Goal: Information Seeking & Learning: Learn about a topic

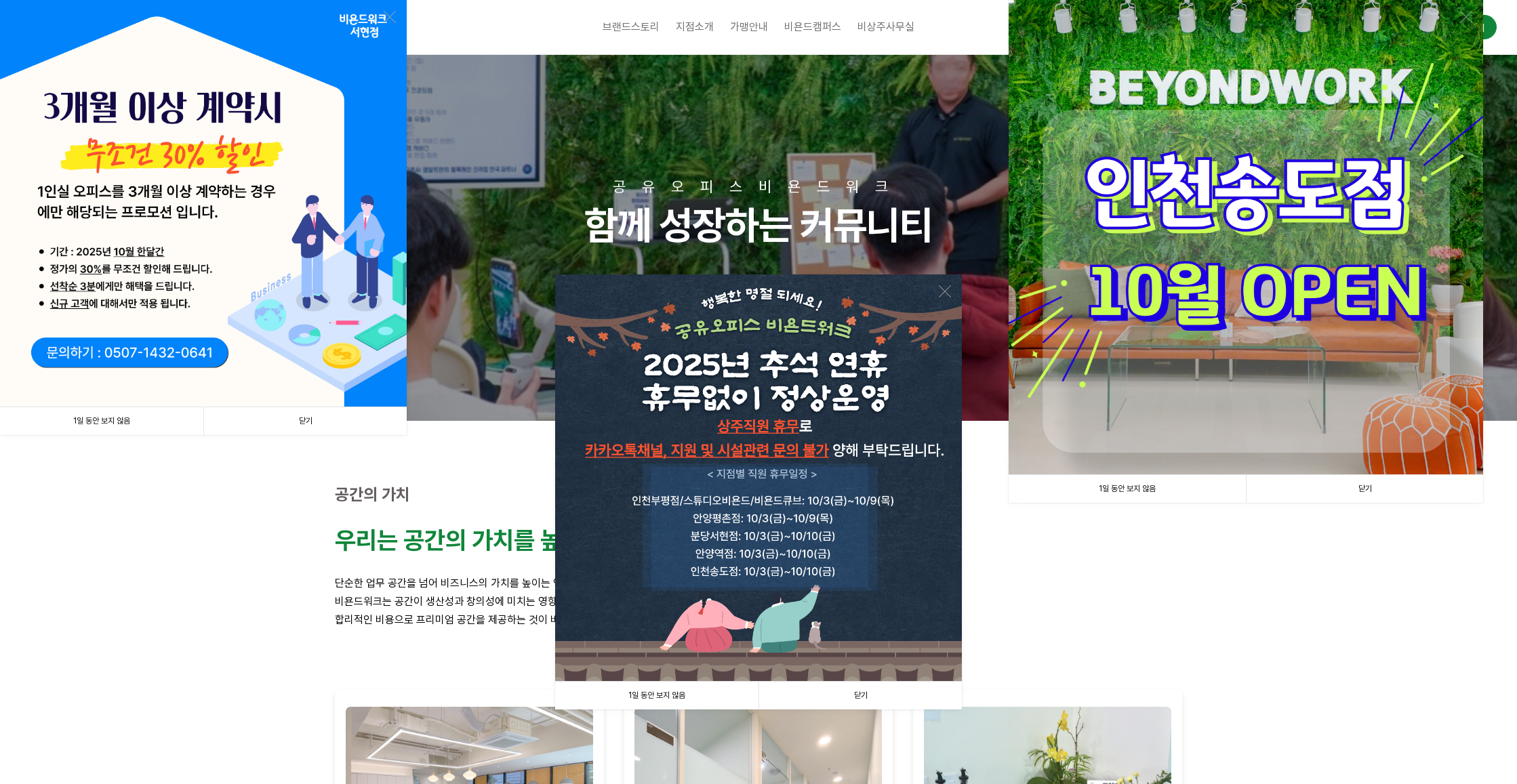
click at [310, 418] on link "닫기" at bounding box center [305, 421] width 203 height 28
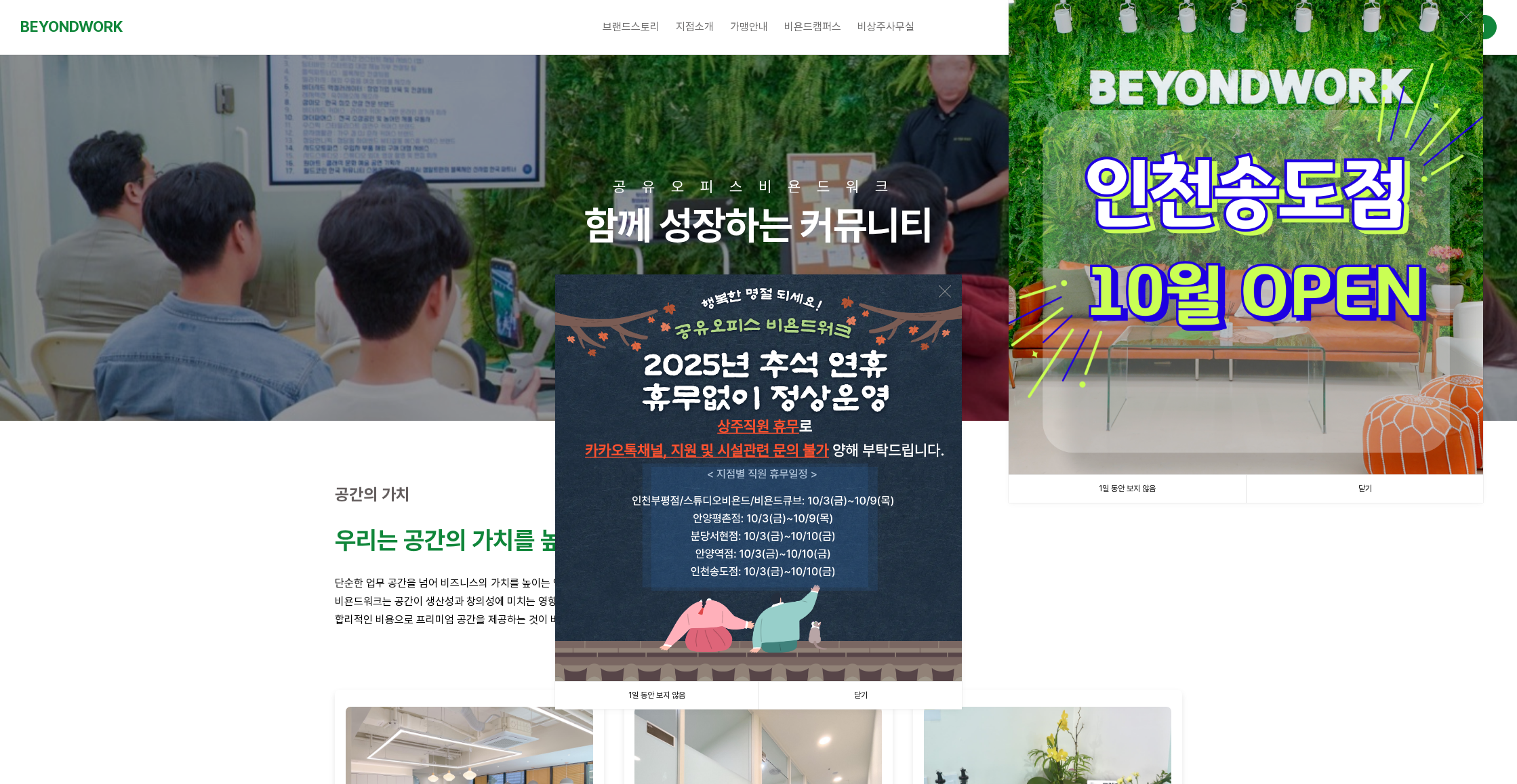
click at [857, 692] on link "닫기" at bounding box center [860, 695] width 203 height 28
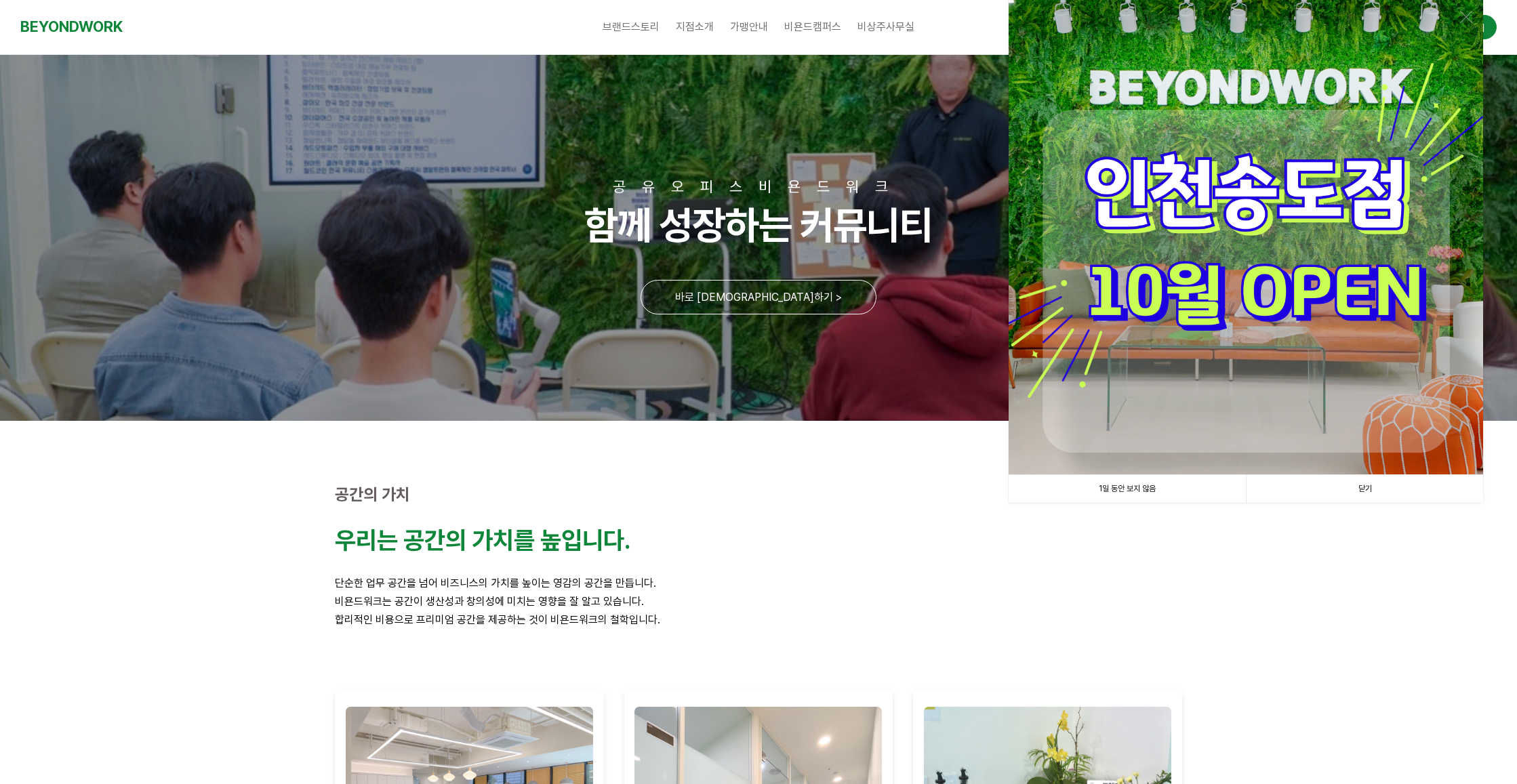
click at [1235, 270] on img at bounding box center [1246, 237] width 475 height 475
click at [1153, 337] on img at bounding box center [1246, 237] width 475 height 475
click at [1368, 487] on link "닫기" at bounding box center [1364, 488] width 237 height 28
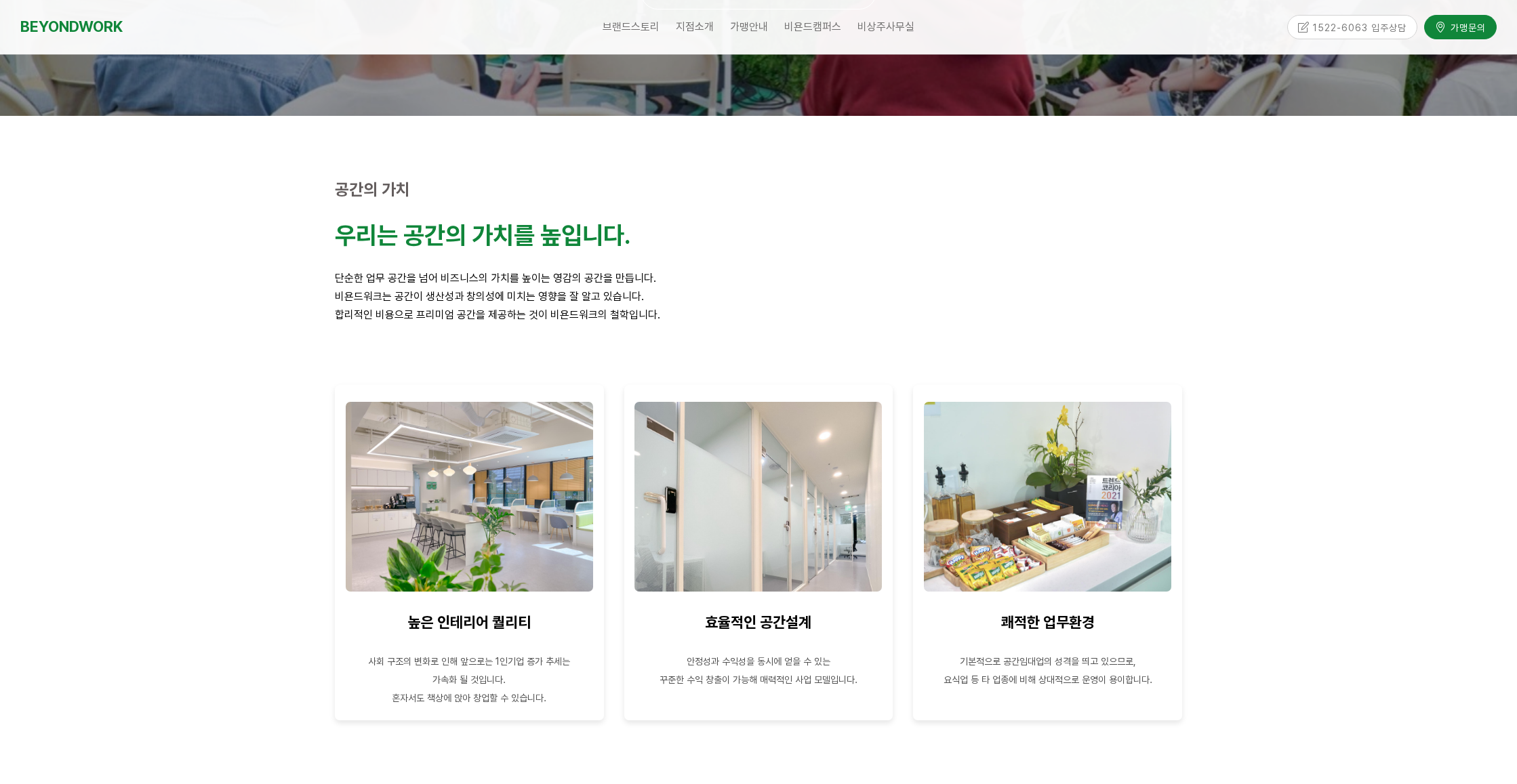
scroll to position [339, 0]
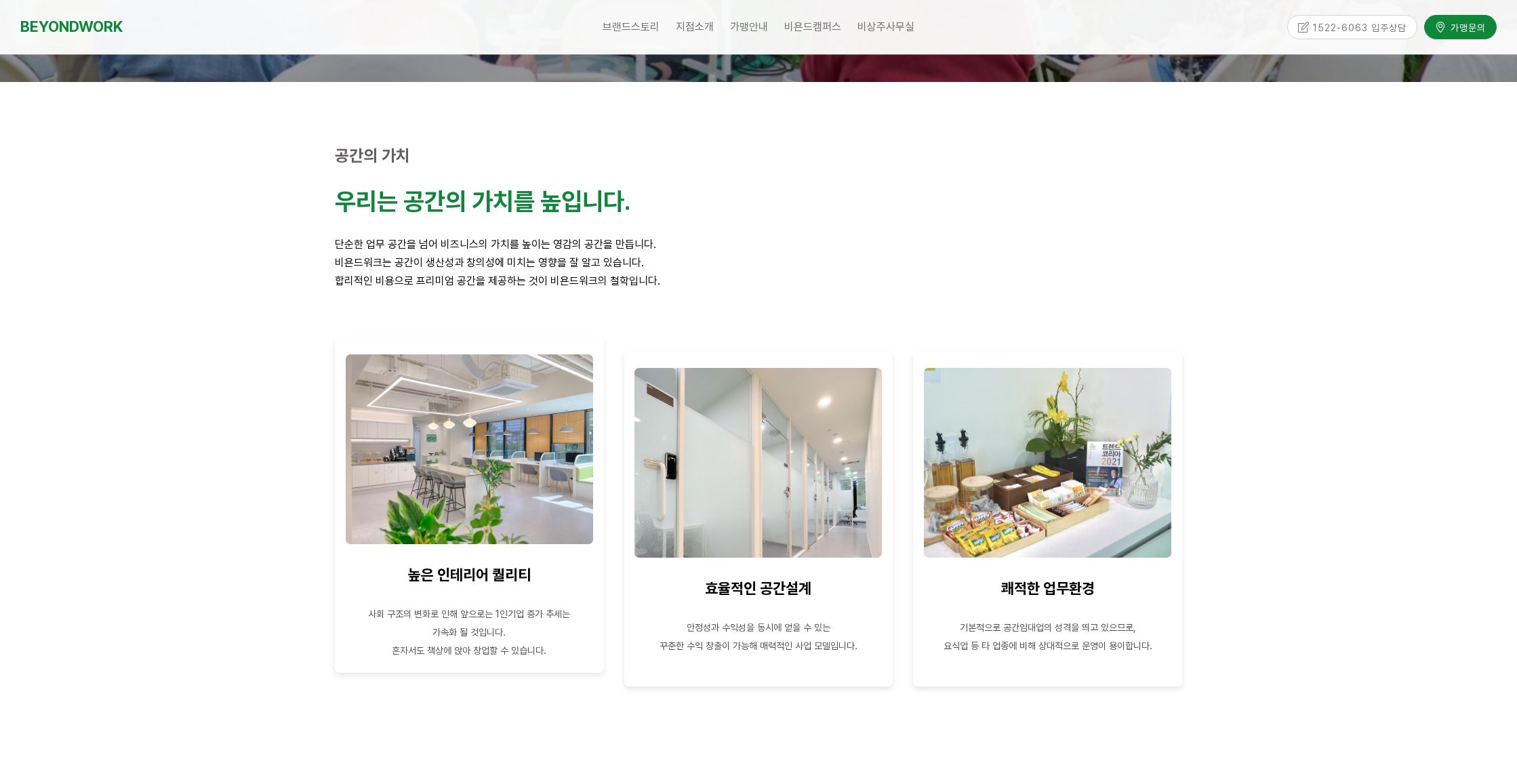
click at [475, 491] on img at bounding box center [470, 450] width 247 height 190
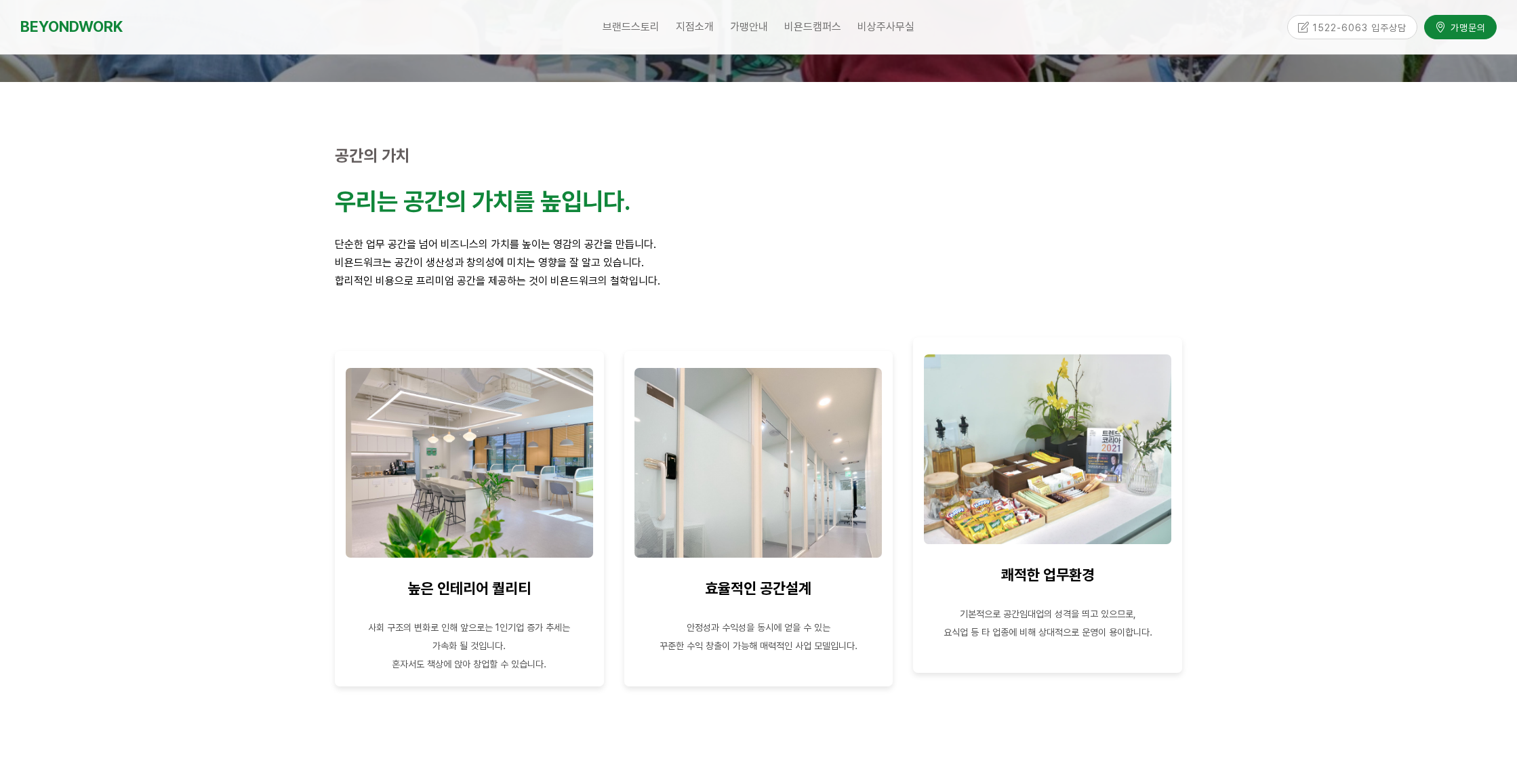
click at [1004, 514] on img at bounding box center [1047, 450] width 247 height 190
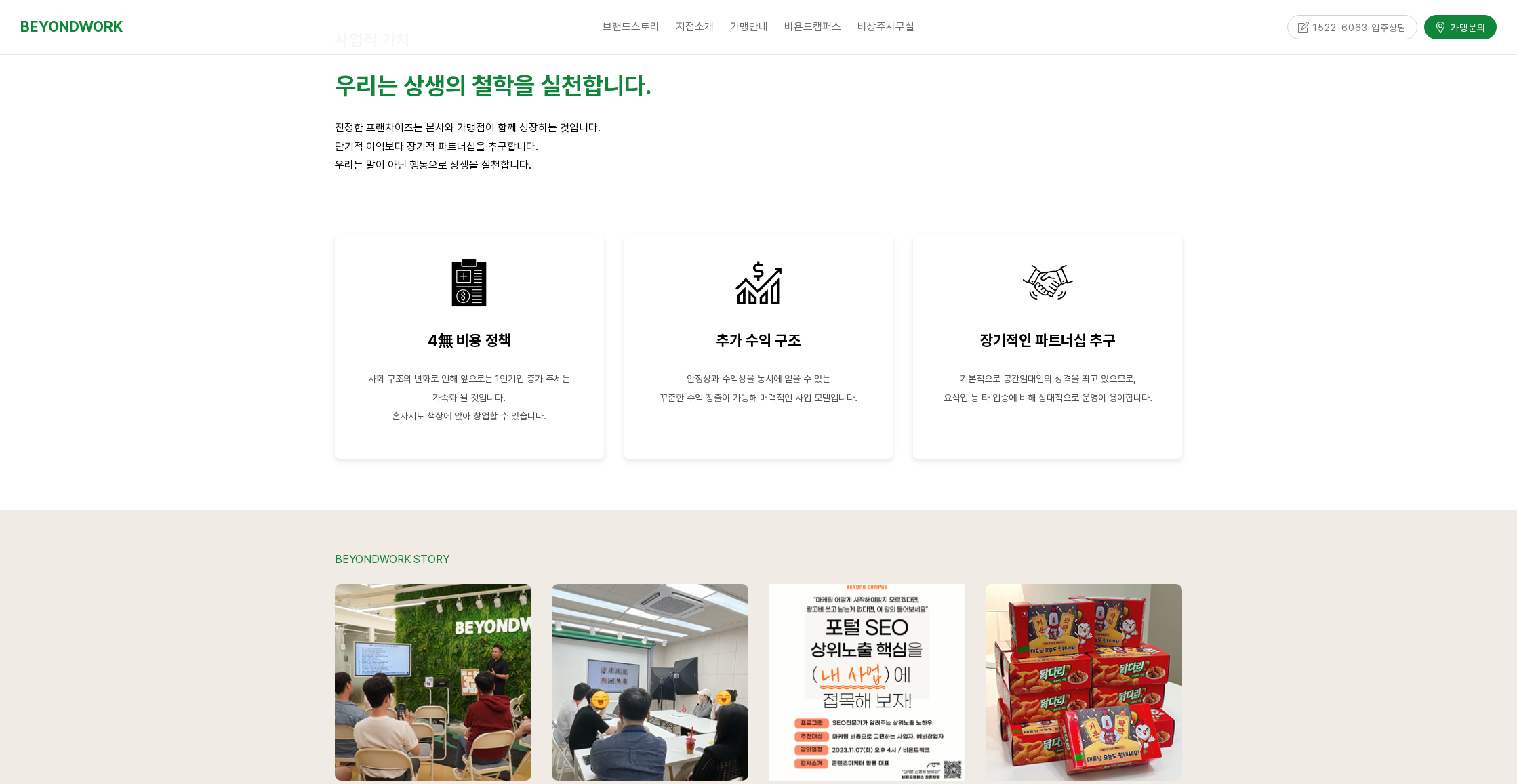
scroll to position [2440, 0]
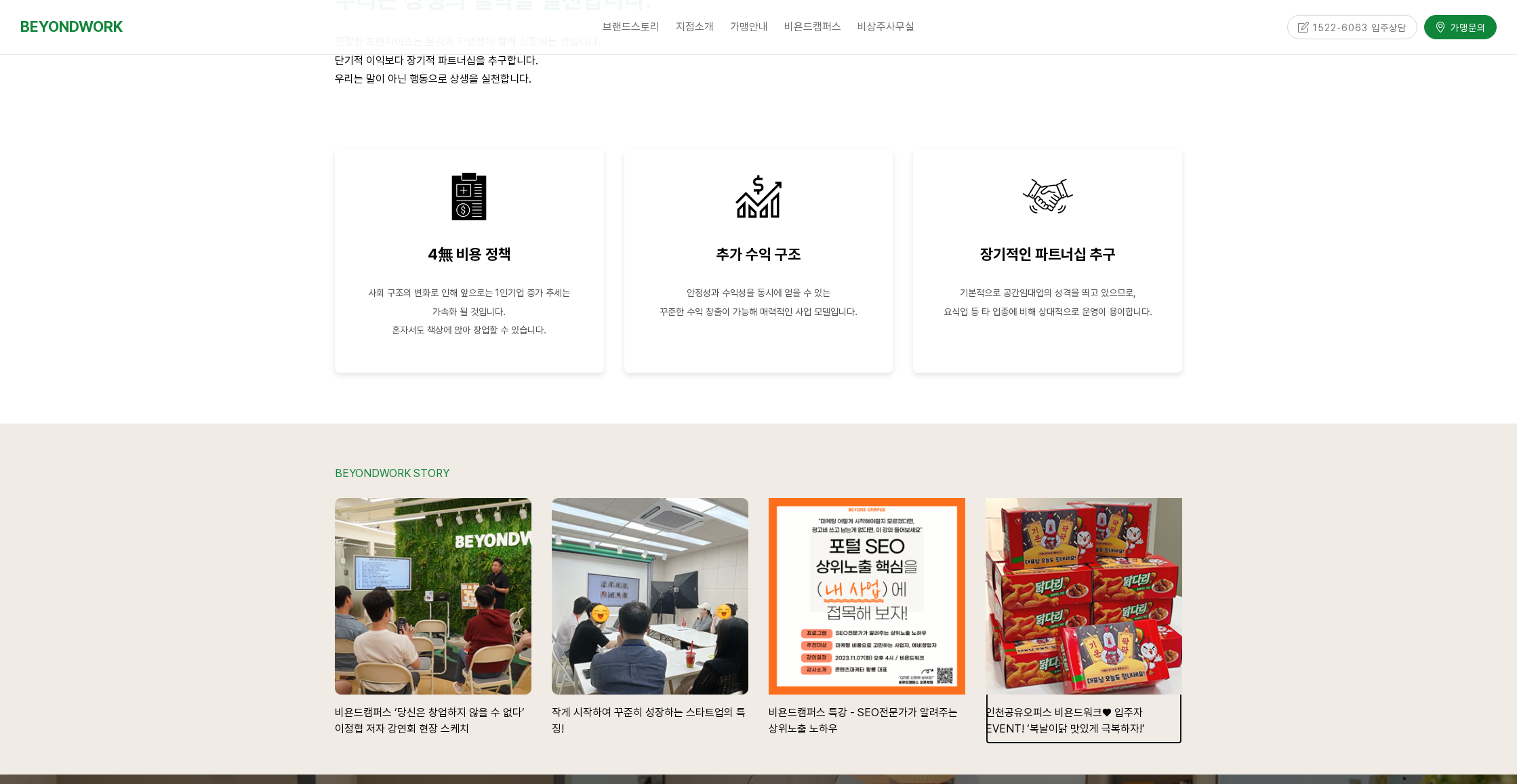
click at [1064, 616] on div at bounding box center [1083, 596] width 216 height 216
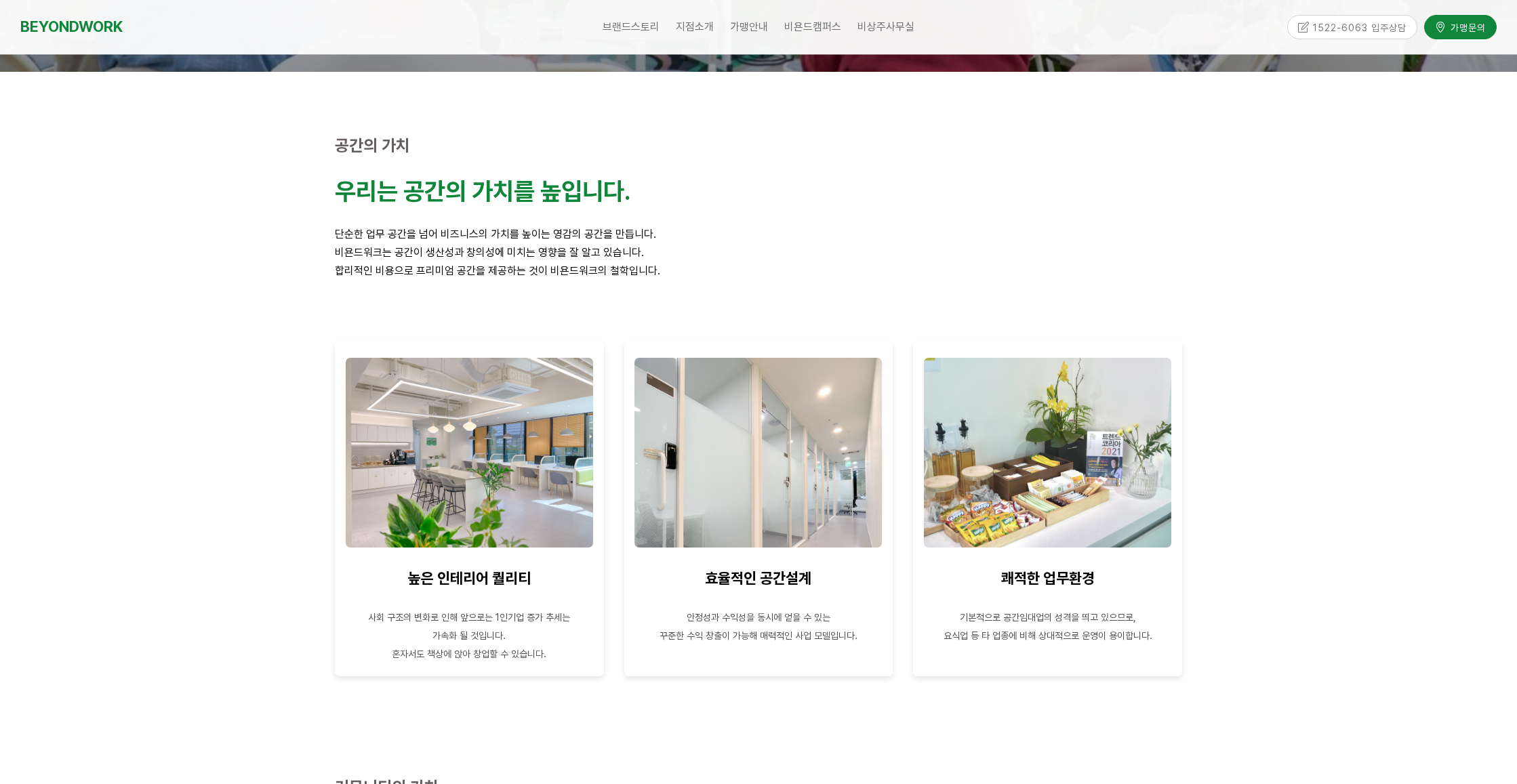
scroll to position [339, 0]
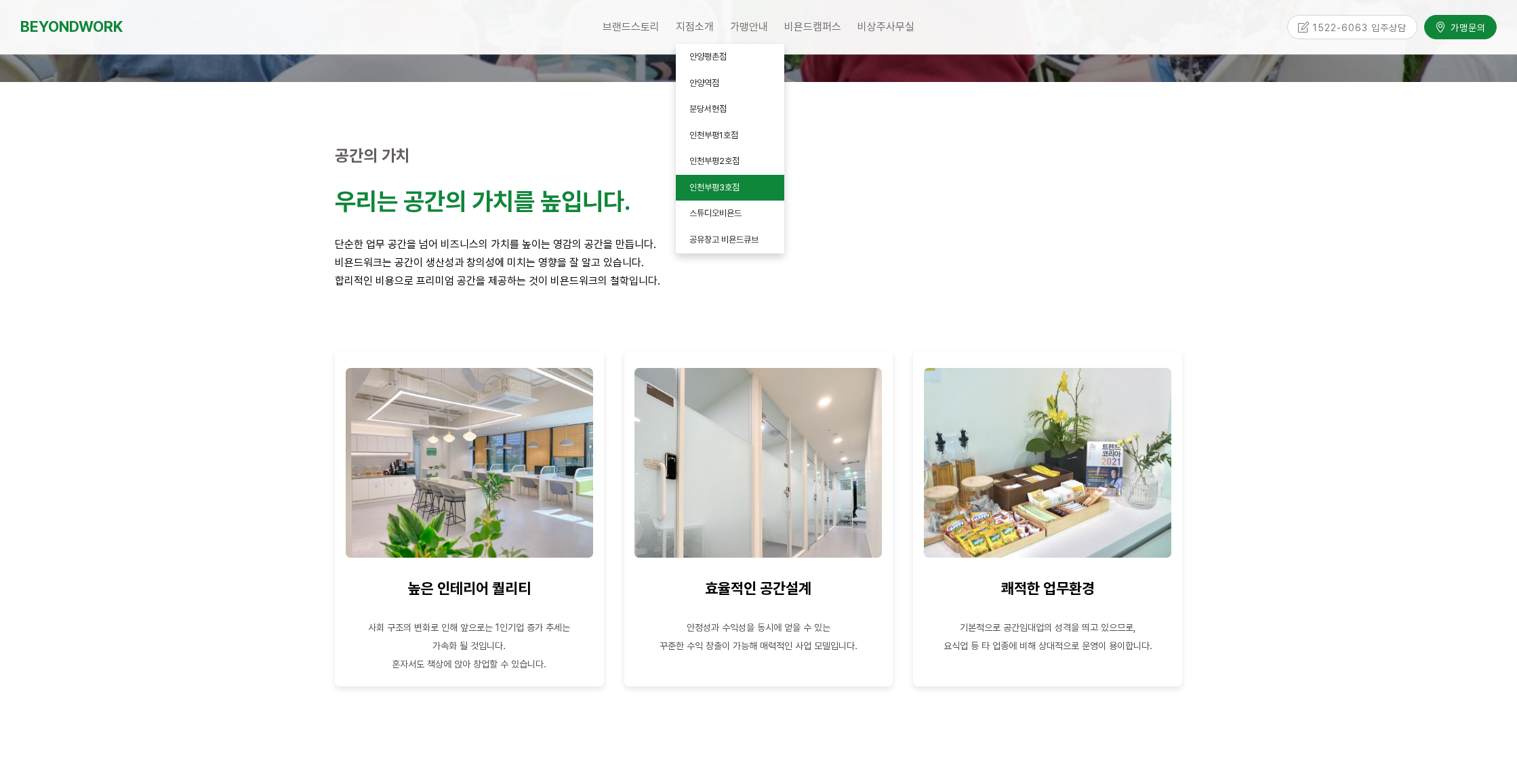
click at [728, 188] on span "인천부평3호점" at bounding box center [714, 187] width 50 height 10
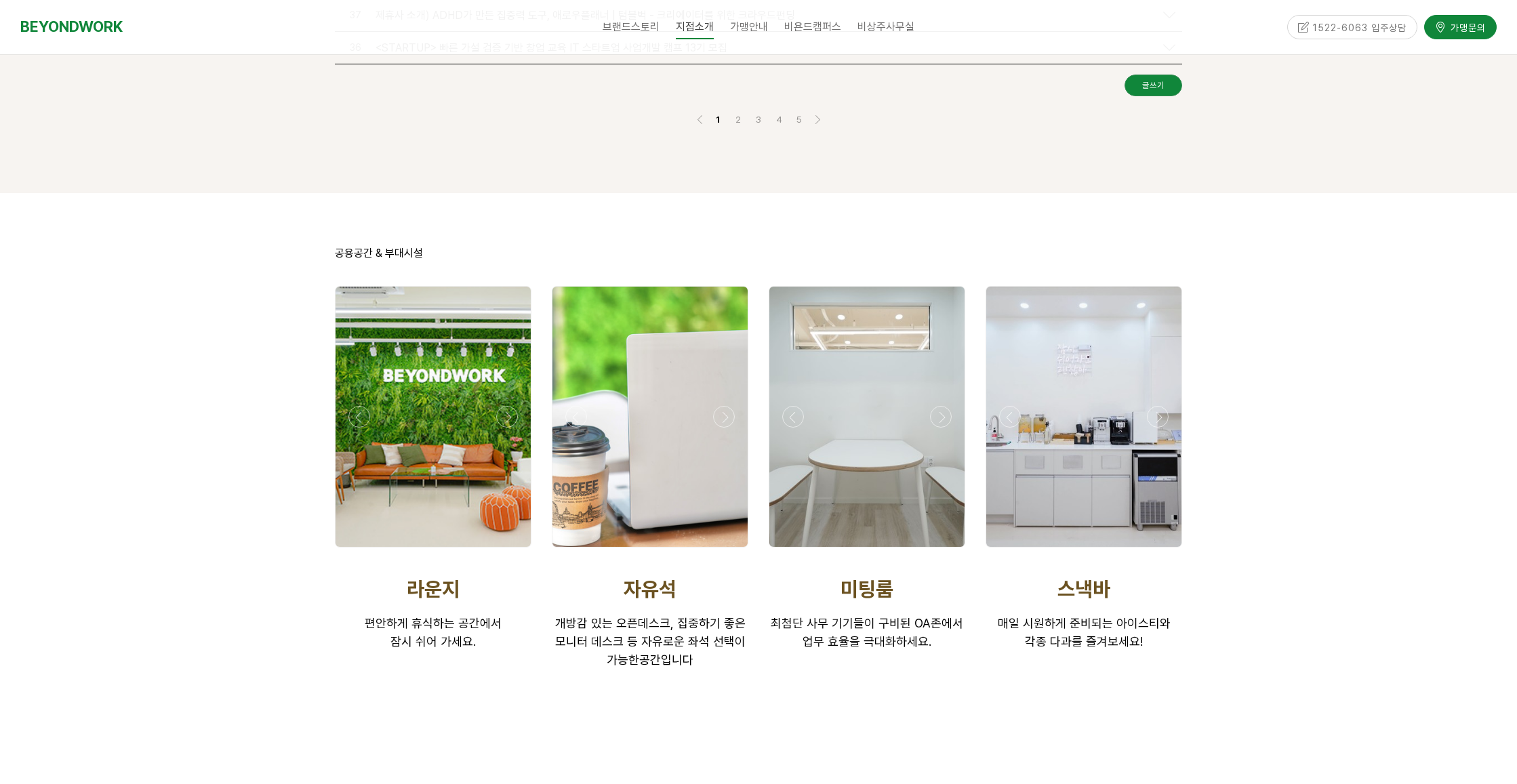
scroll to position [1966, 0]
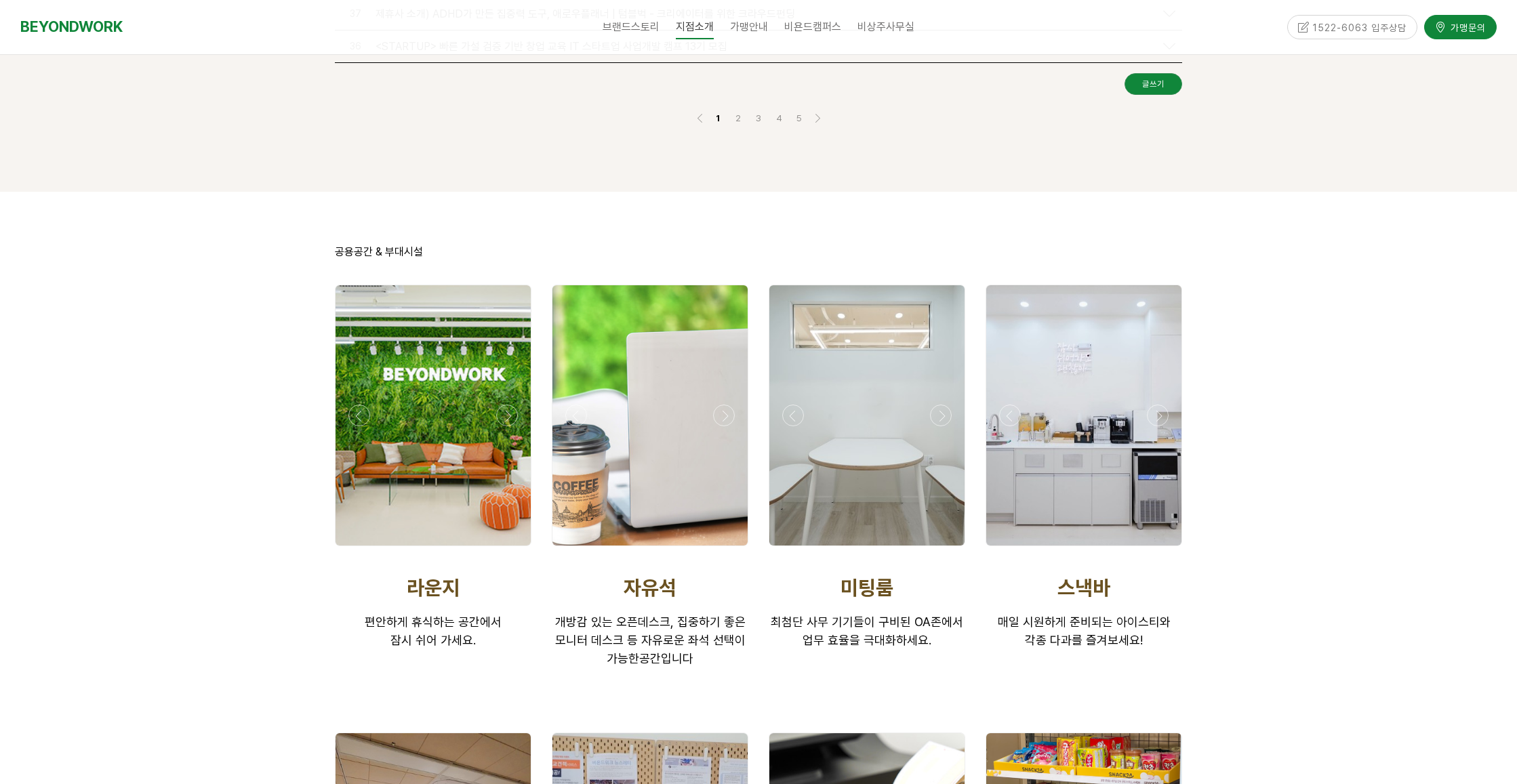
click at [457, 432] on div at bounding box center [433, 415] width 195 height 261
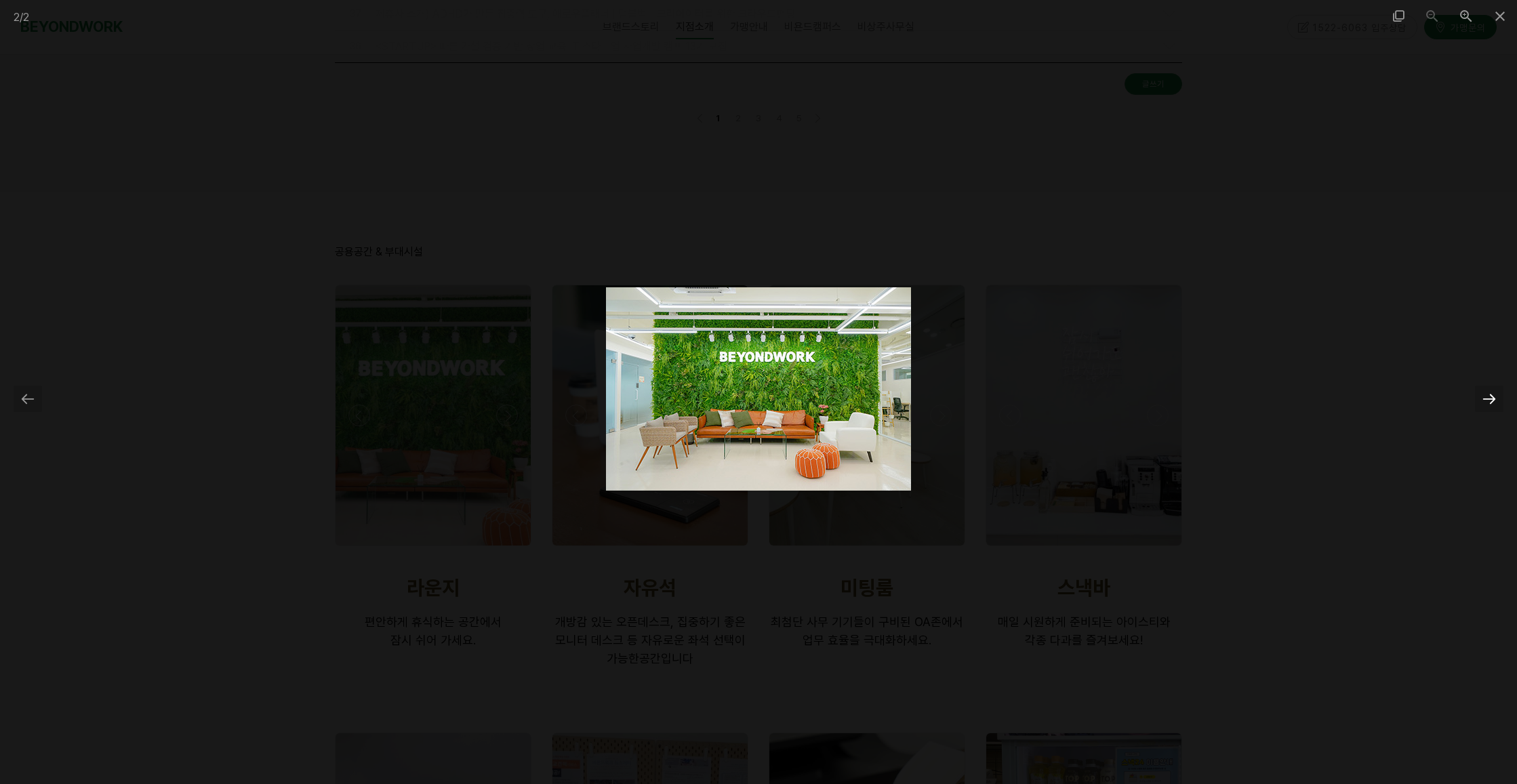
click at [1489, 400] on div at bounding box center [1489, 399] width 29 height 27
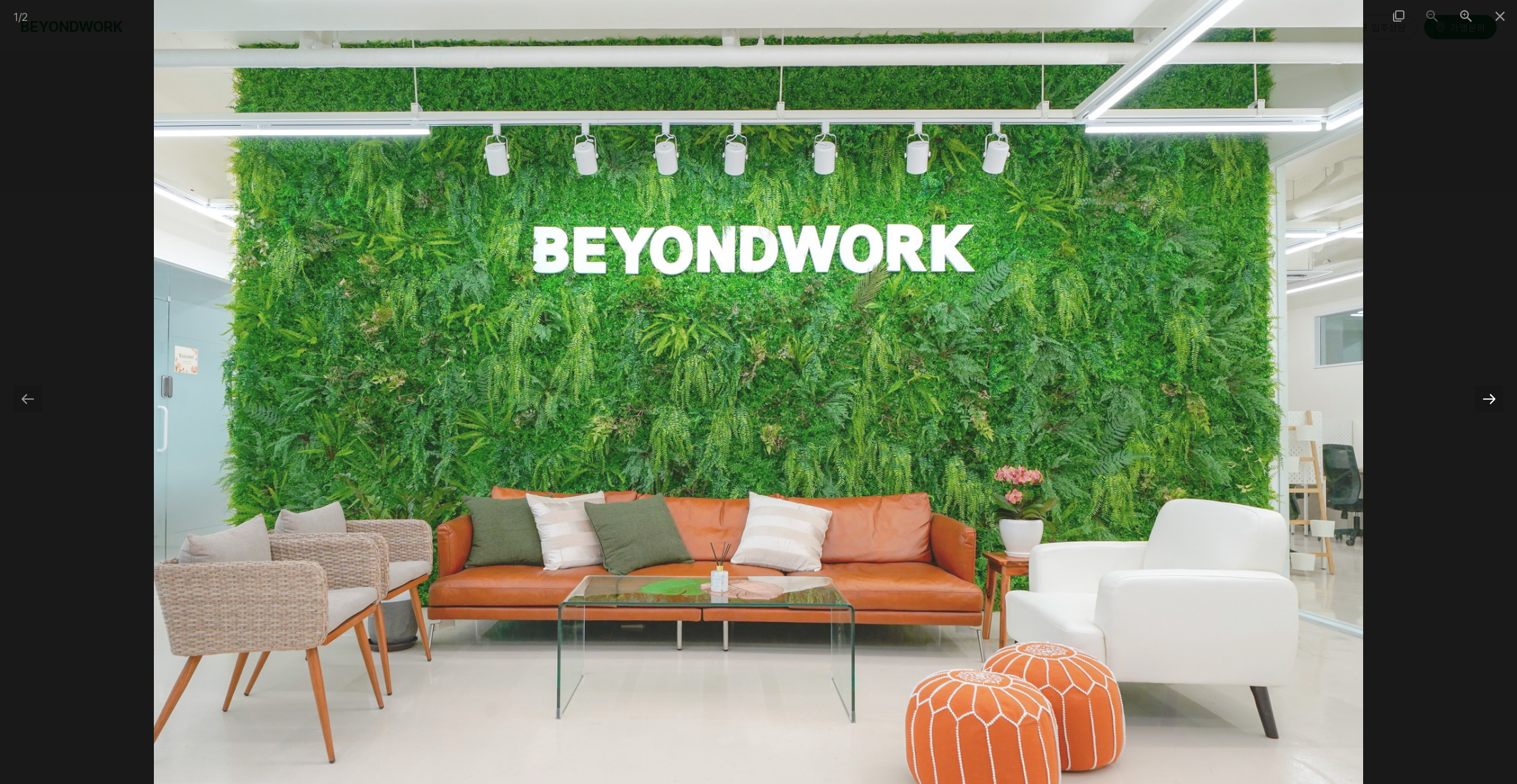
click at [1488, 400] on div at bounding box center [1489, 399] width 29 height 27
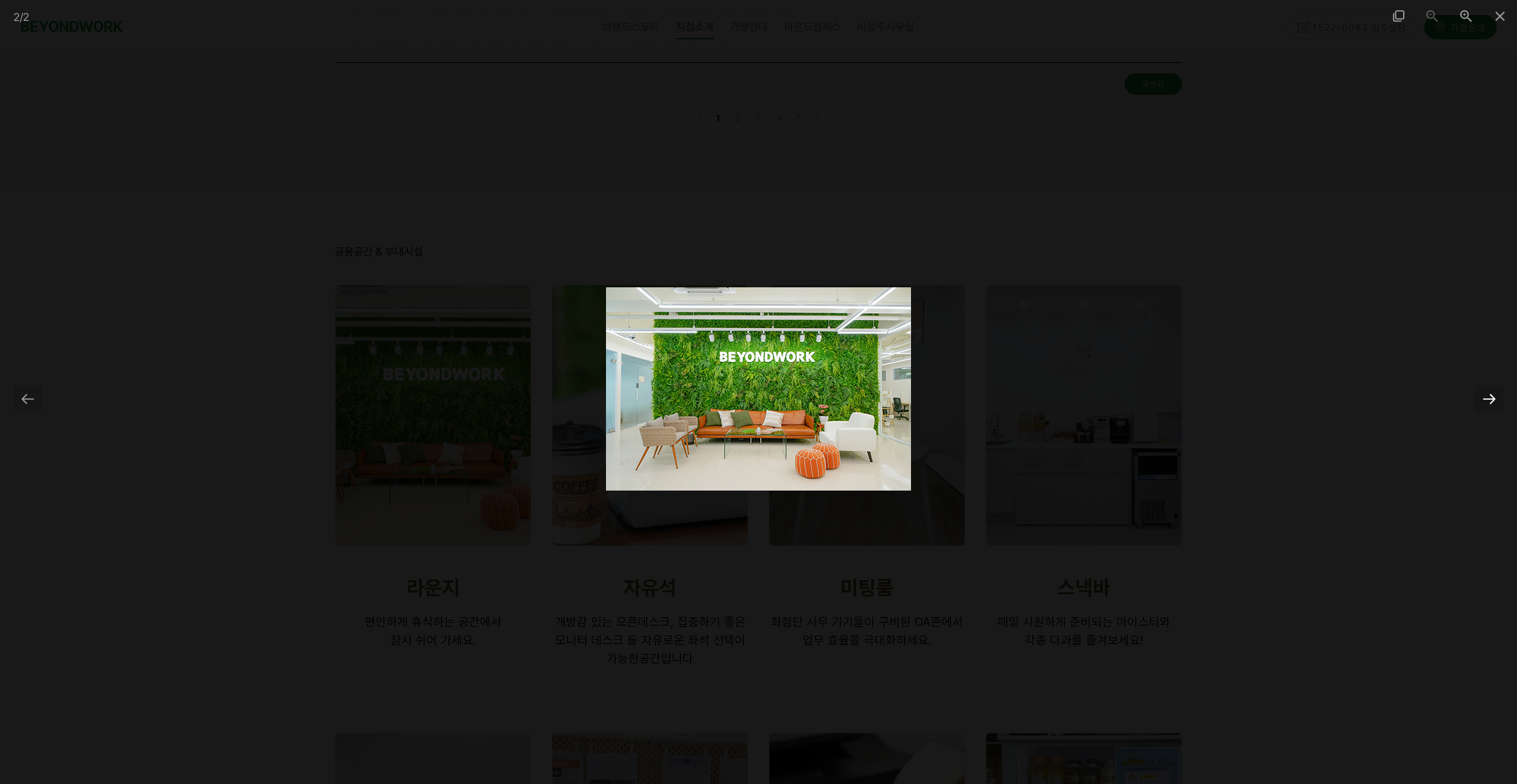
click at [1487, 400] on div at bounding box center [1489, 399] width 29 height 27
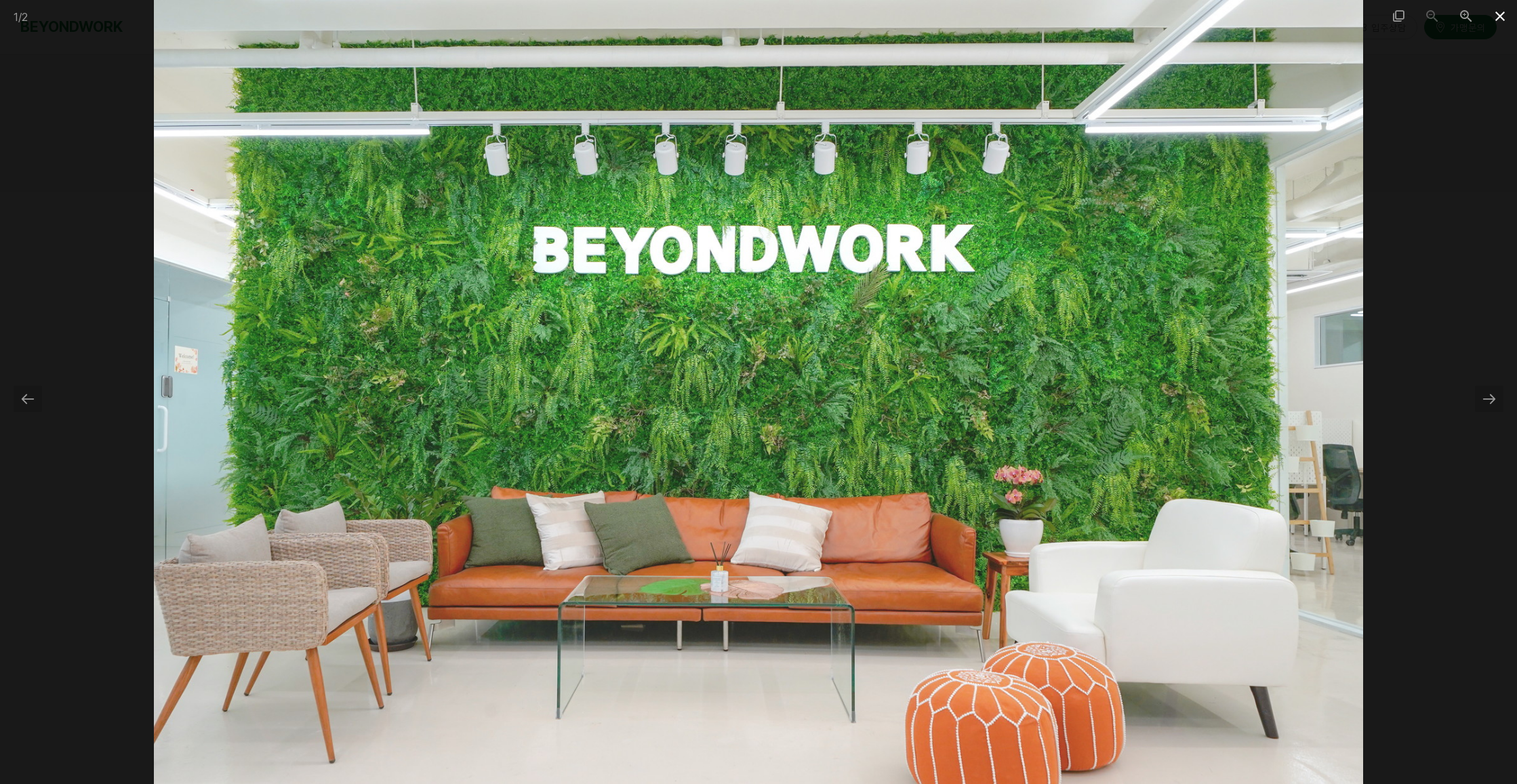
click at [1500, 13] on span at bounding box center [1500, 16] width 34 height 32
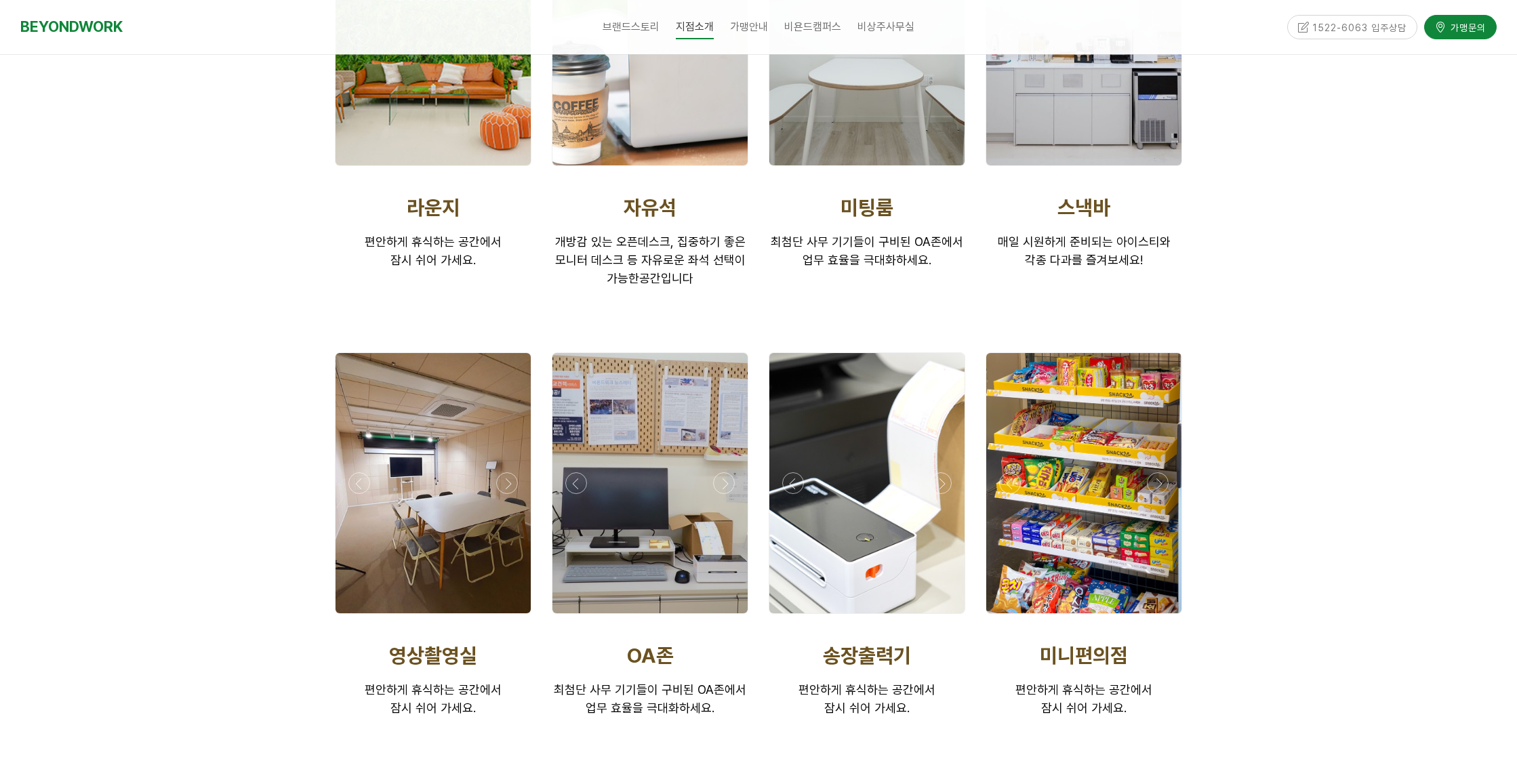
scroll to position [2373, 0]
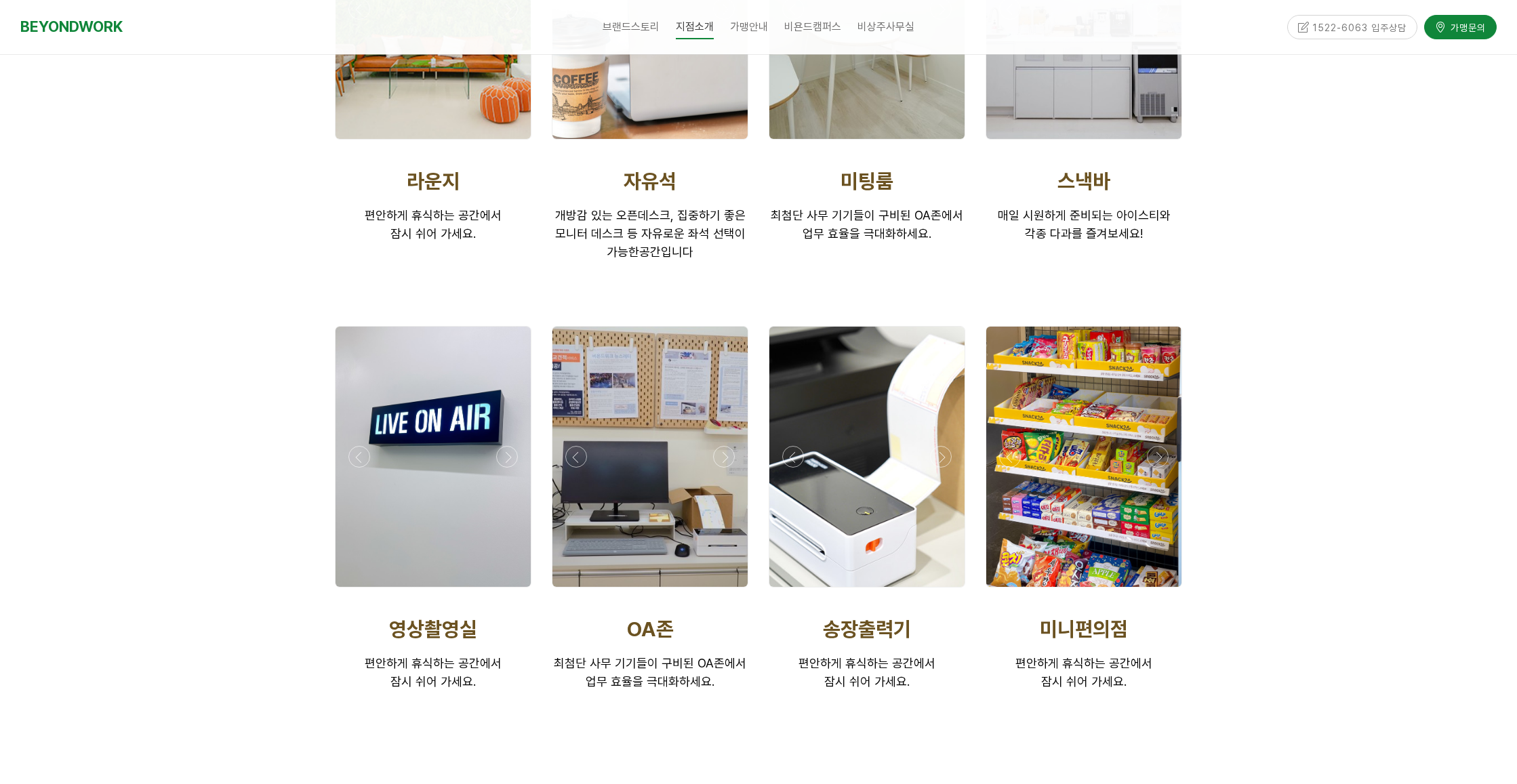
click at [575, 591] on div at bounding box center [650, 591] width 203 height 0
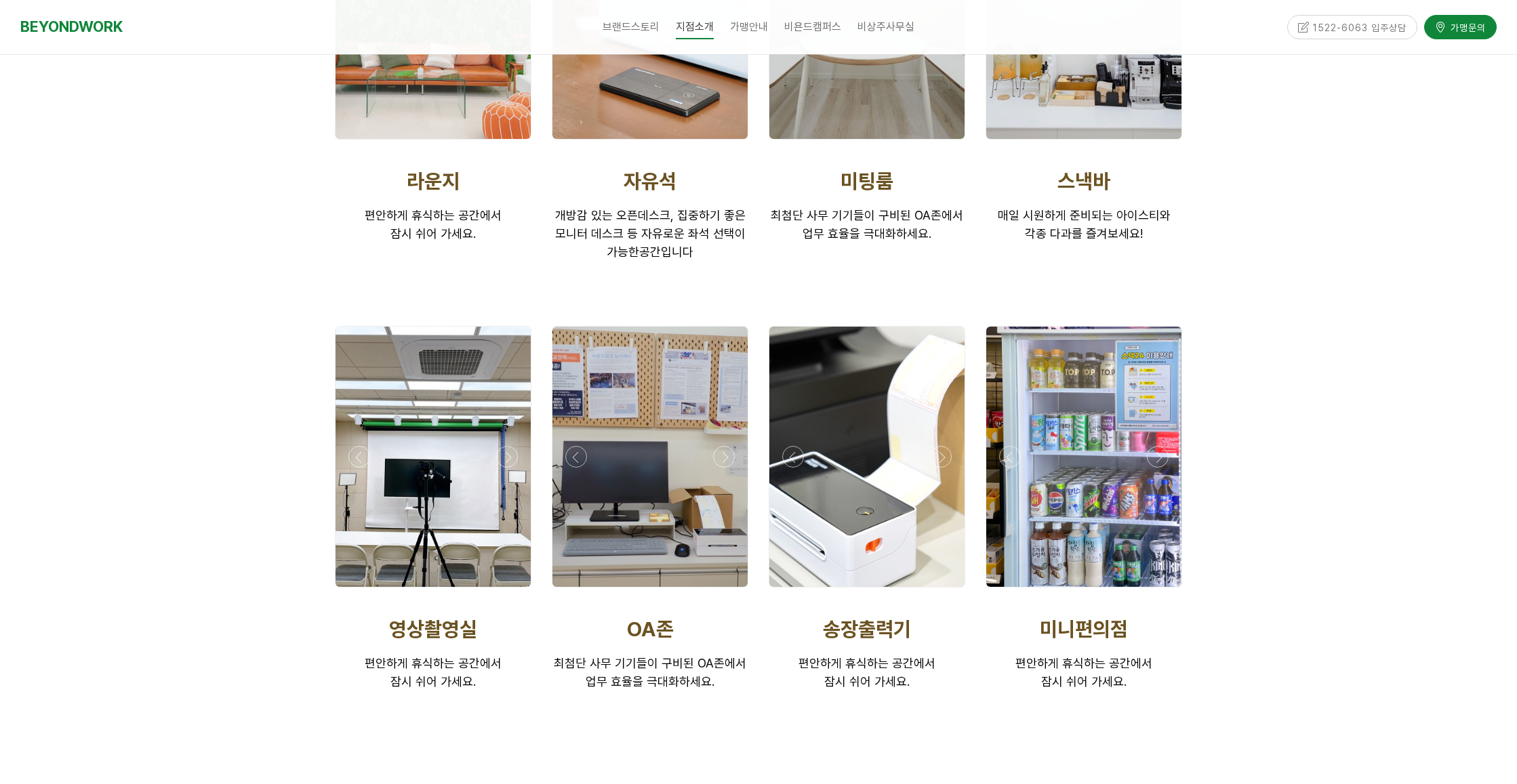
click at [728, 591] on div at bounding box center [650, 591] width 203 height 0
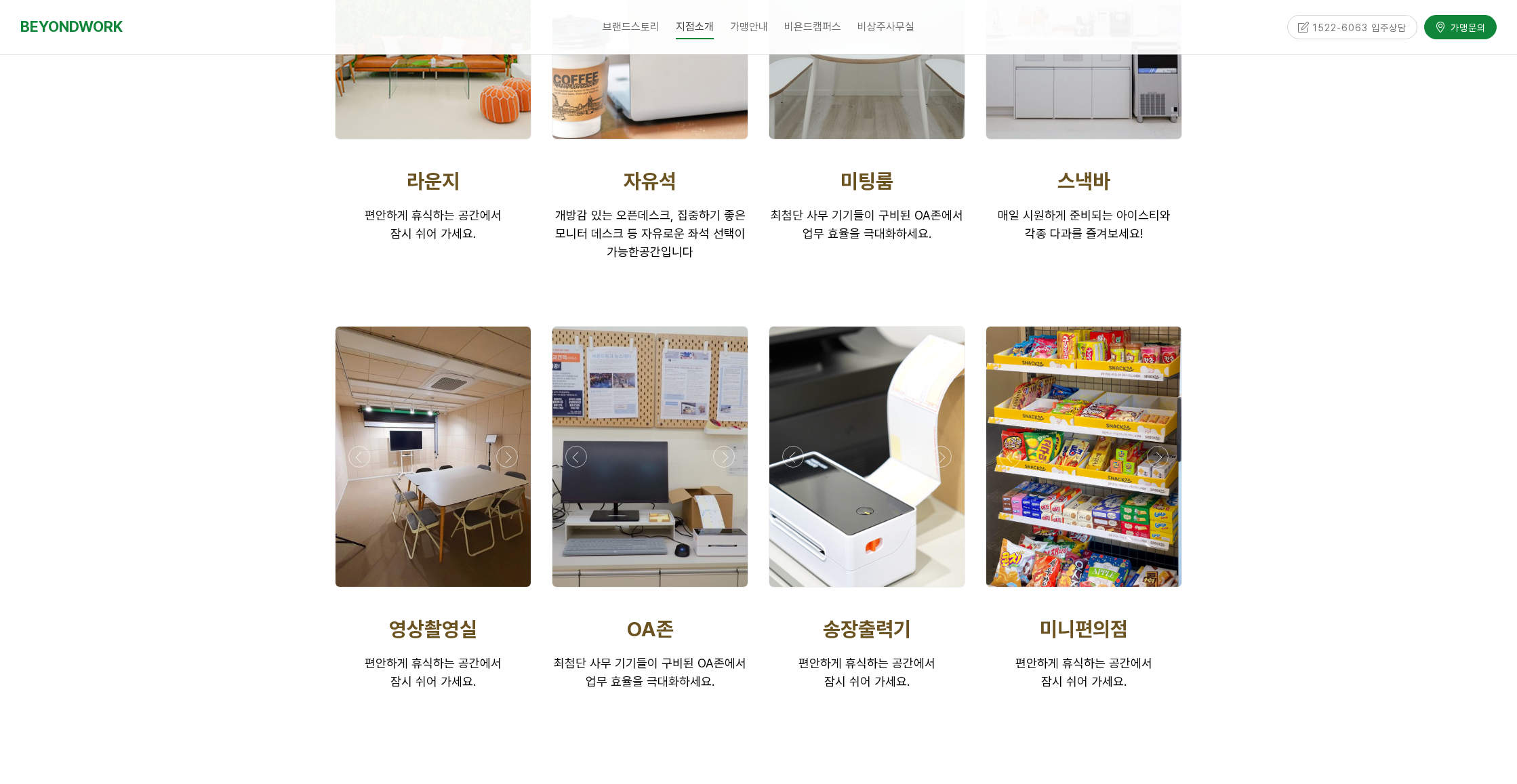
click at [943, 591] on div at bounding box center [866, 591] width 203 height 0
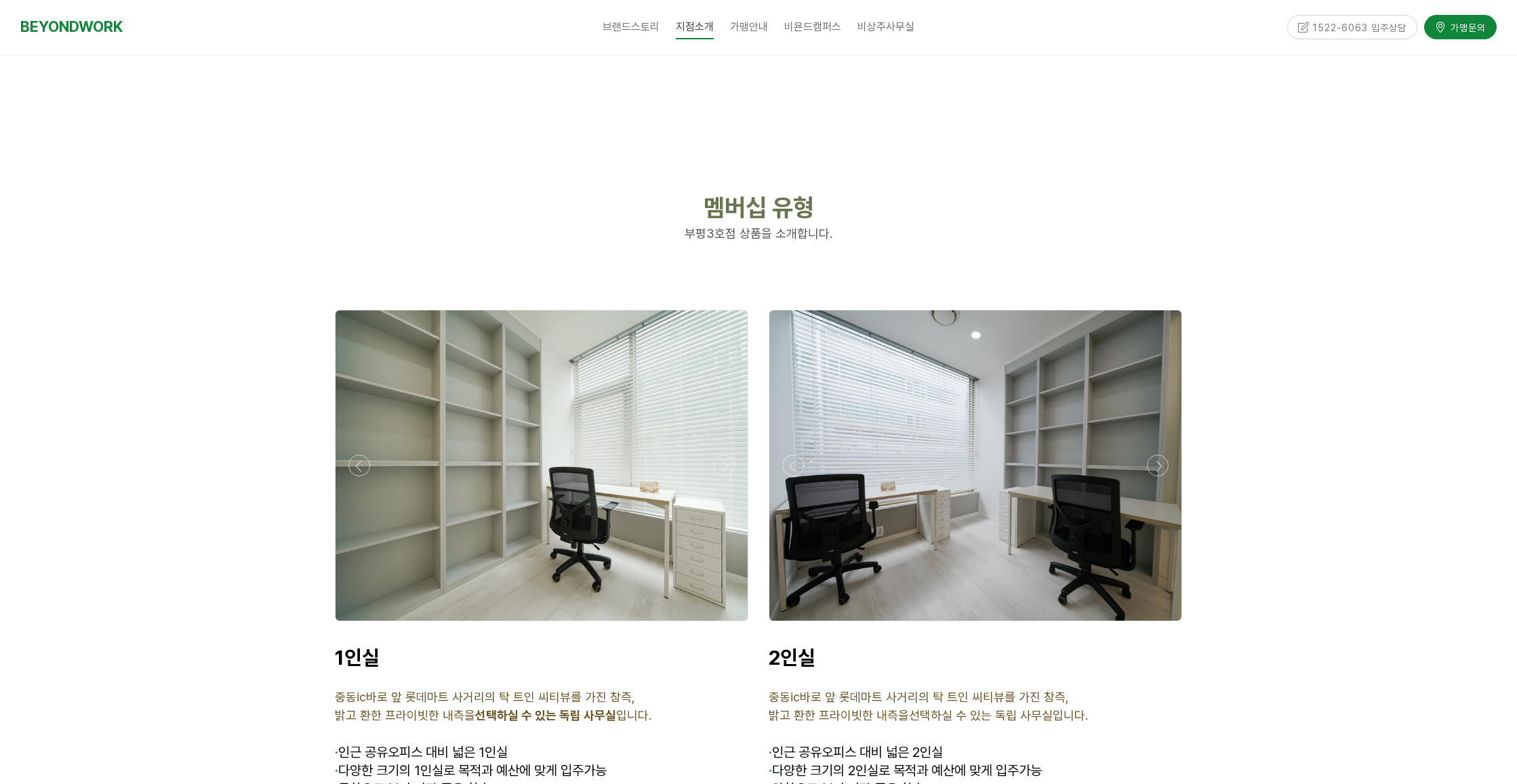
scroll to position [3186, 0]
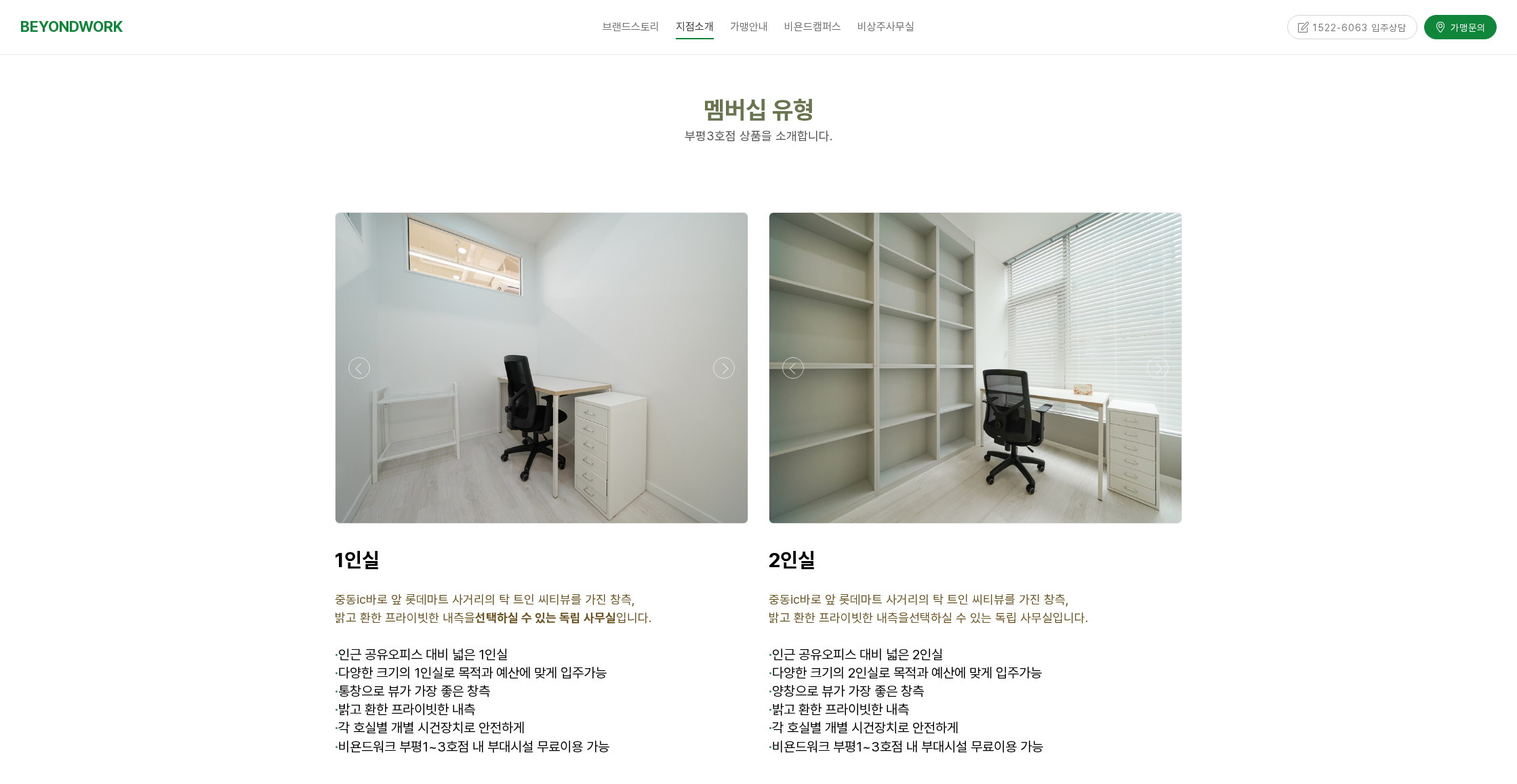
click at [362, 528] on div at bounding box center [541, 528] width 420 height 0
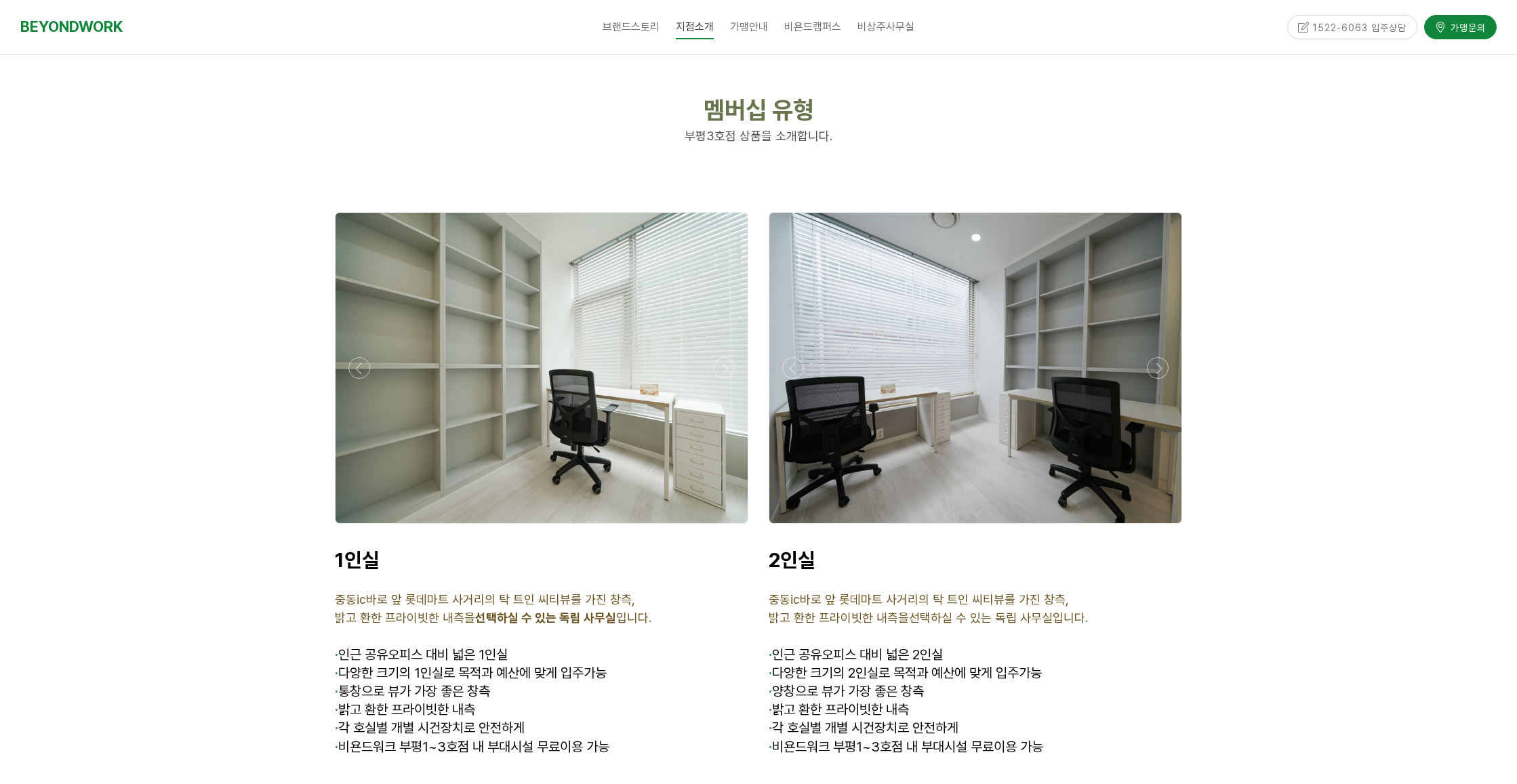
click at [360, 528] on div at bounding box center [541, 528] width 420 height 0
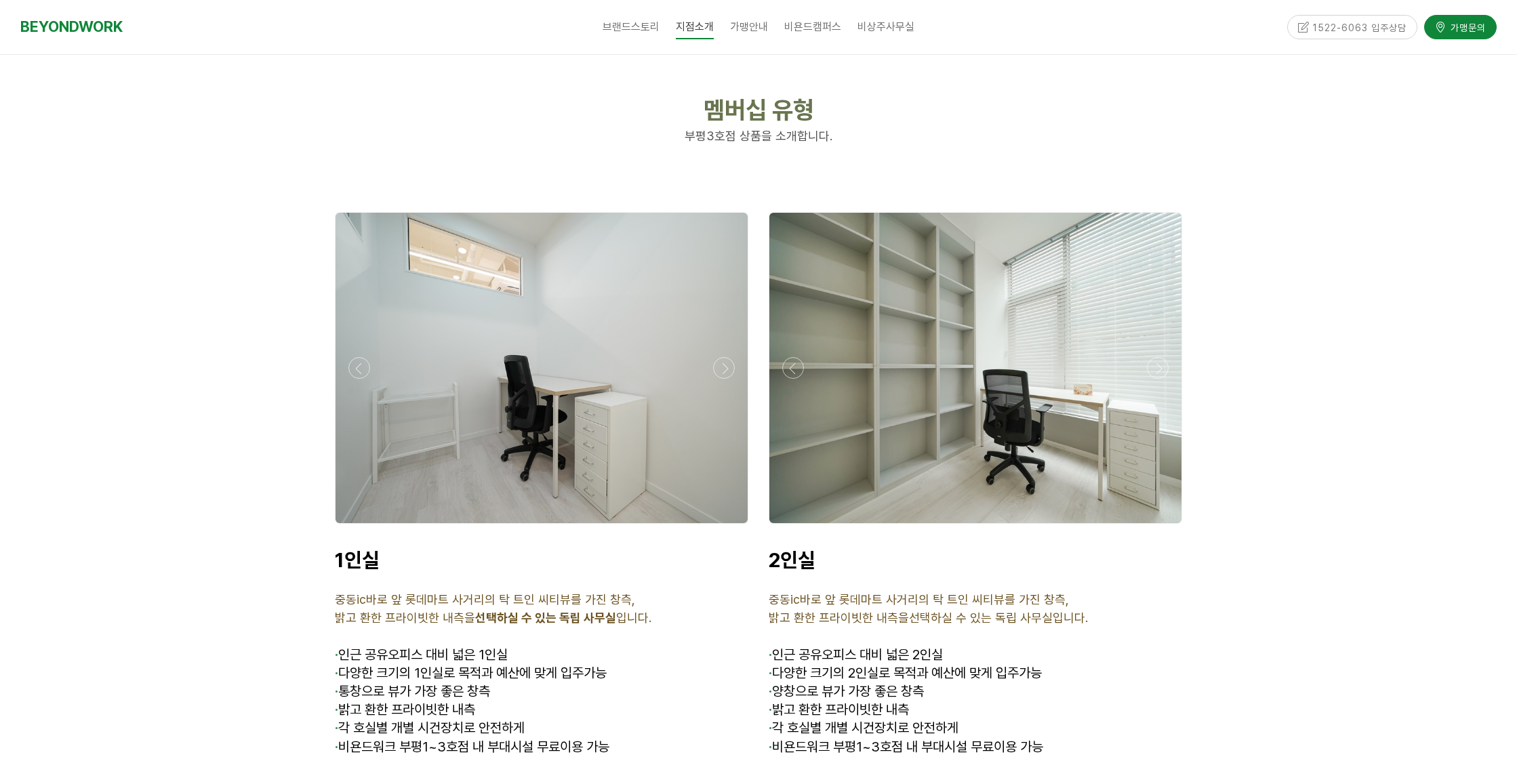
click at [360, 528] on div at bounding box center [541, 528] width 420 height 0
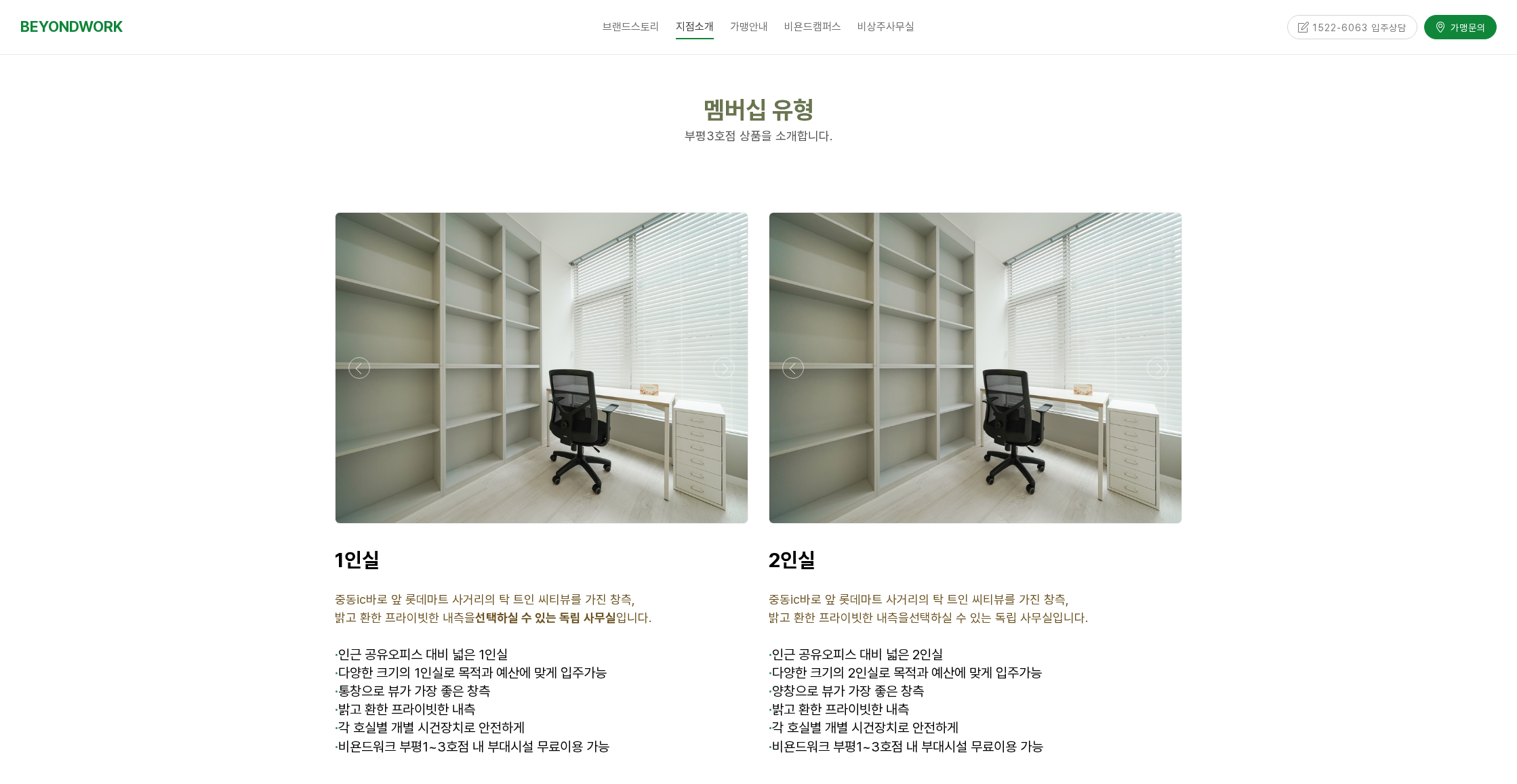
click at [360, 528] on div at bounding box center [541, 528] width 420 height 0
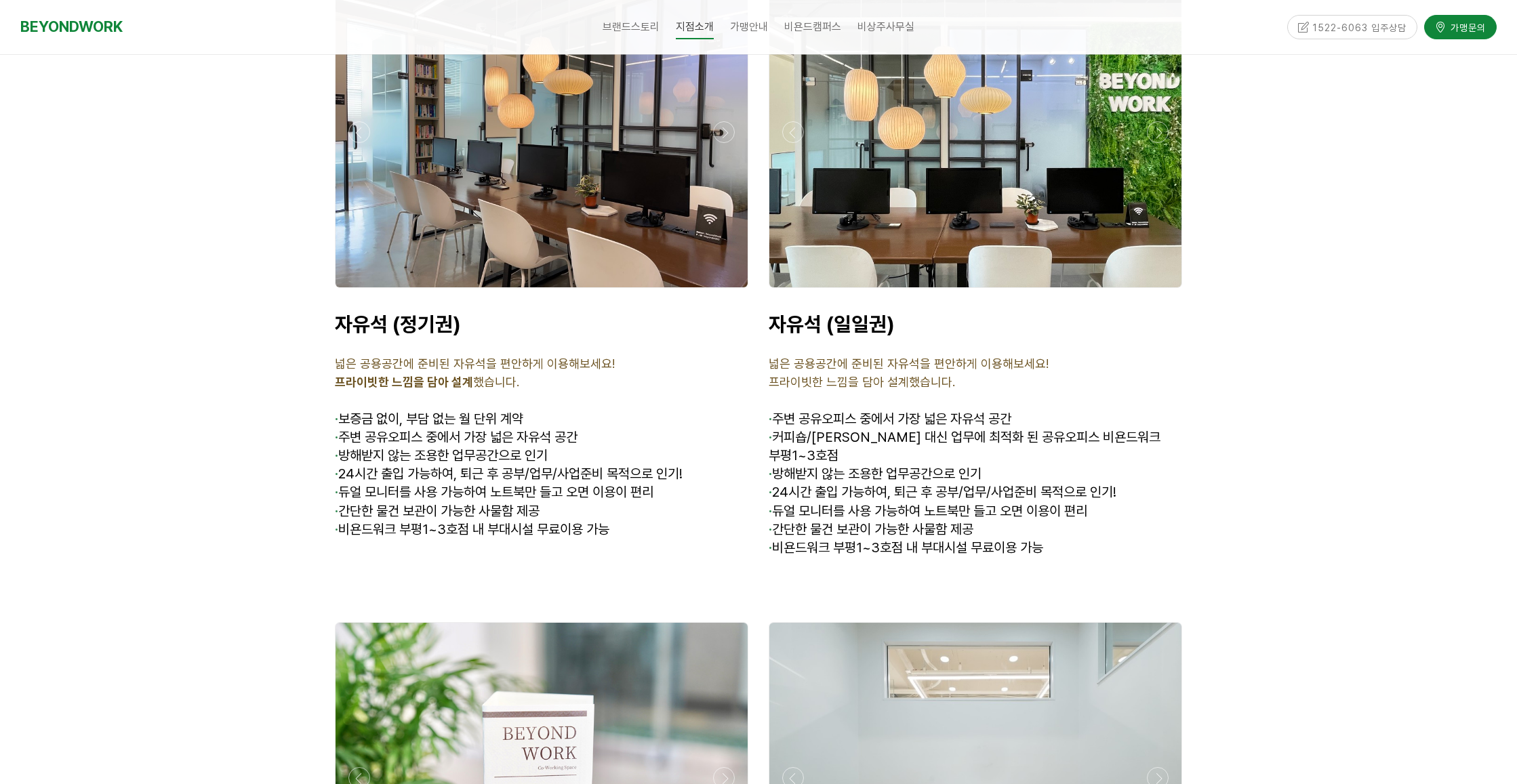
scroll to position [4609, 0]
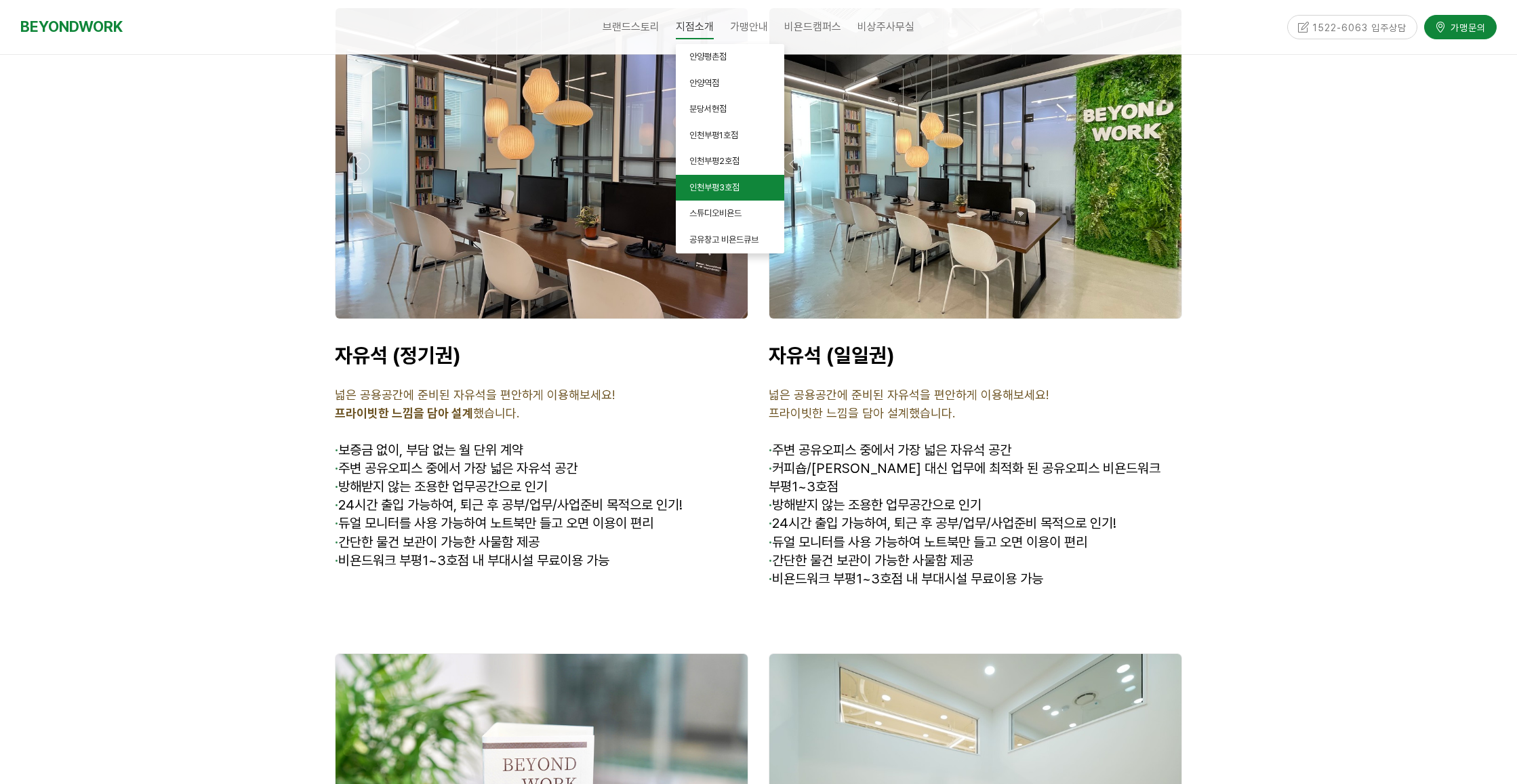
click at [711, 185] on span "인천부평3호점" at bounding box center [714, 187] width 50 height 10
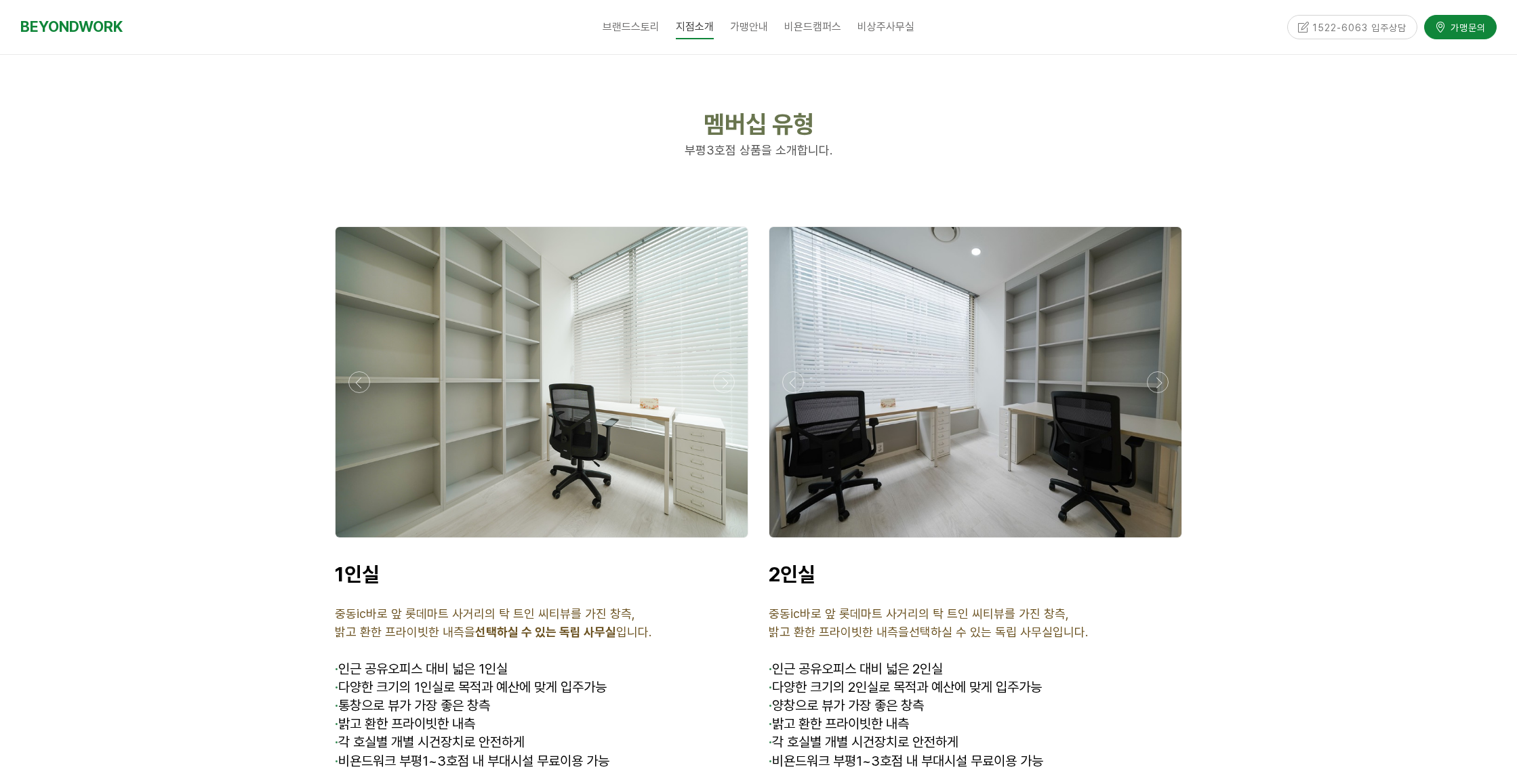
scroll to position [3253, 0]
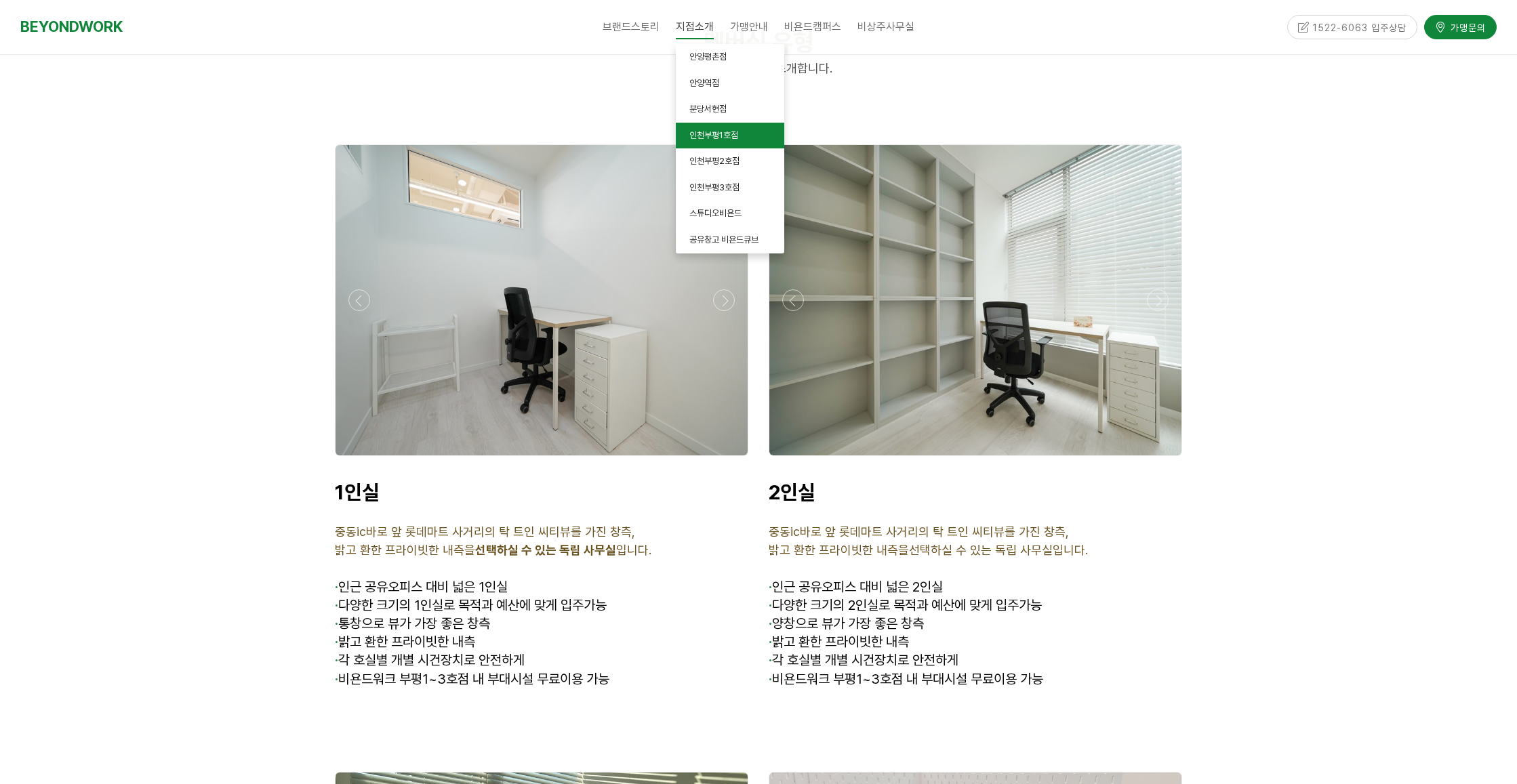
click at [712, 139] on span "인천부평1호점" at bounding box center [713, 134] width 48 height 10
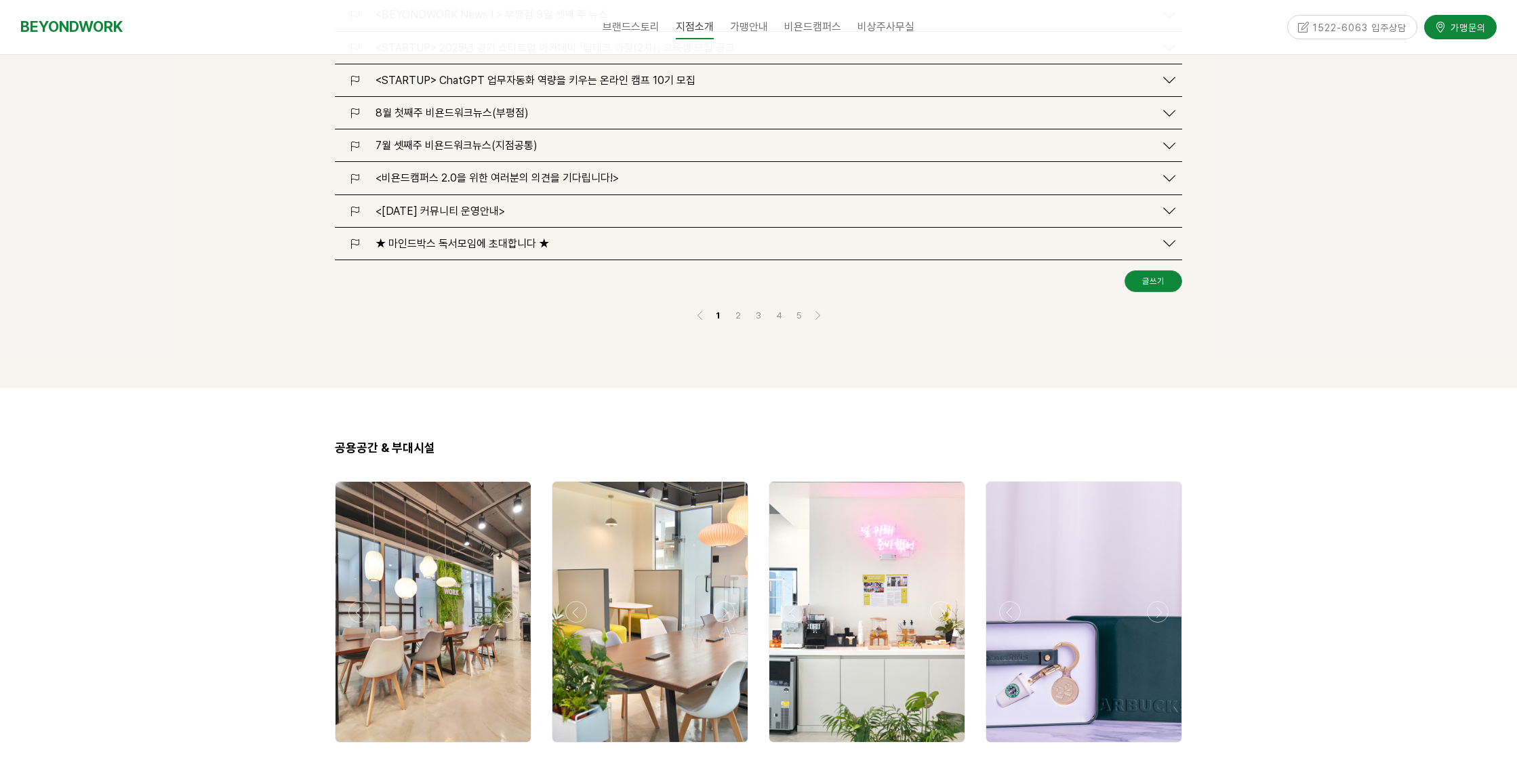
scroll to position [1898, 0]
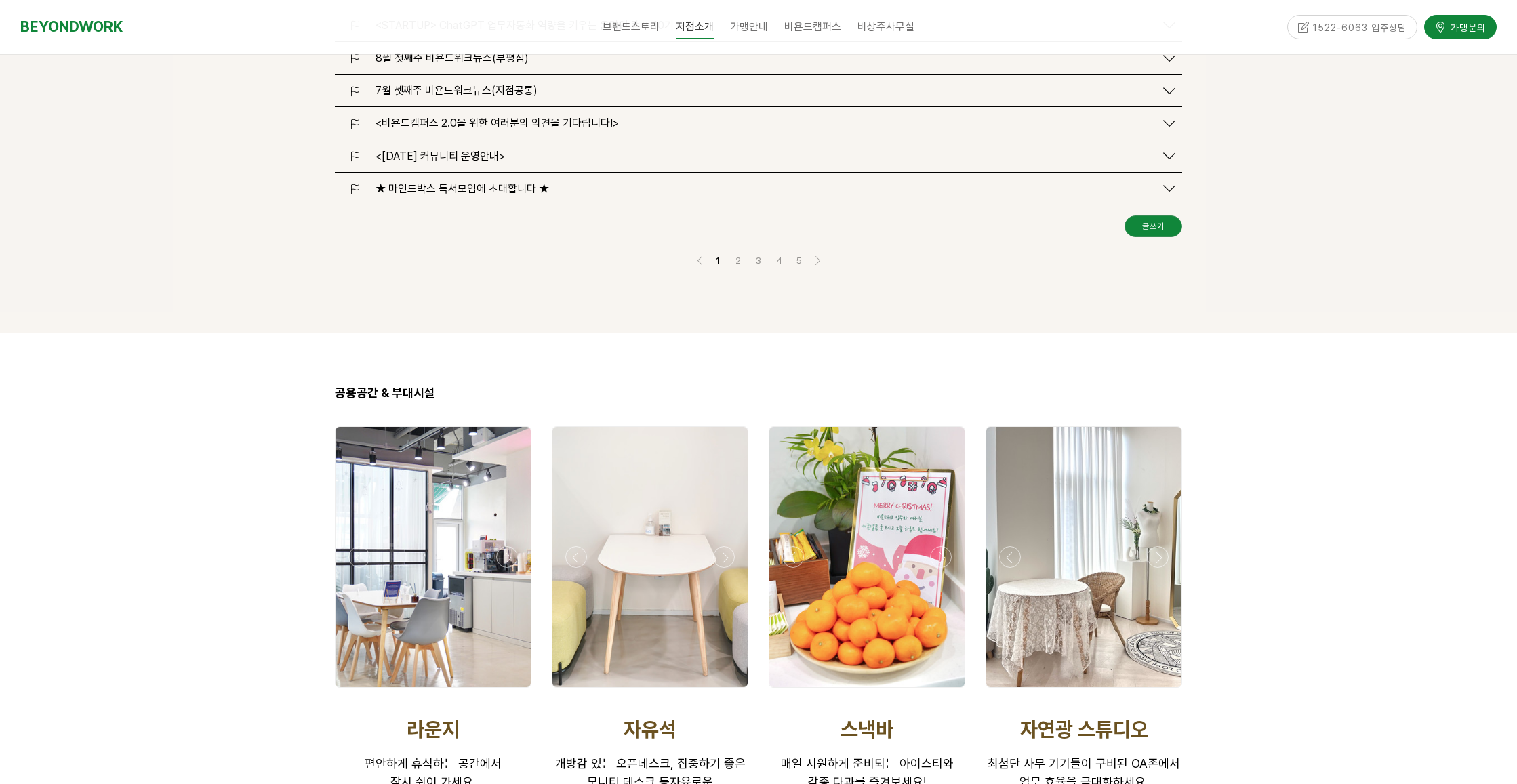
click at [793, 692] on div at bounding box center [866, 692] width 203 height 0
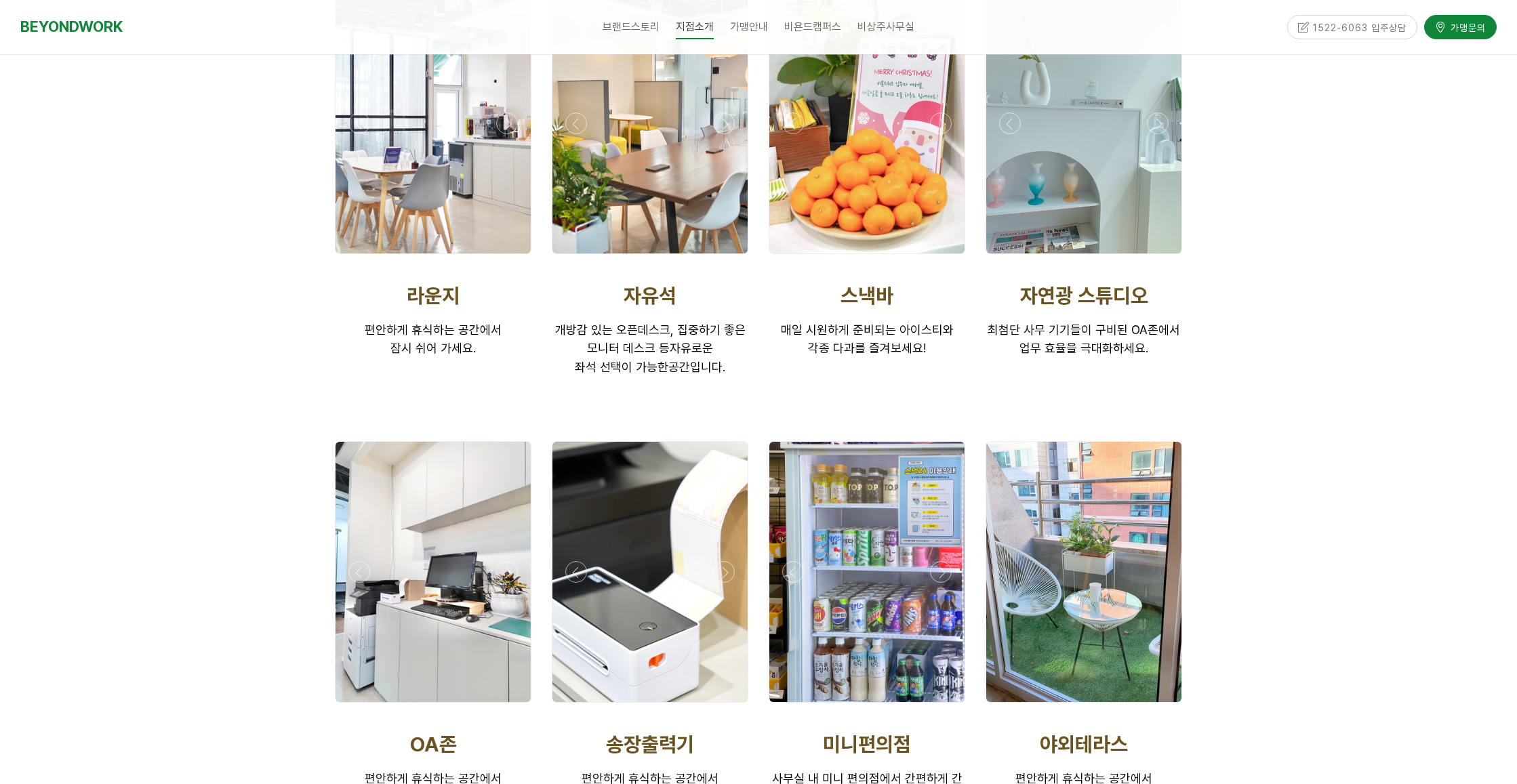
scroll to position [2373, 0]
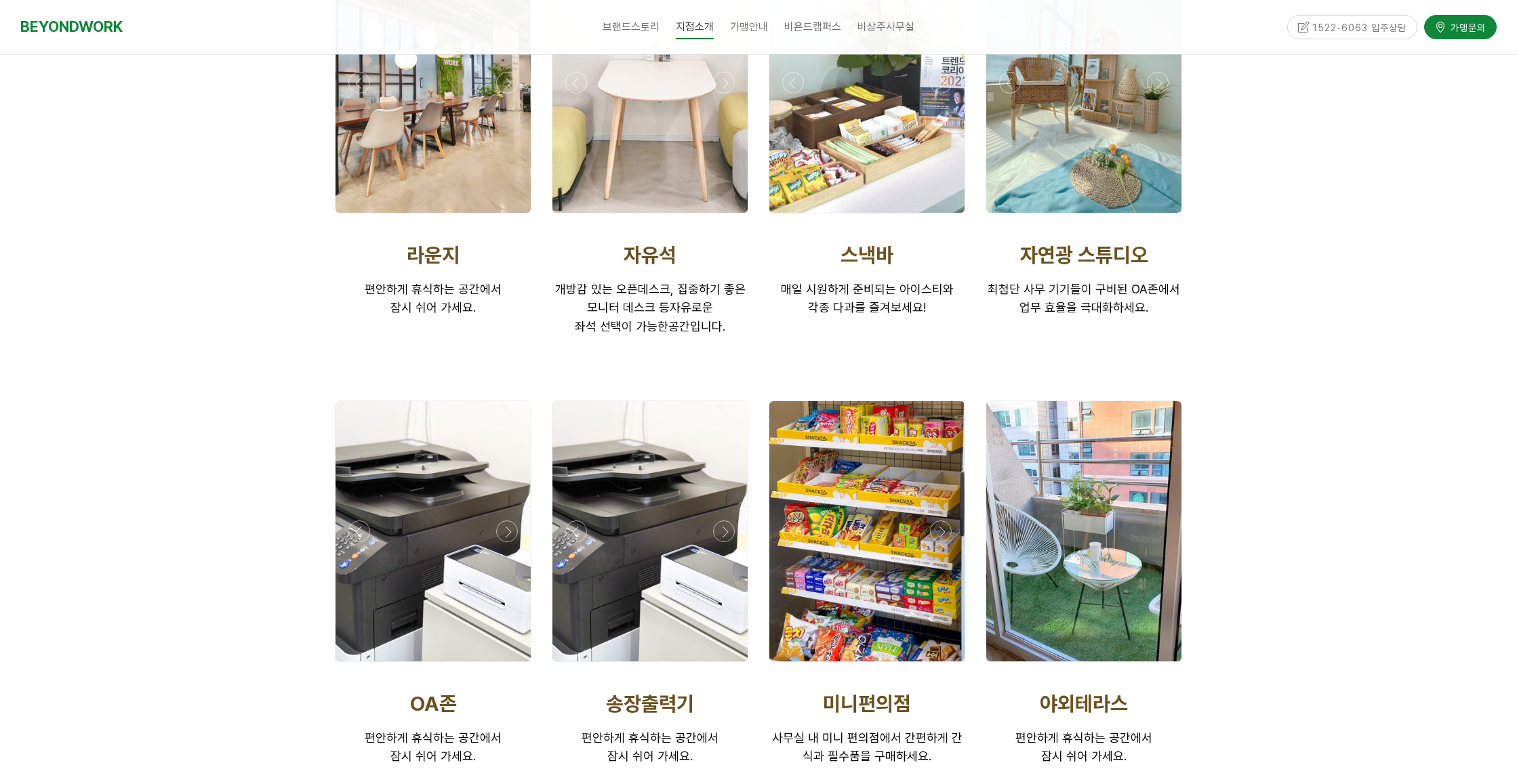
click at [361, 666] on div at bounding box center [433, 666] width 203 height 0
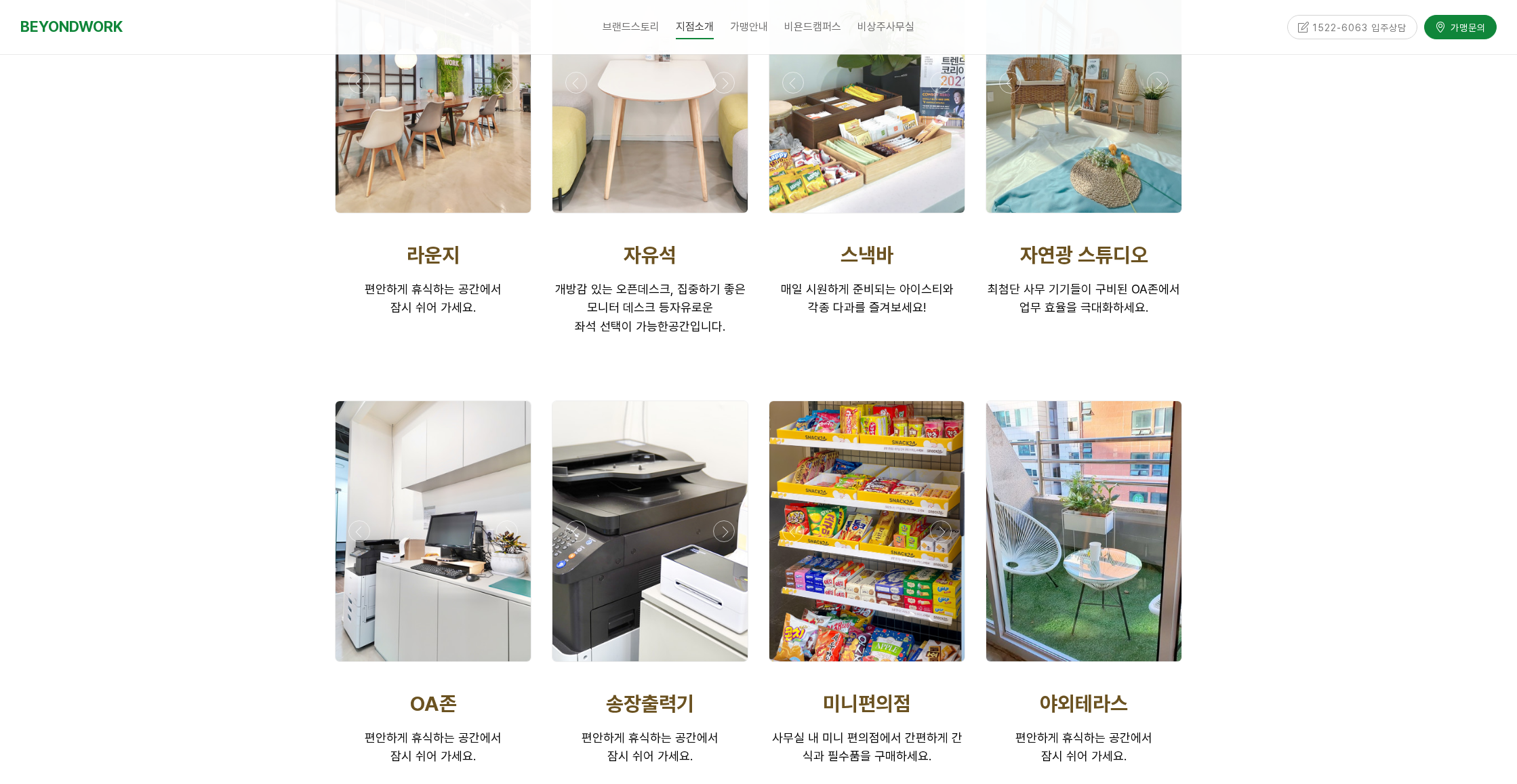
click at [358, 666] on div at bounding box center [433, 666] width 203 height 0
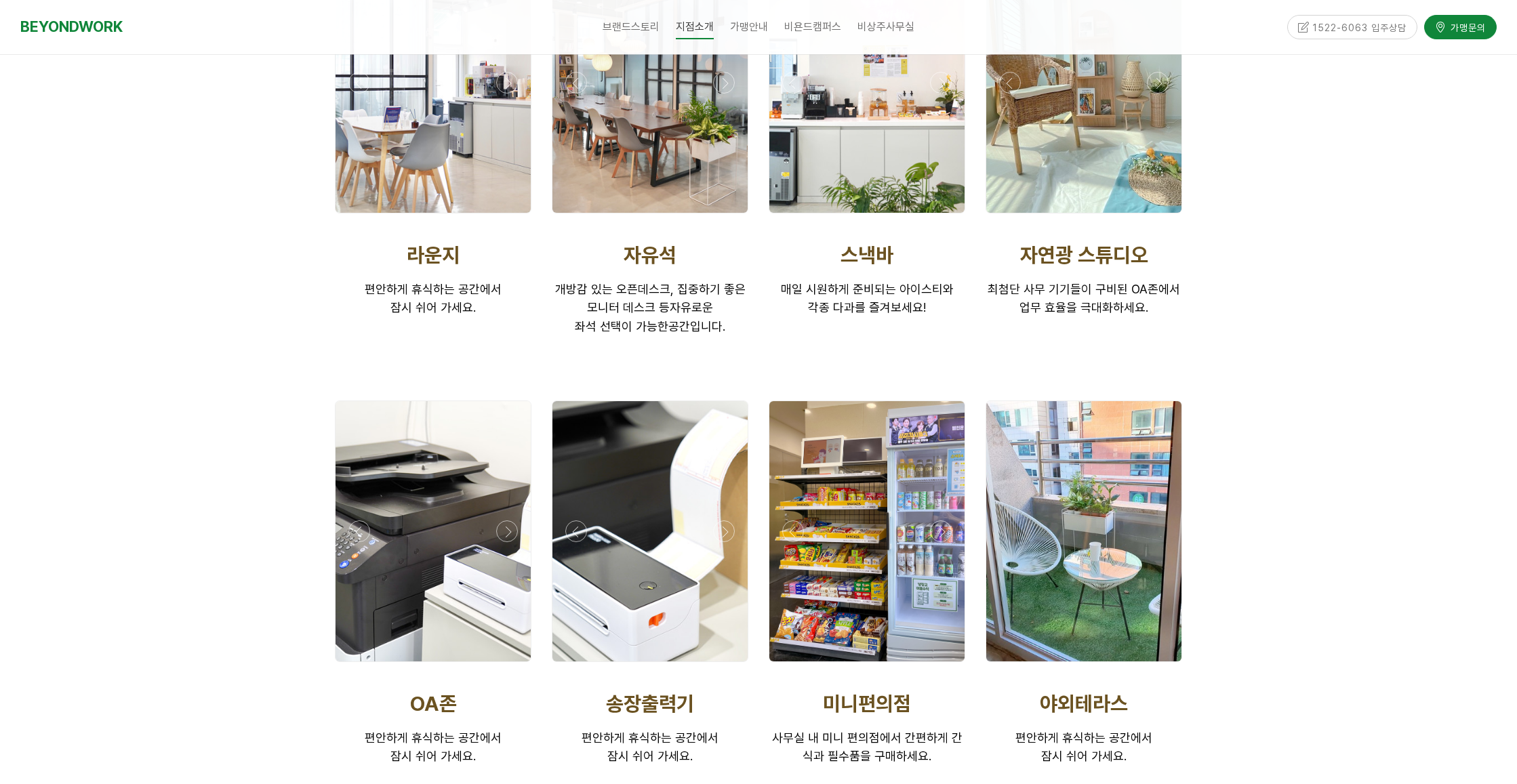
click at [573, 666] on div at bounding box center [650, 666] width 203 height 0
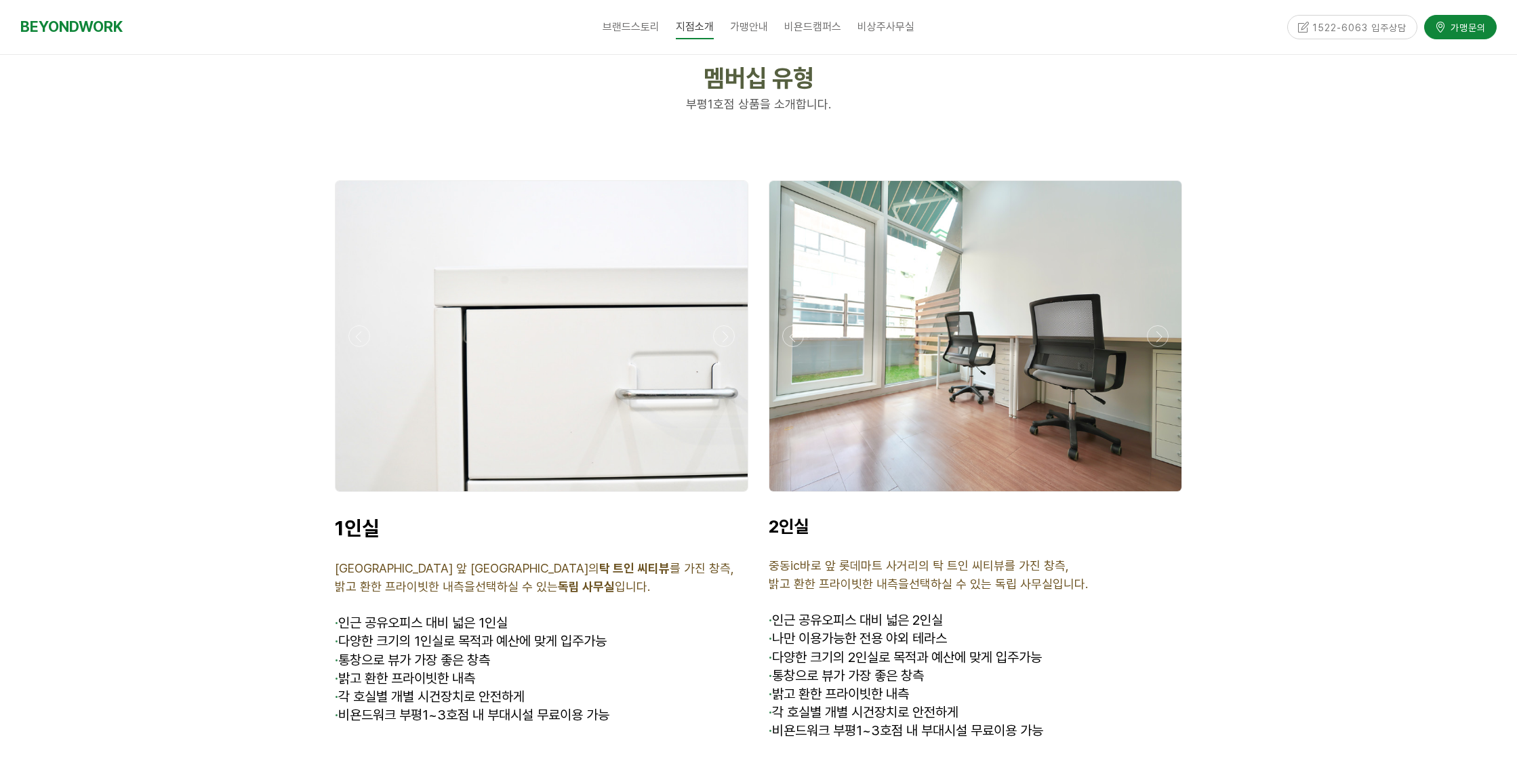
scroll to position [3321, 0]
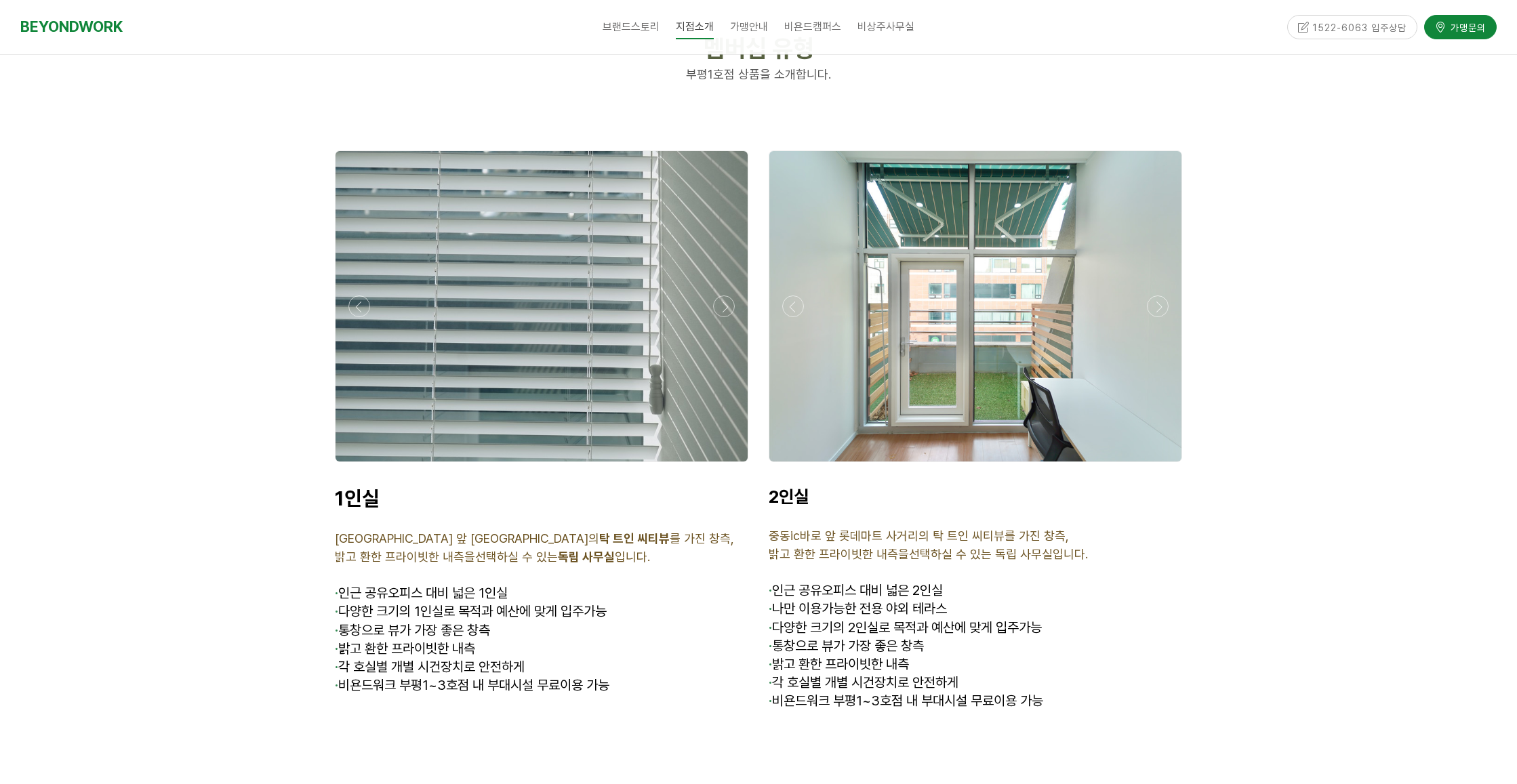
click at [719, 466] on div at bounding box center [541, 466] width 420 height 0
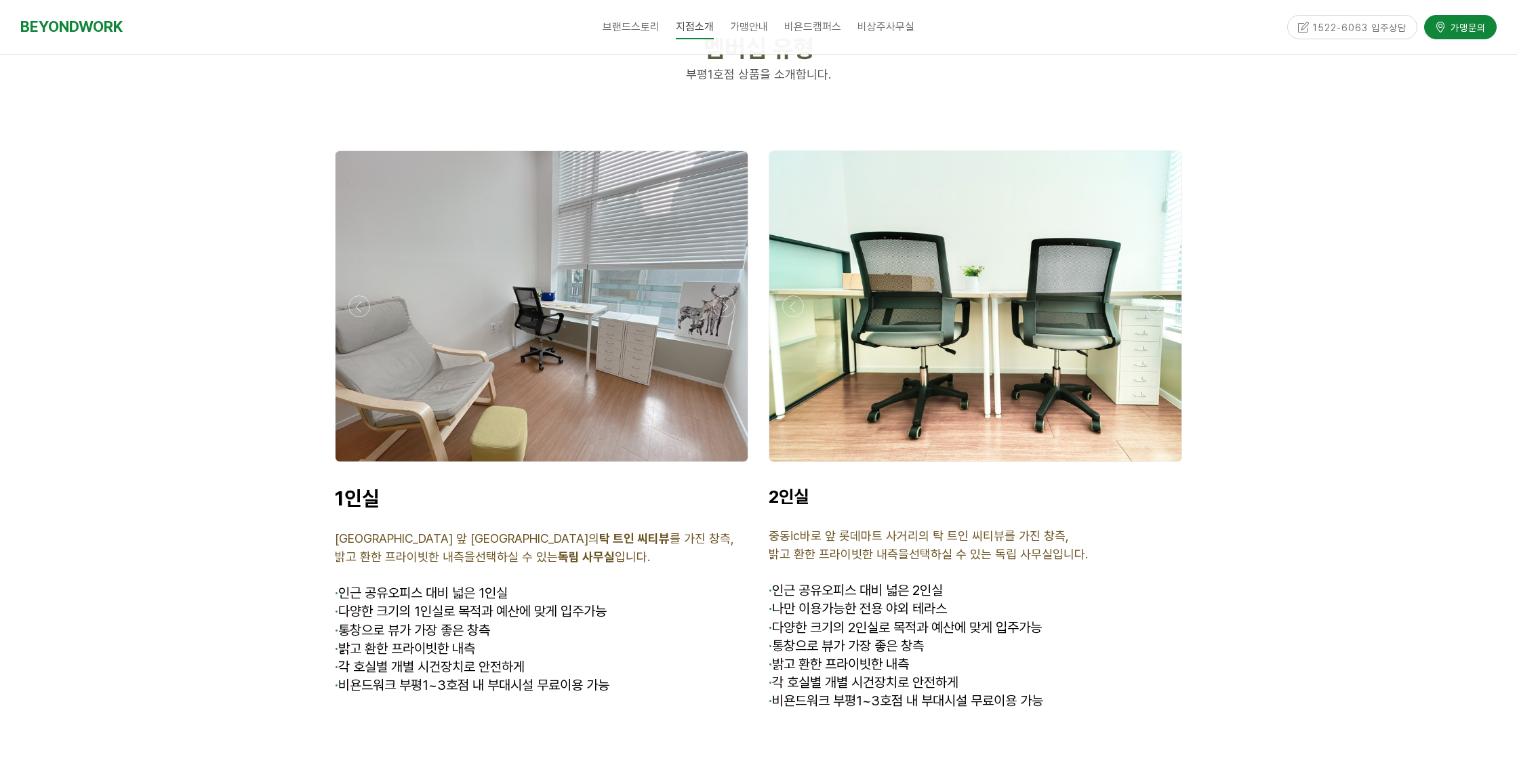
click at [719, 466] on div at bounding box center [541, 466] width 420 height 0
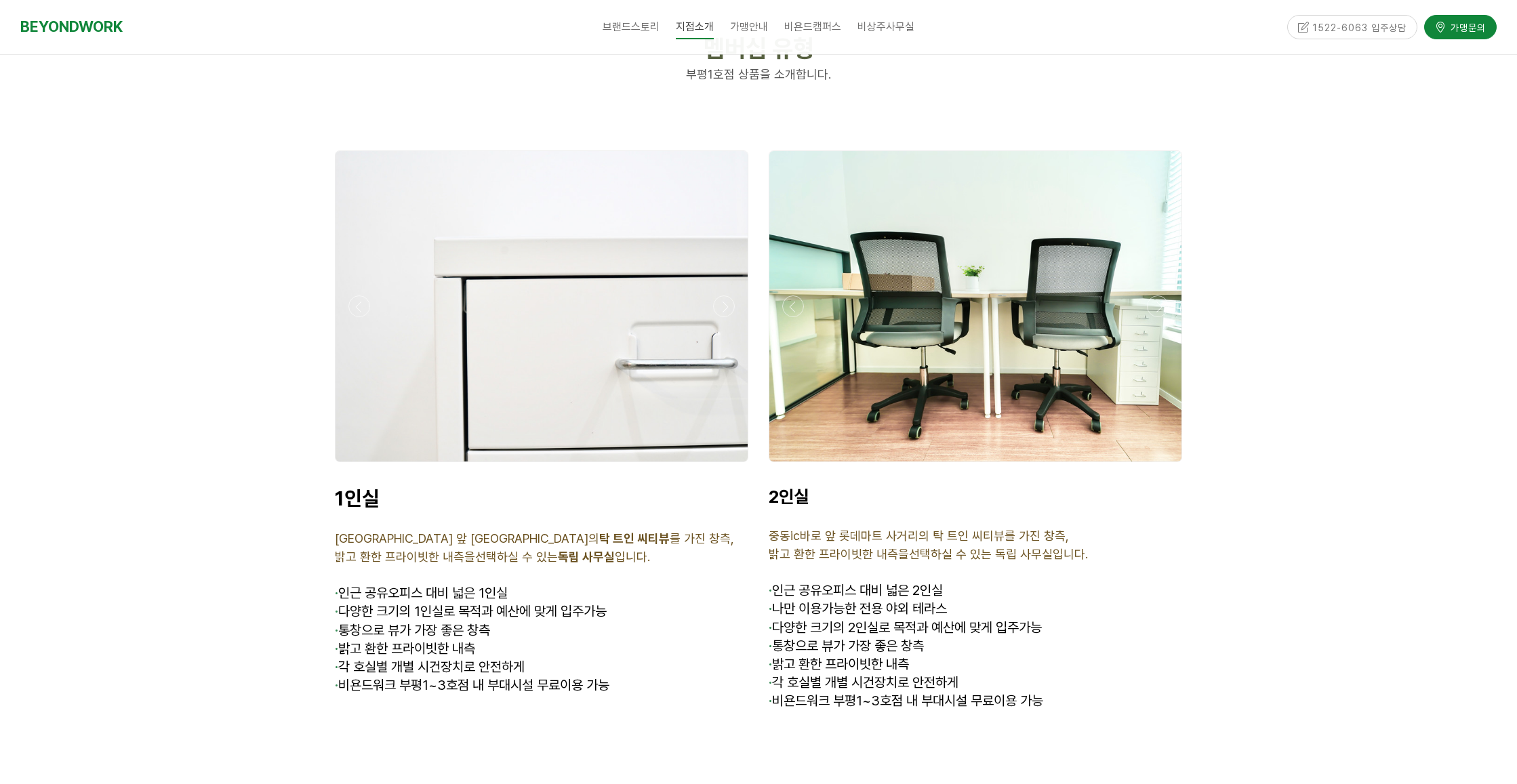
click at [719, 466] on div at bounding box center [541, 466] width 420 height 0
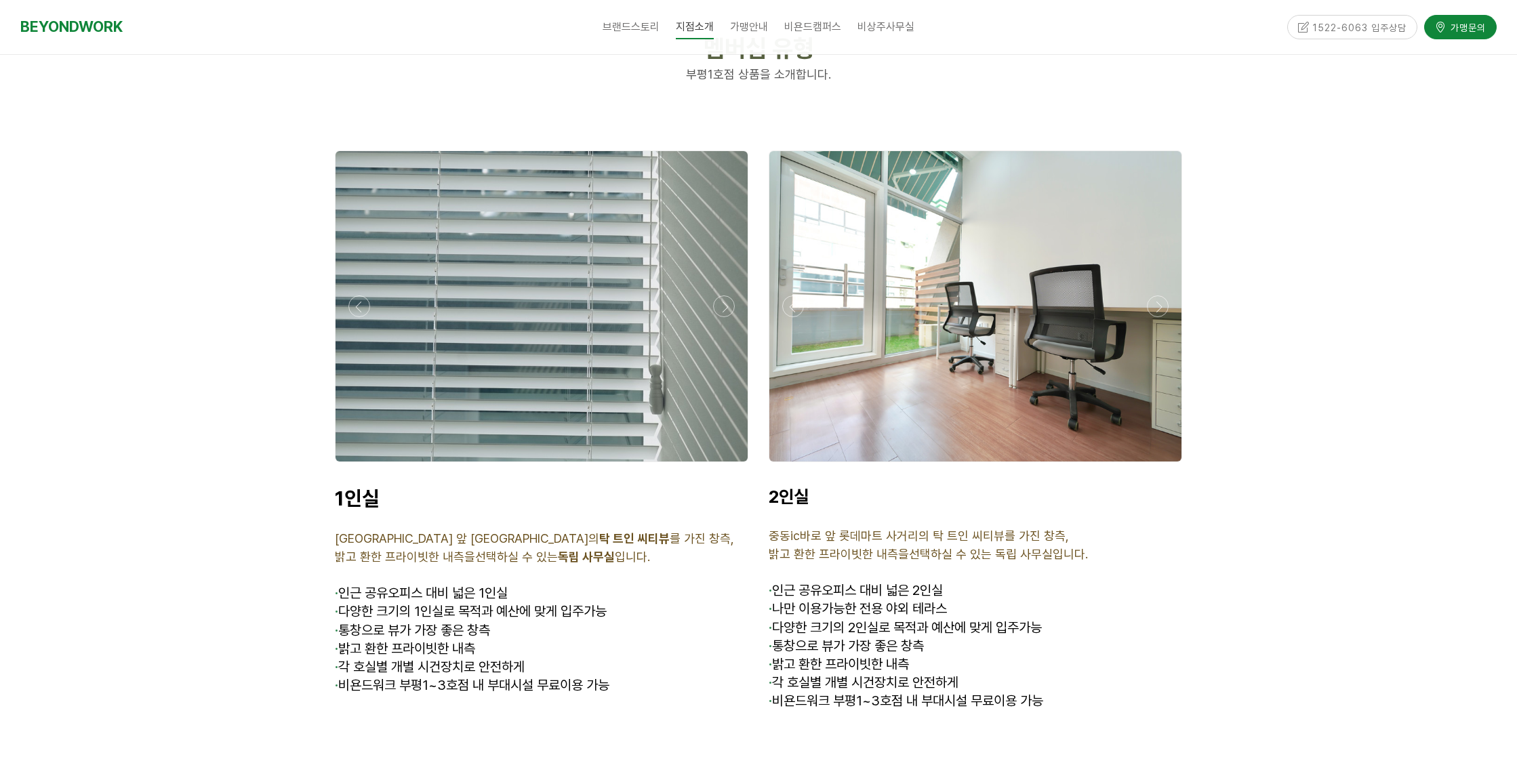
click at [719, 466] on div at bounding box center [541, 466] width 420 height 0
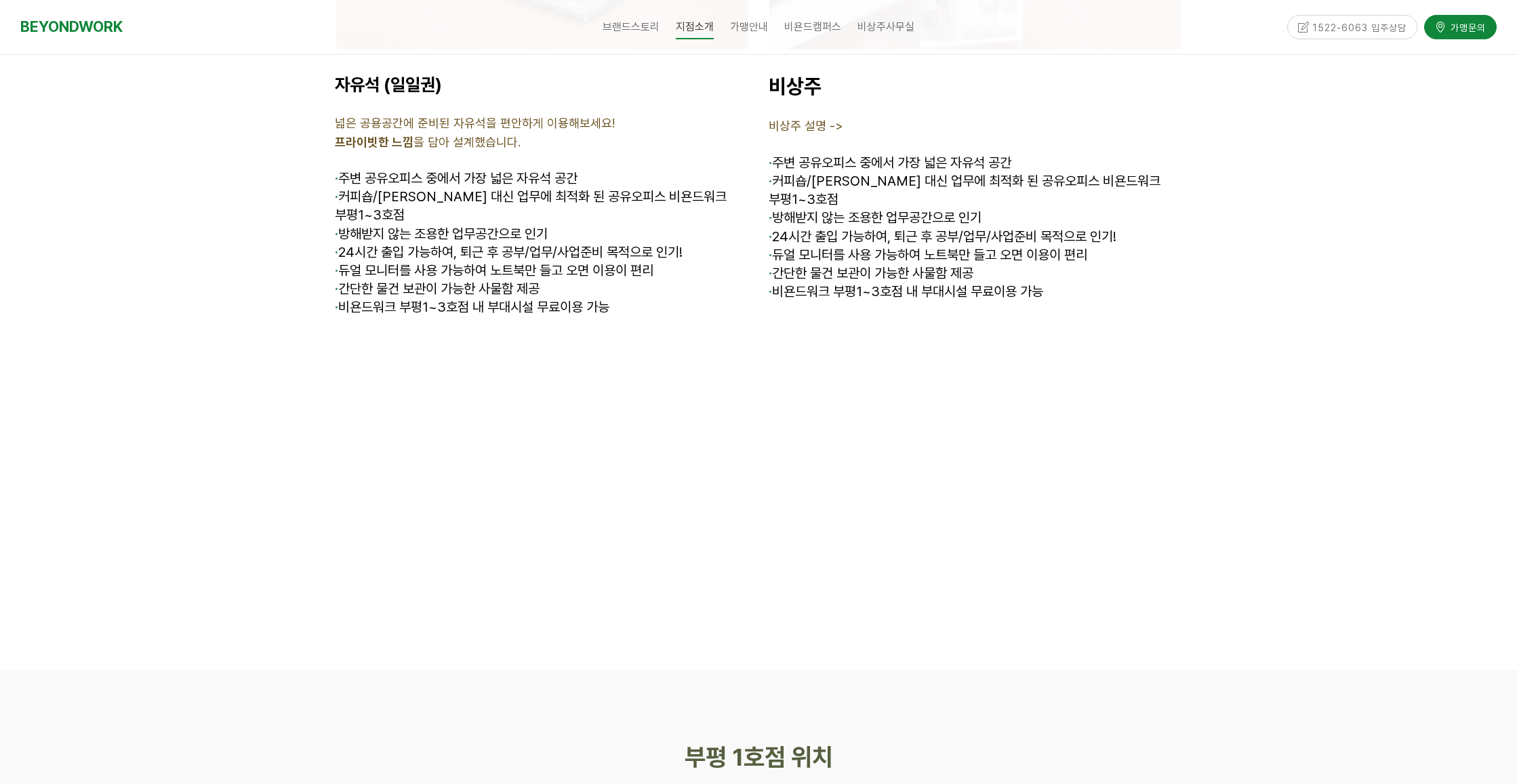
scroll to position [5016, 0]
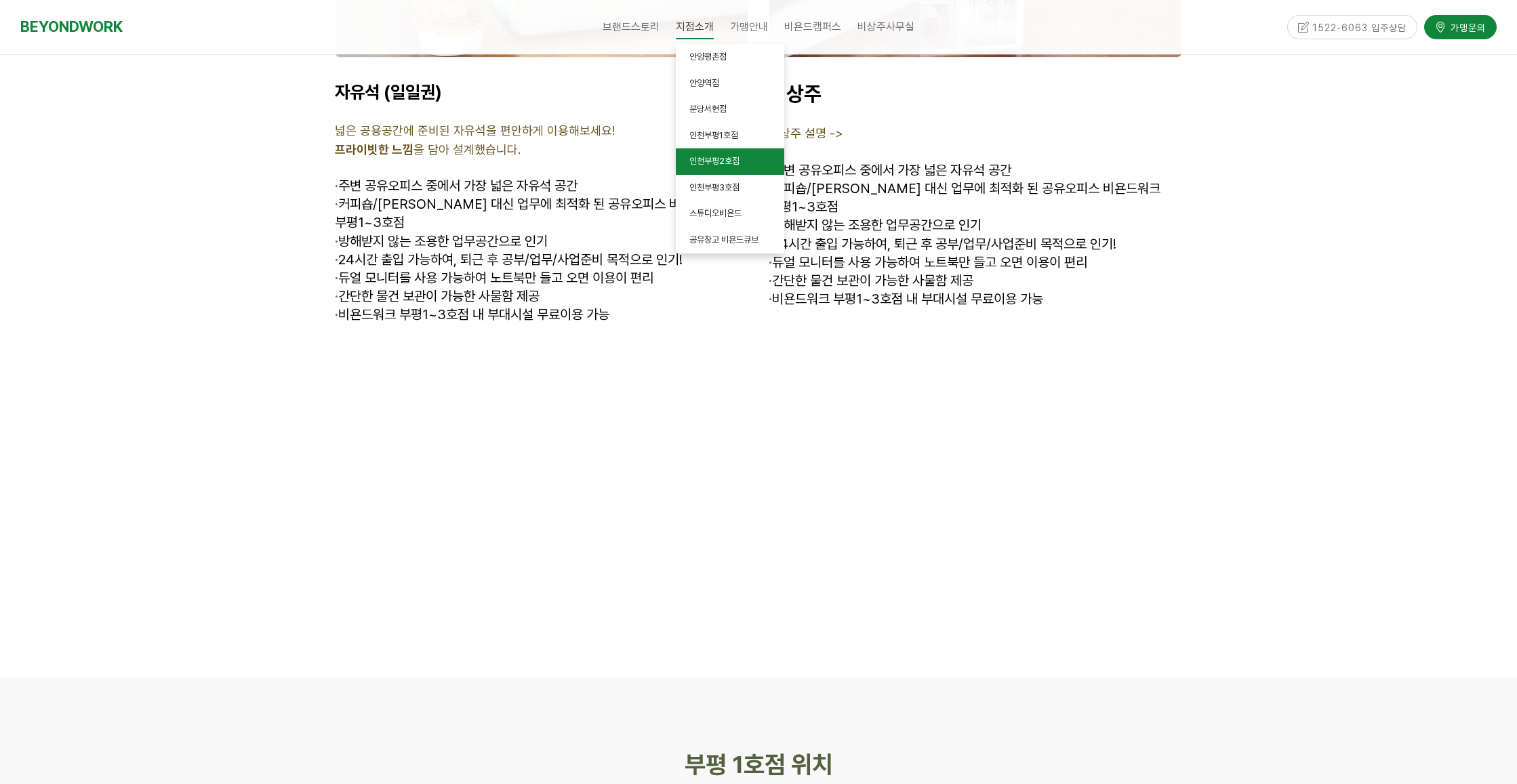
click at [737, 154] on link "인천부평2호점" at bounding box center [729, 162] width 108 height 27
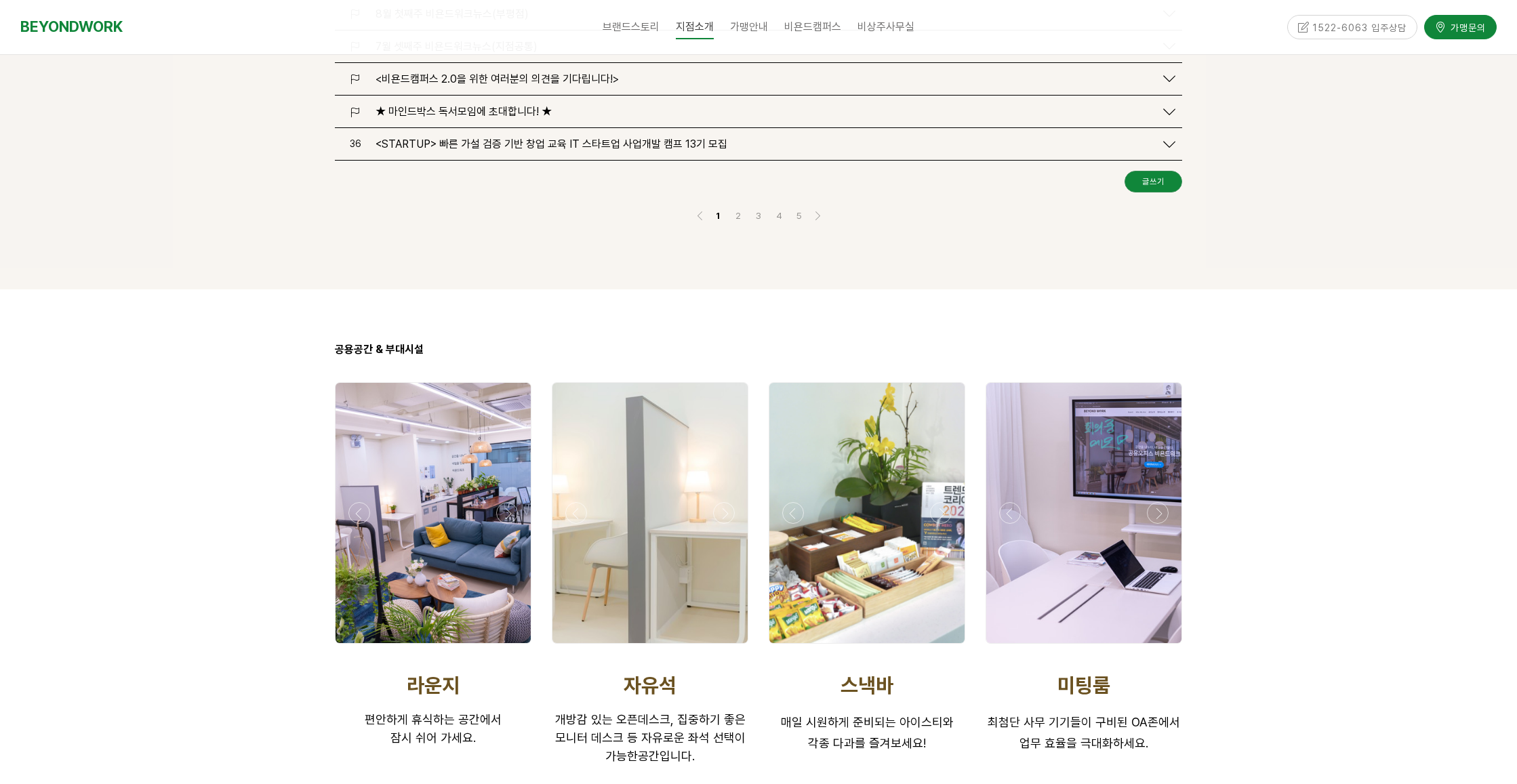
scroll to position [2034, 0]
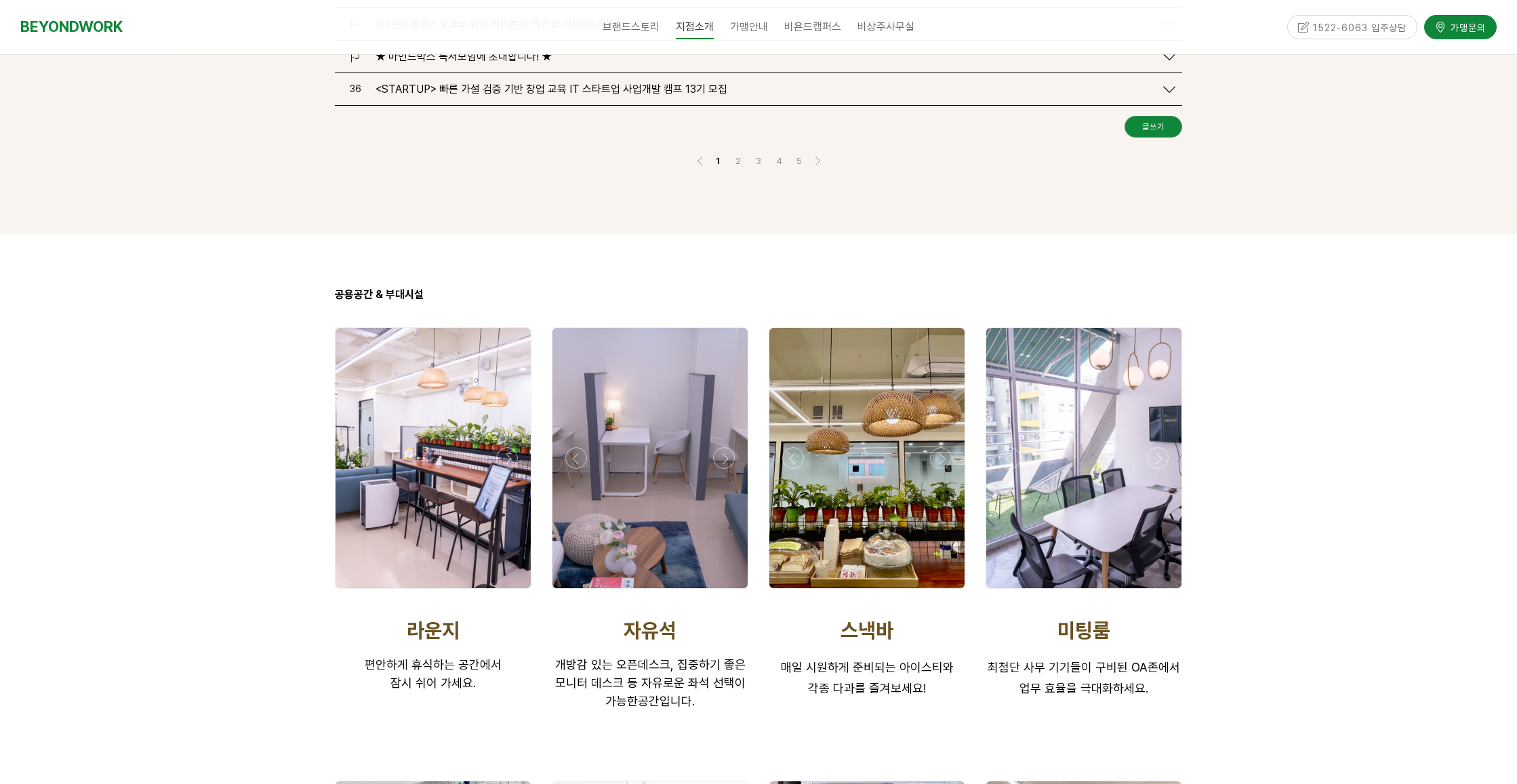
click at [507, 592] on div at bounding box center [433, 592] width 203 height 0
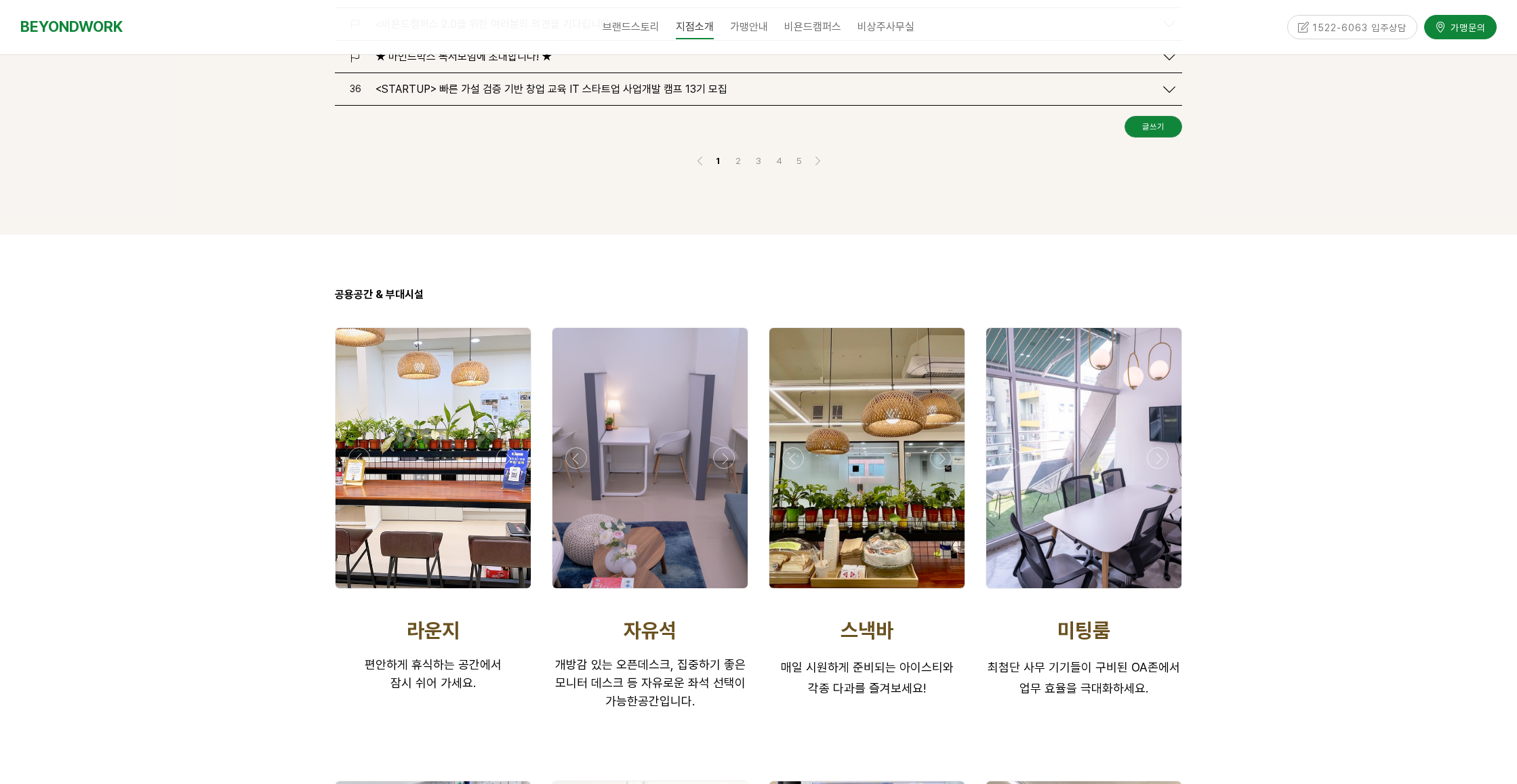
click at [507, 592] on div at bounding box center [433, 592] width 203 height 0
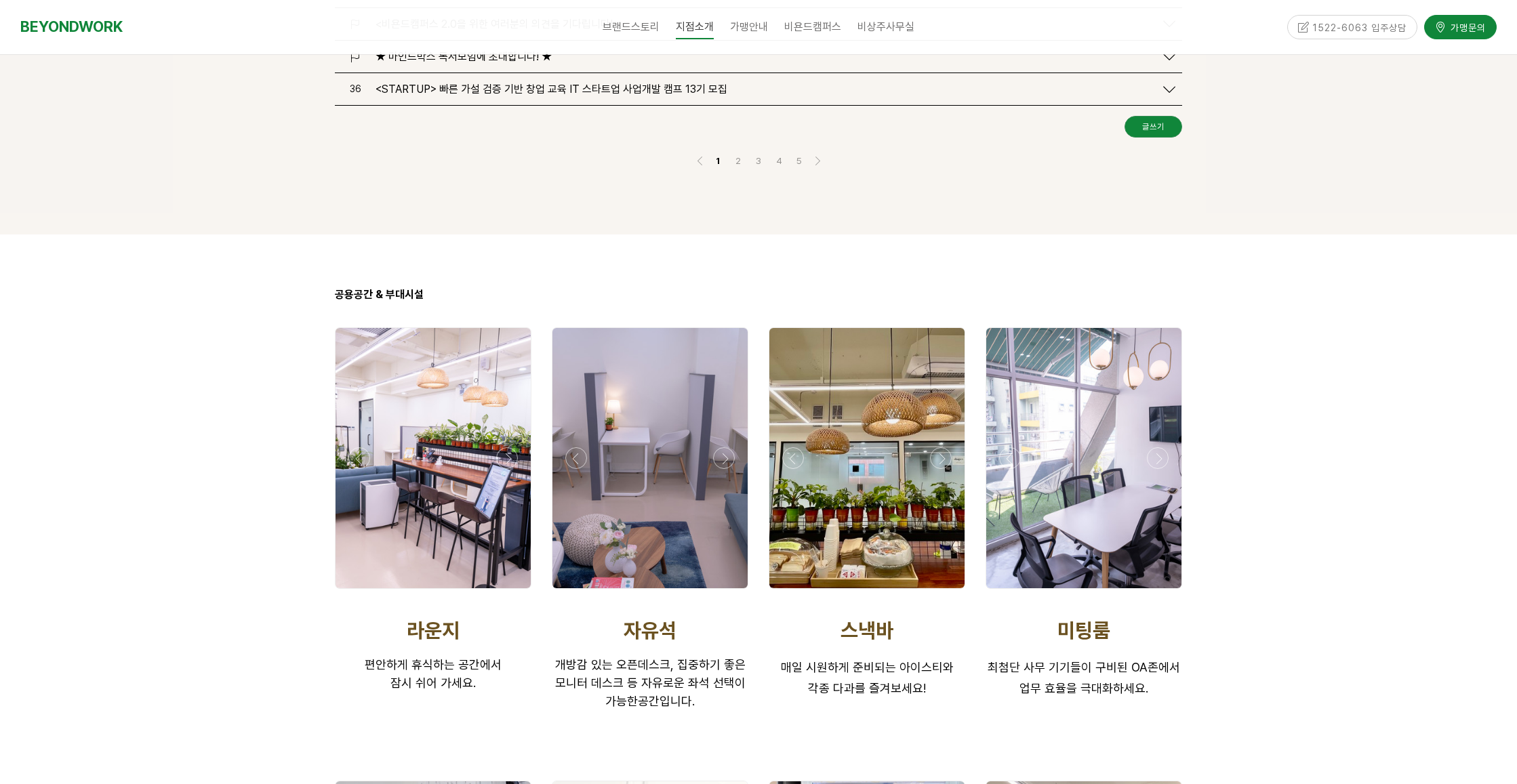
click at [948, 592] on div at bounding box center [866, 592] width 203 height 0
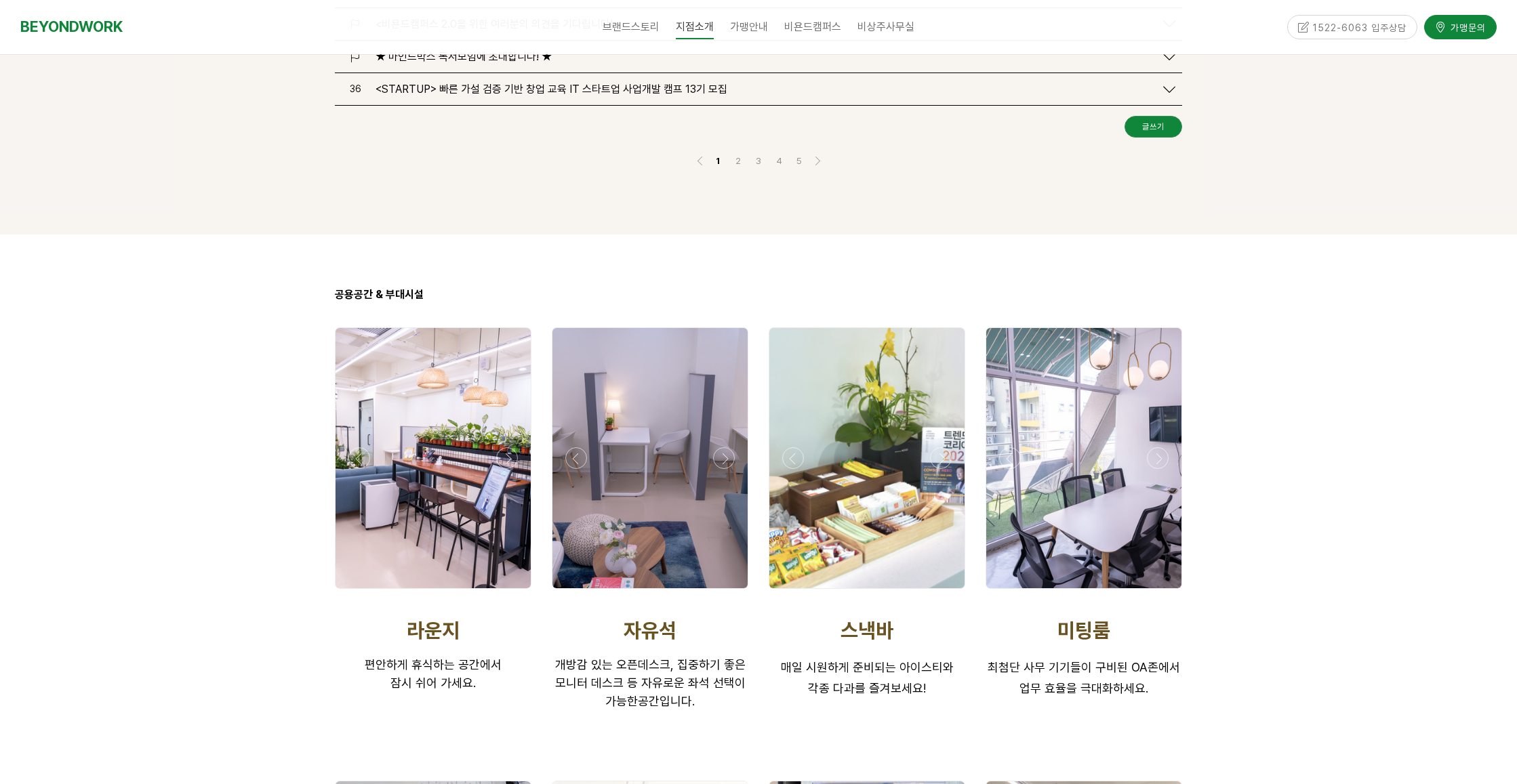
click at [946, 592] on div at bounding box center [866, 592] width 203 height 0
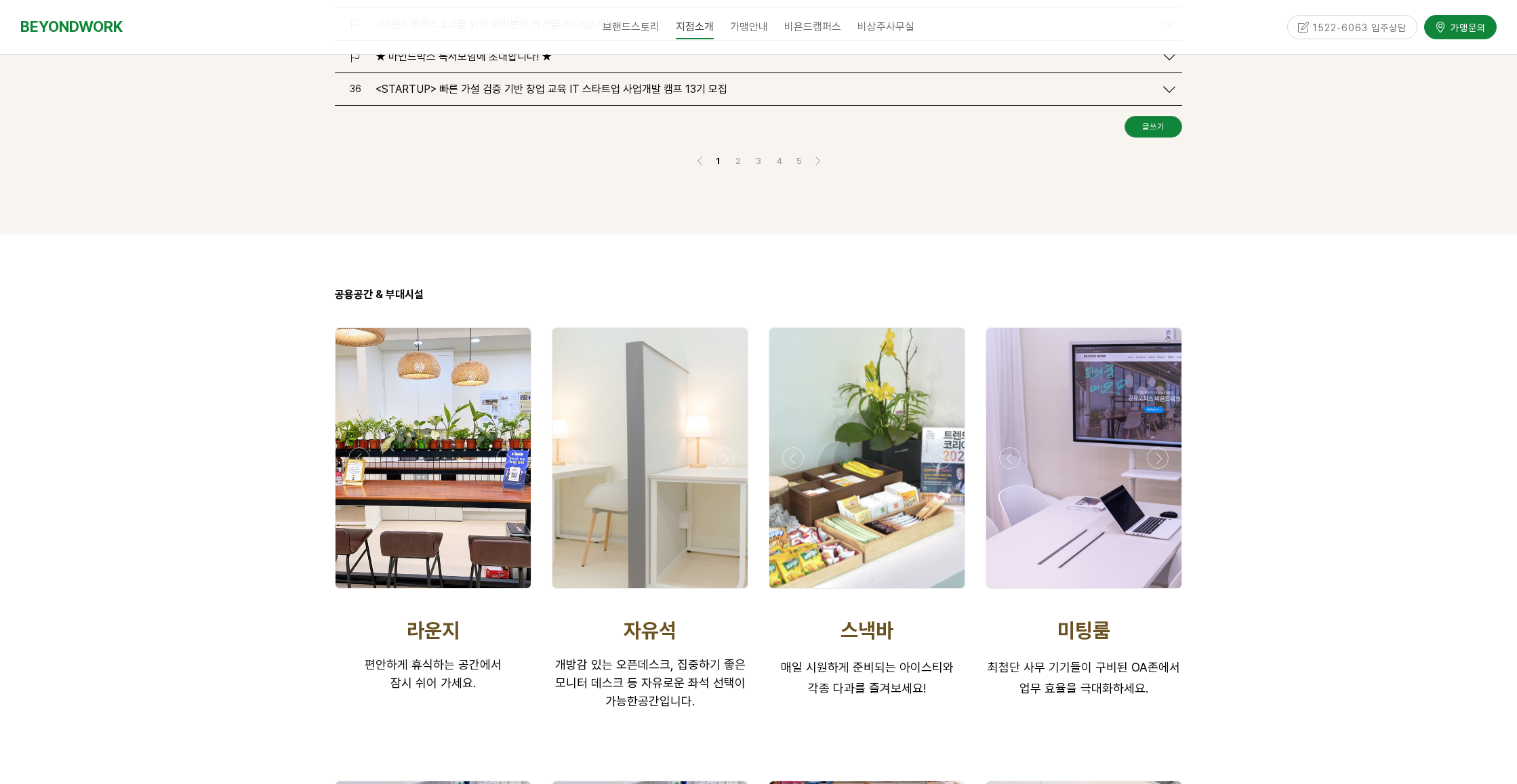
click at [946, 592] on div at bounding box center [866, 592] width 203 height 0
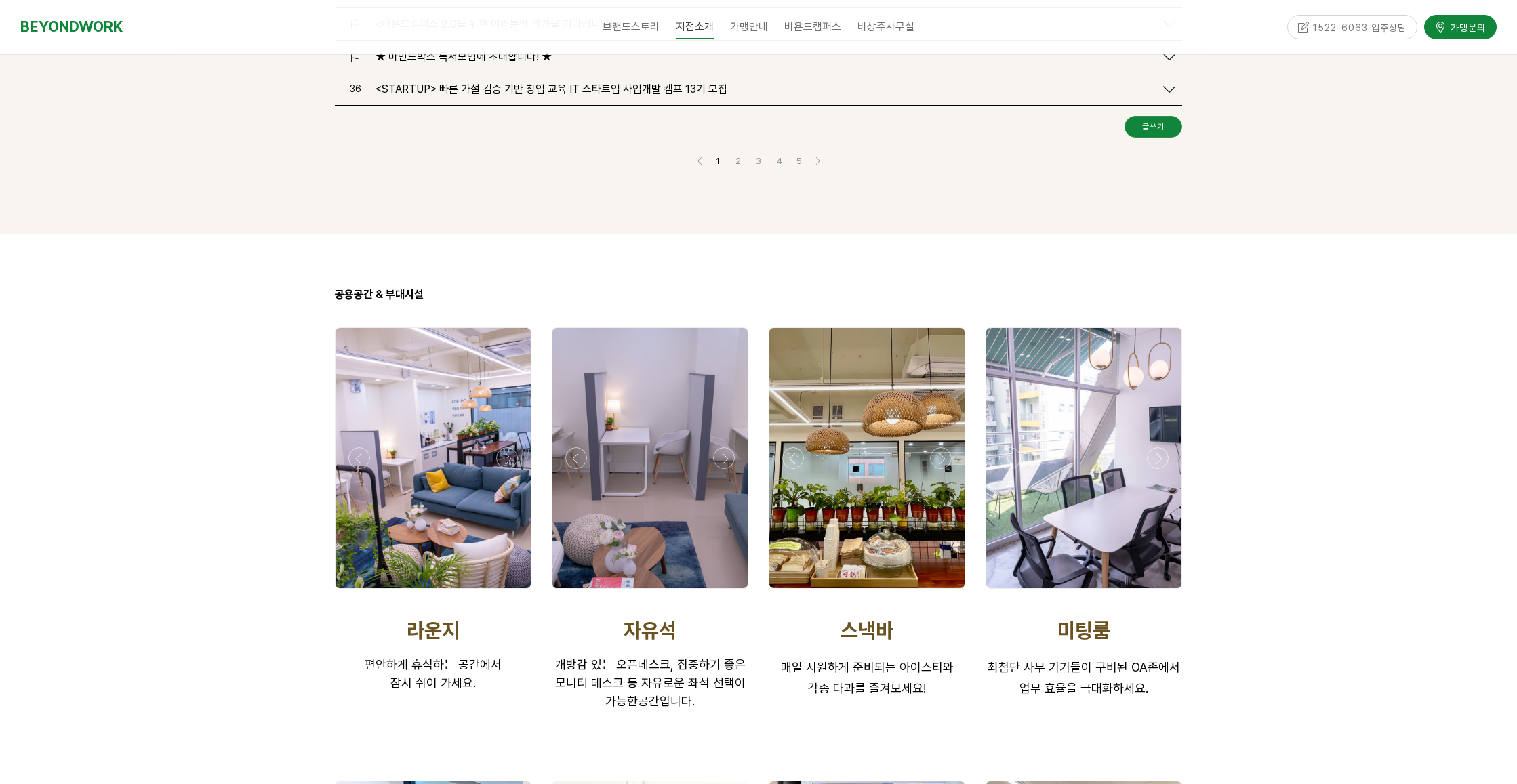
click at [1156, 592] on div at bounding box center [1083, 592] width 203 height 0
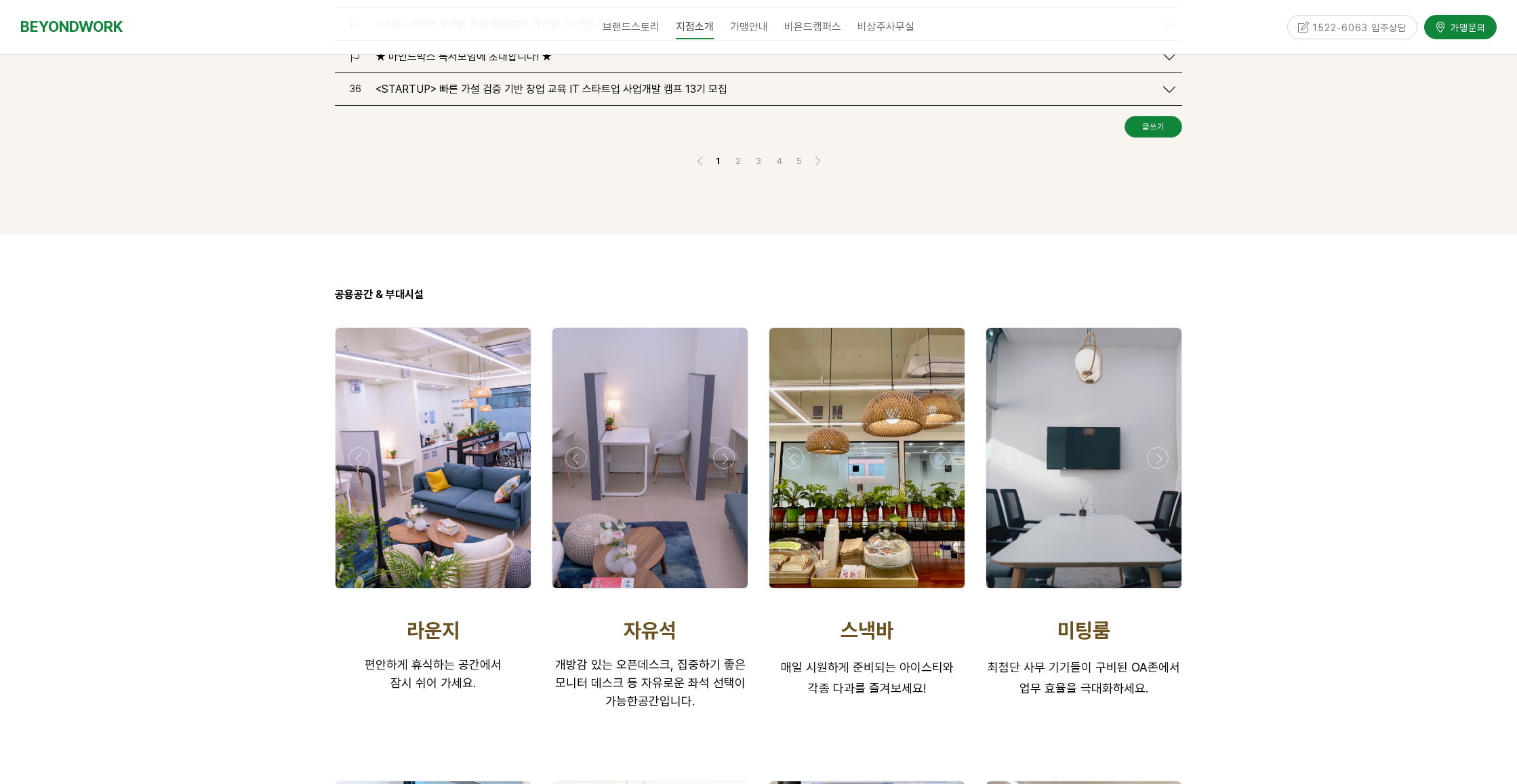
click at [1156, 592] on div at bounding box center [1083, 592] width 203 height 0
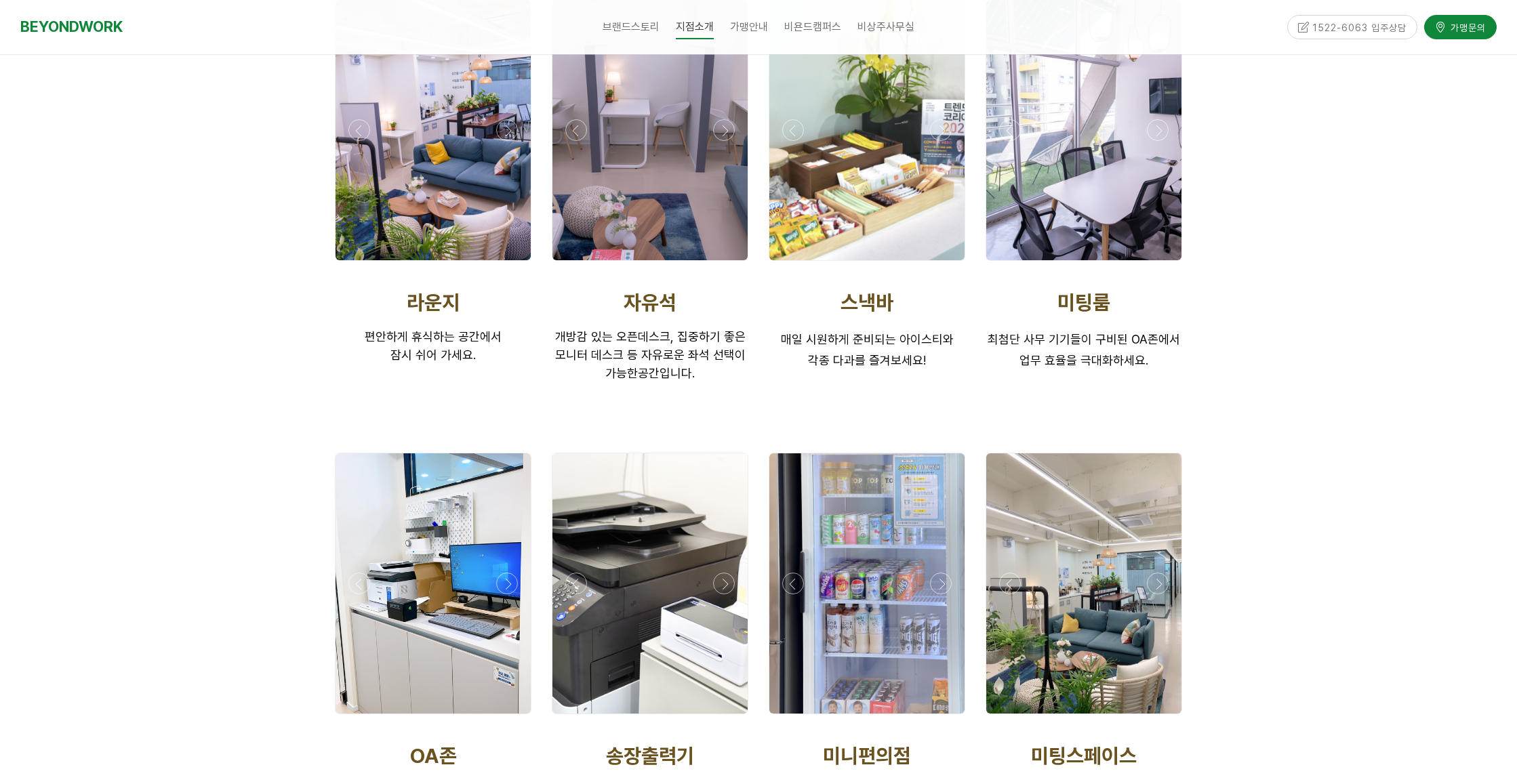
scroll to position [2373, 0]
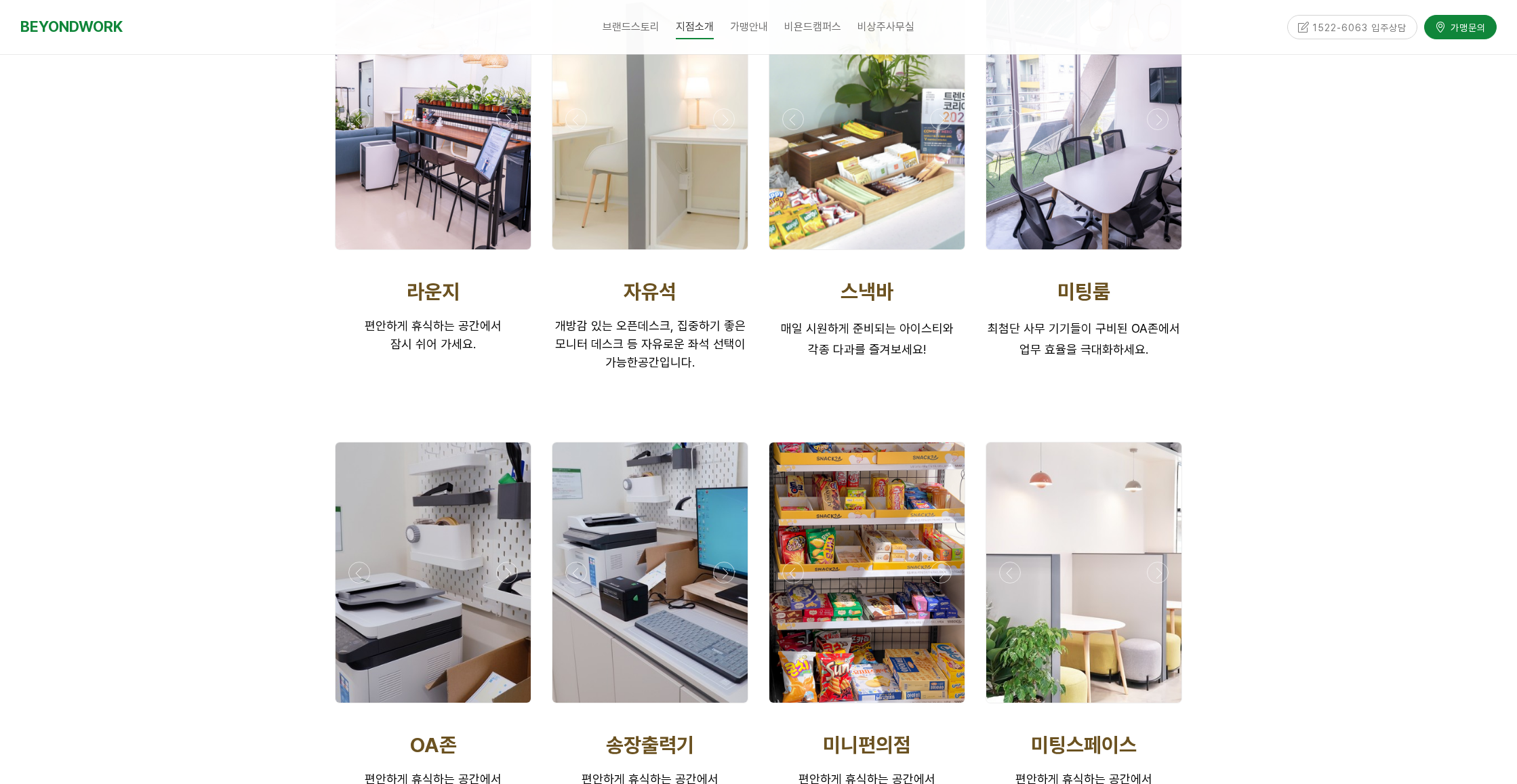
click at [510, 707] on div at bounding box center [433, 707] width 203 height 0
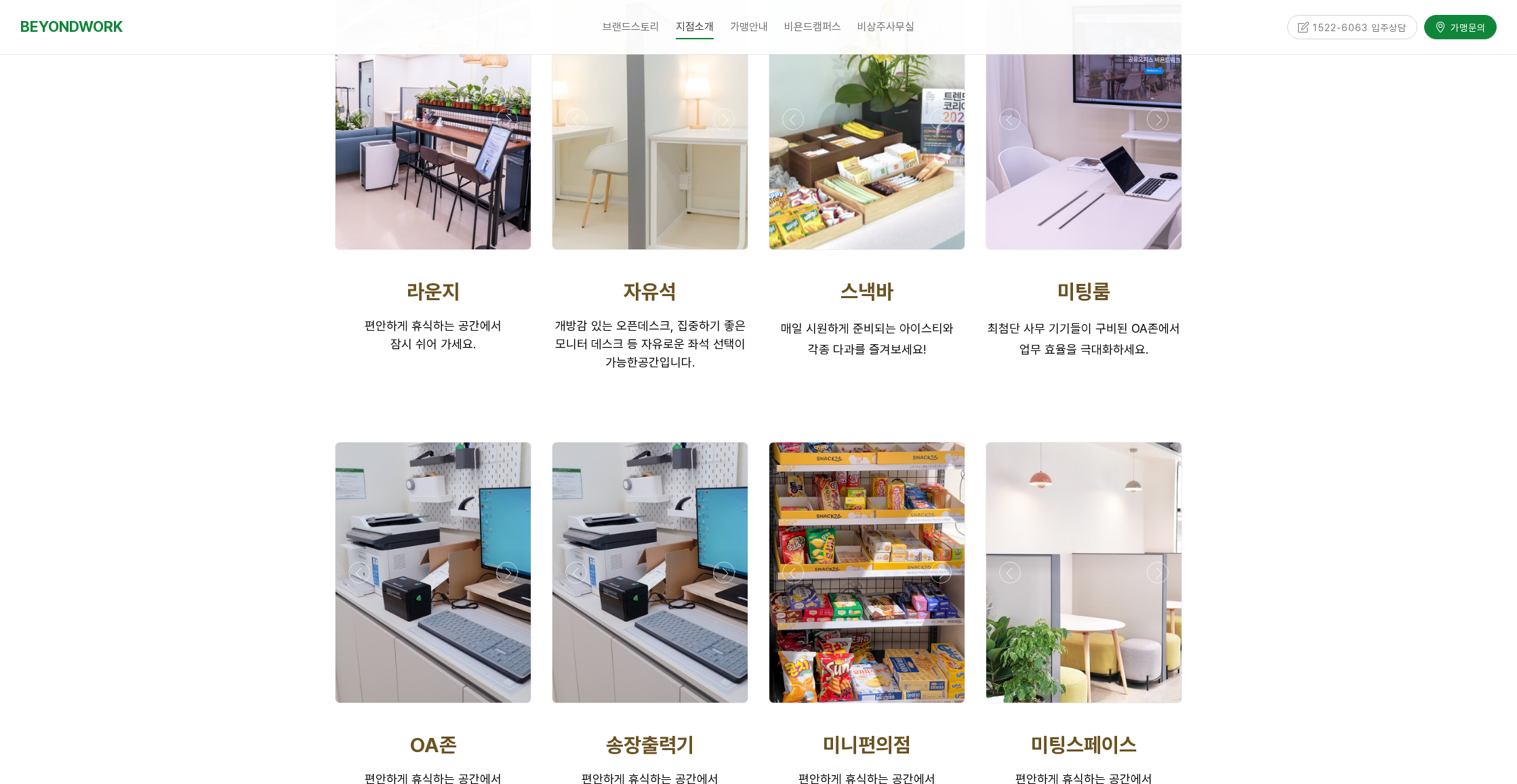
click at [510, 707] on div at bounding box center [433, 707] width 203 height 0
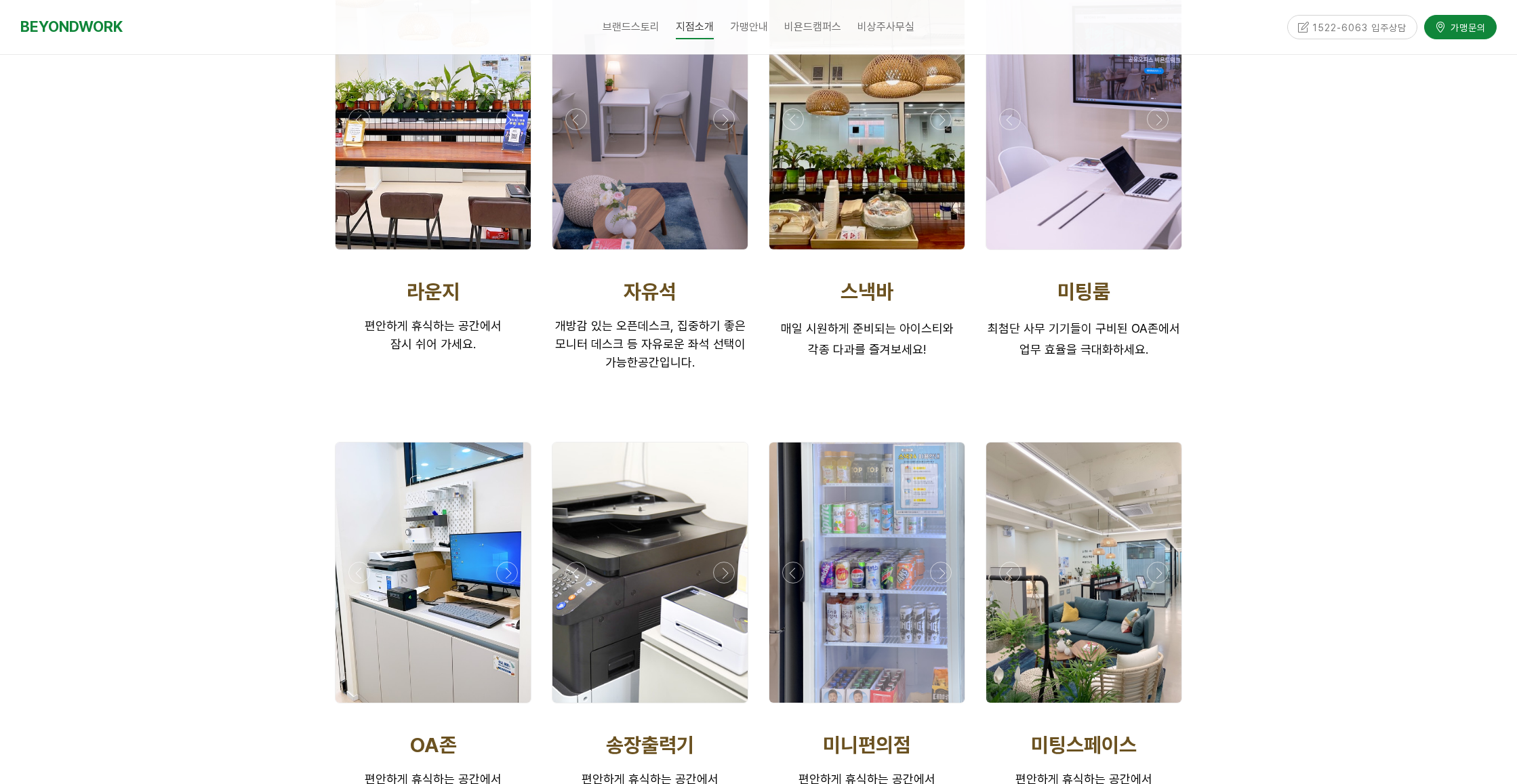
click at [509, 707] on div at bounding box center [433, 707] width 203 height 0
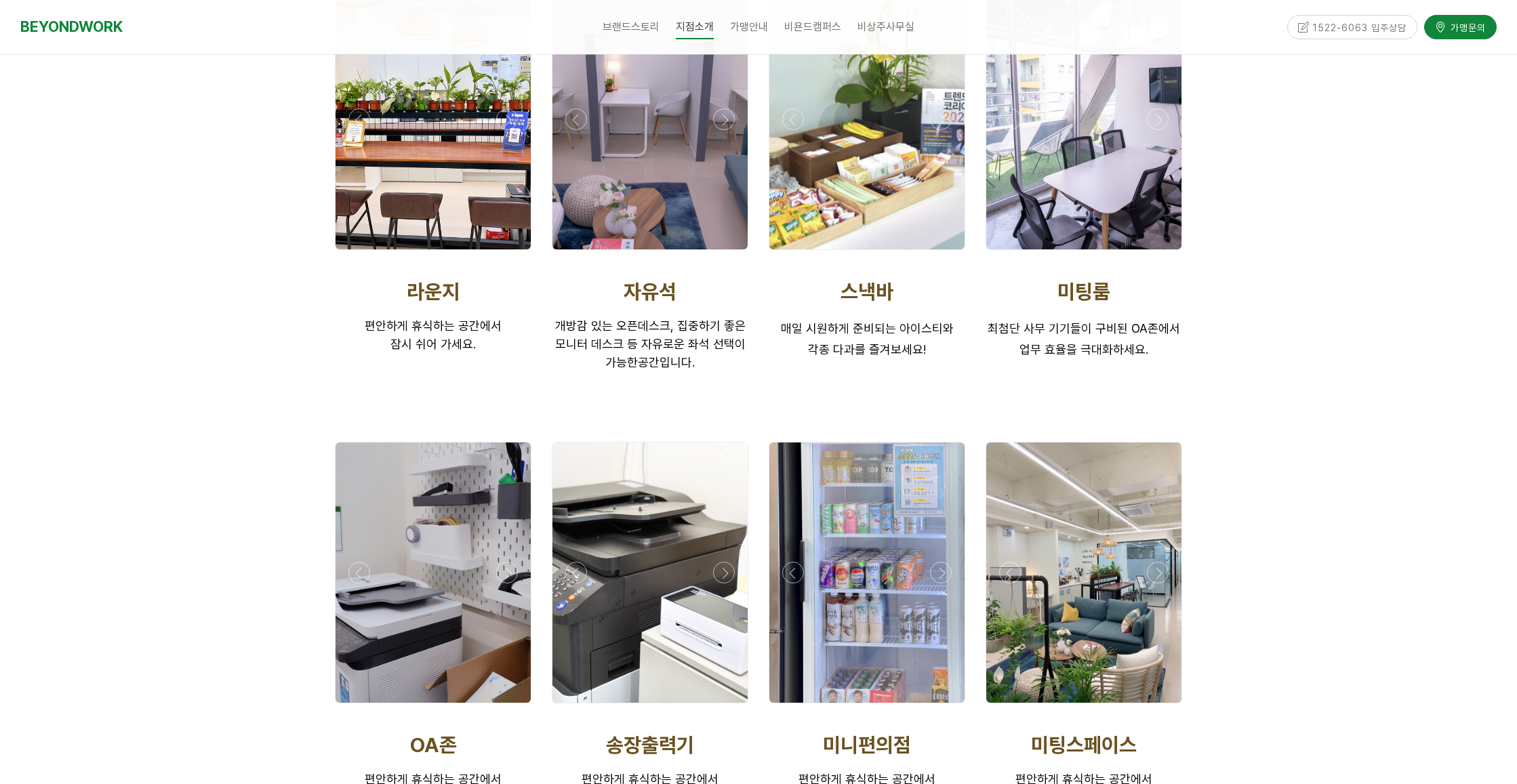
click at [363, 707] on div at bounding box center [433, 707] width 203 height 0
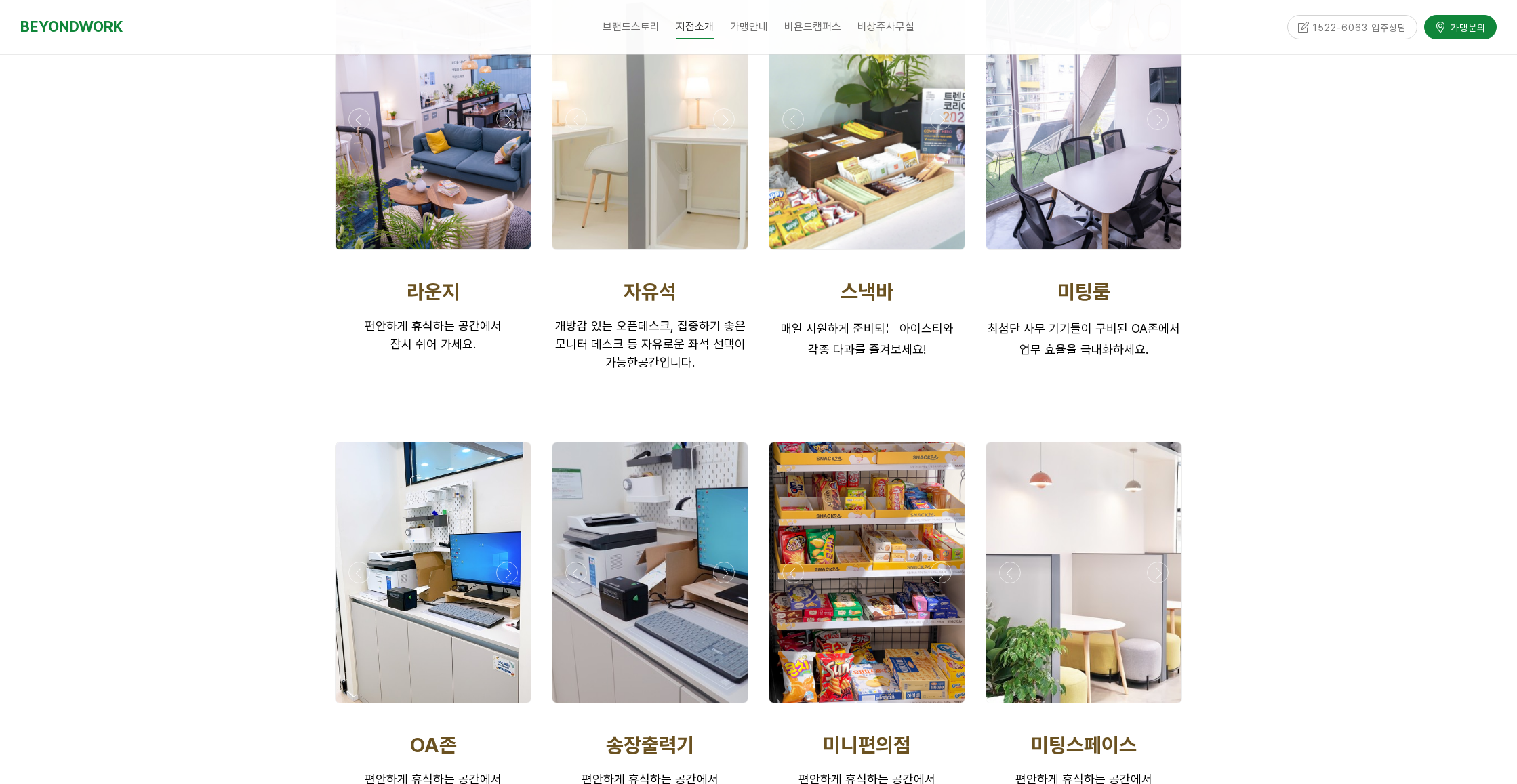
click at [505, 707] on div at bounding box center [433, 707] width 203 height 0
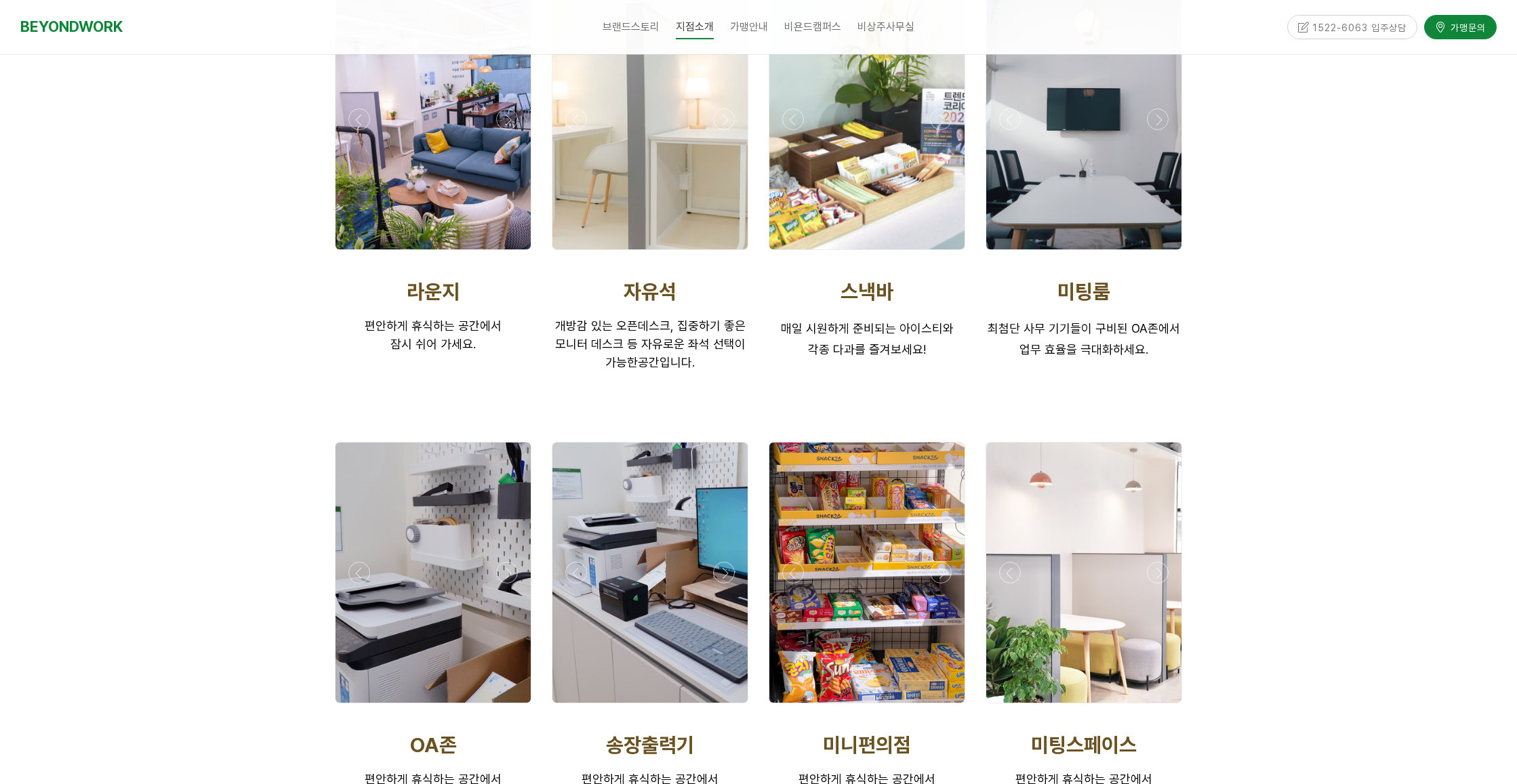
click at [505, 707] on div at bounding box center [433, 707] width 203 height 0
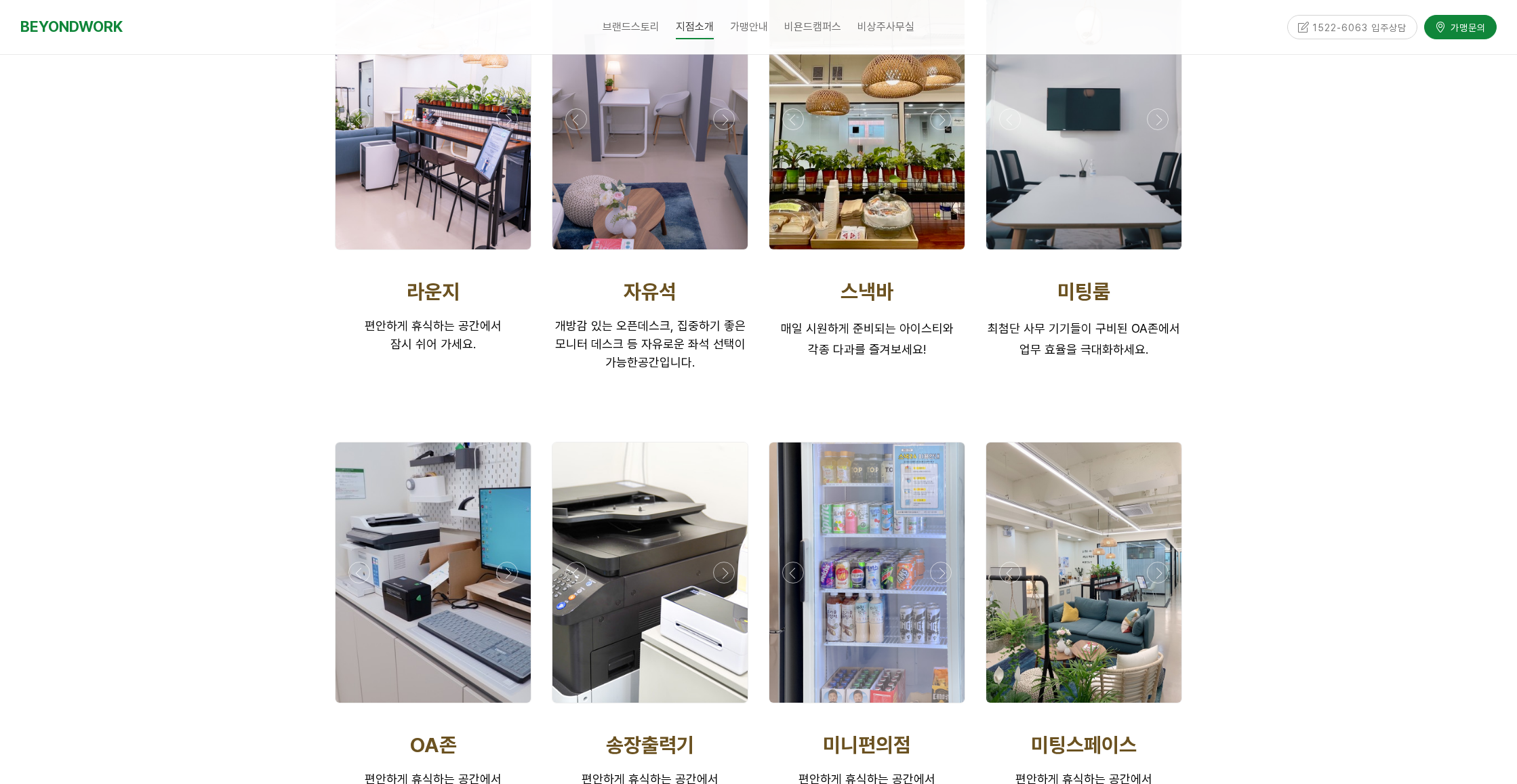
click at [505, 707] on div at bounding box center [433, 707] width 203 height 0
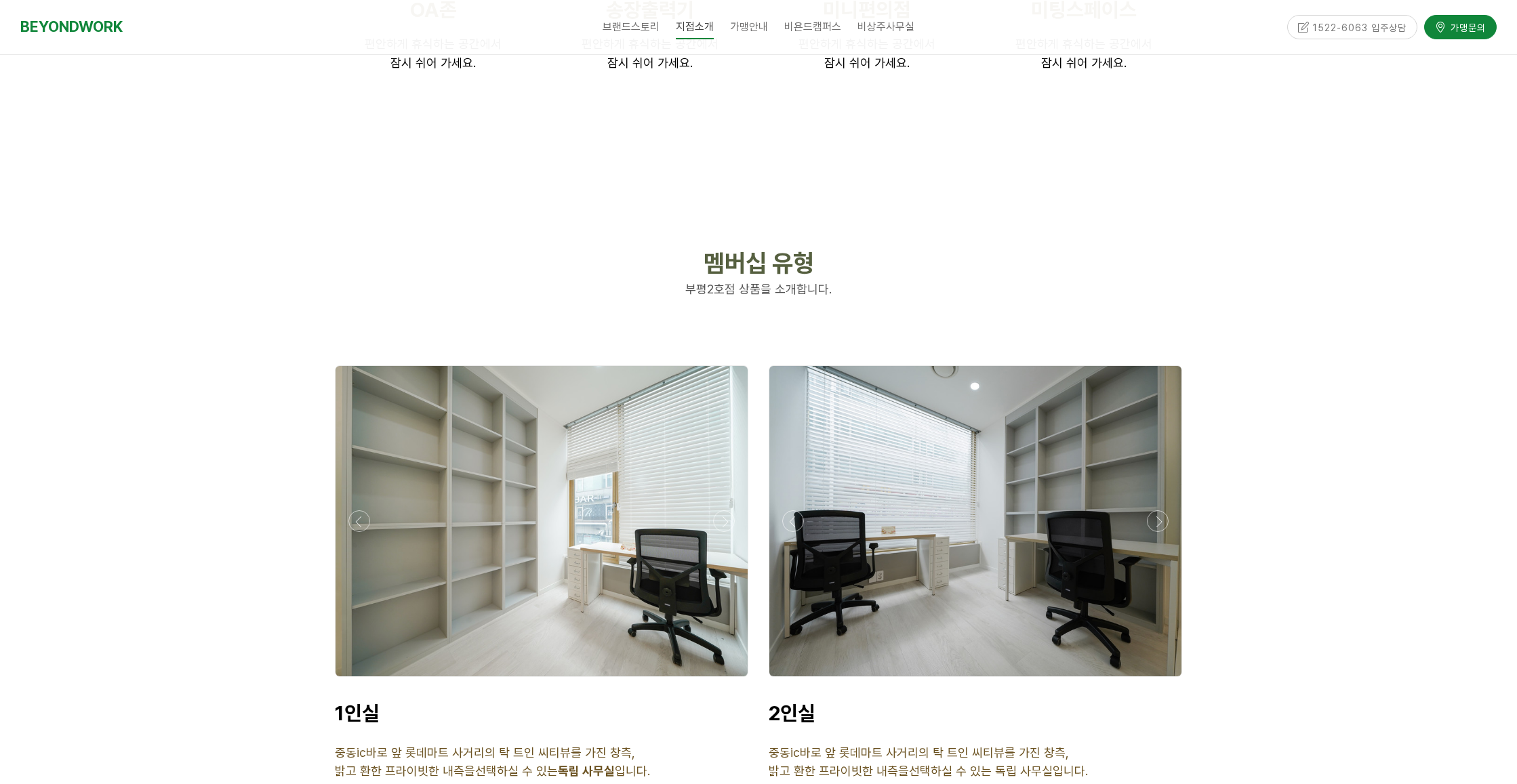
scroll to position [3118, 0]
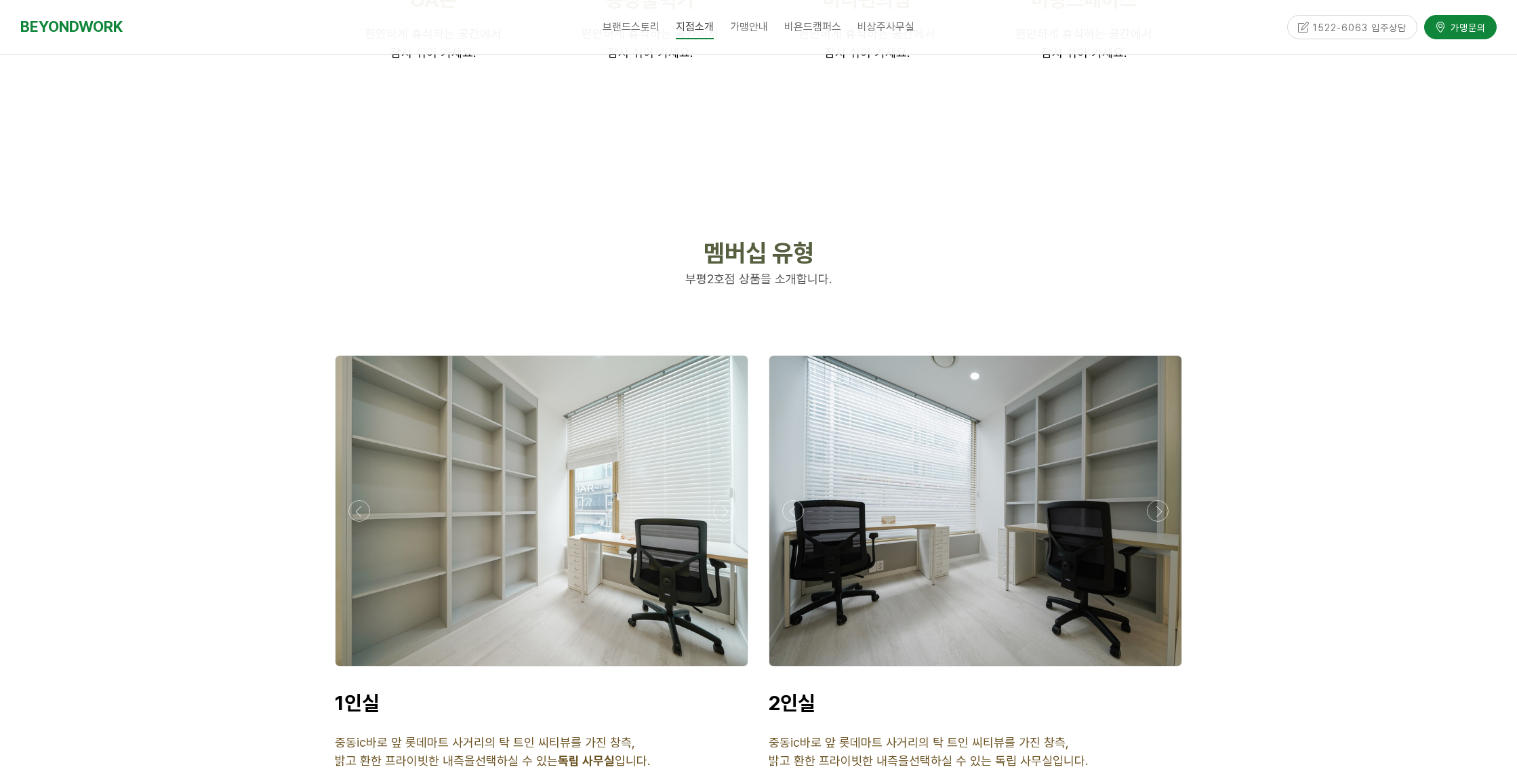
click at [719, 670] on div at bounding box center [541, 670] width 420 height 0
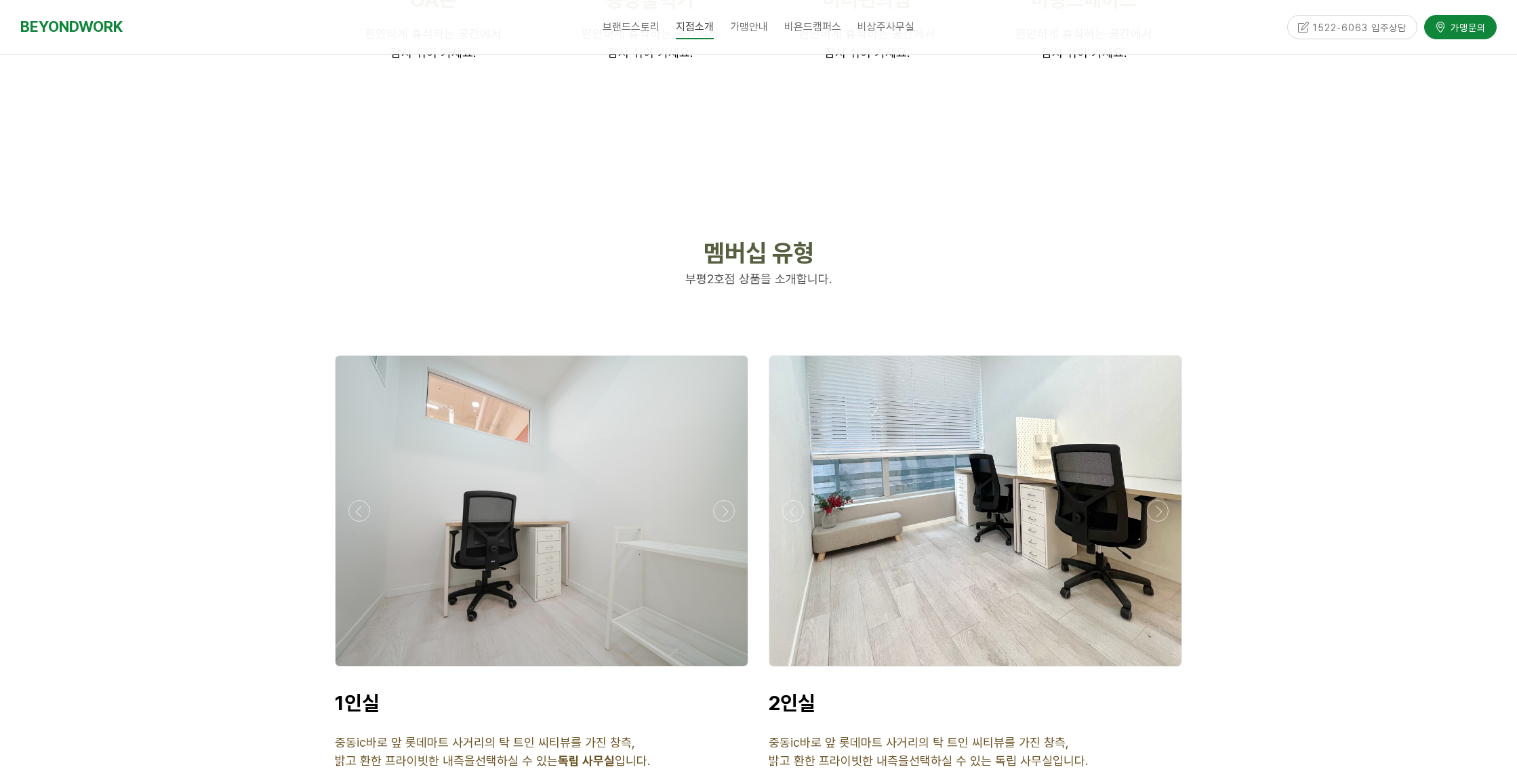
click at [718, 670] on div at bounding box center [541, 670] width 420 height 0
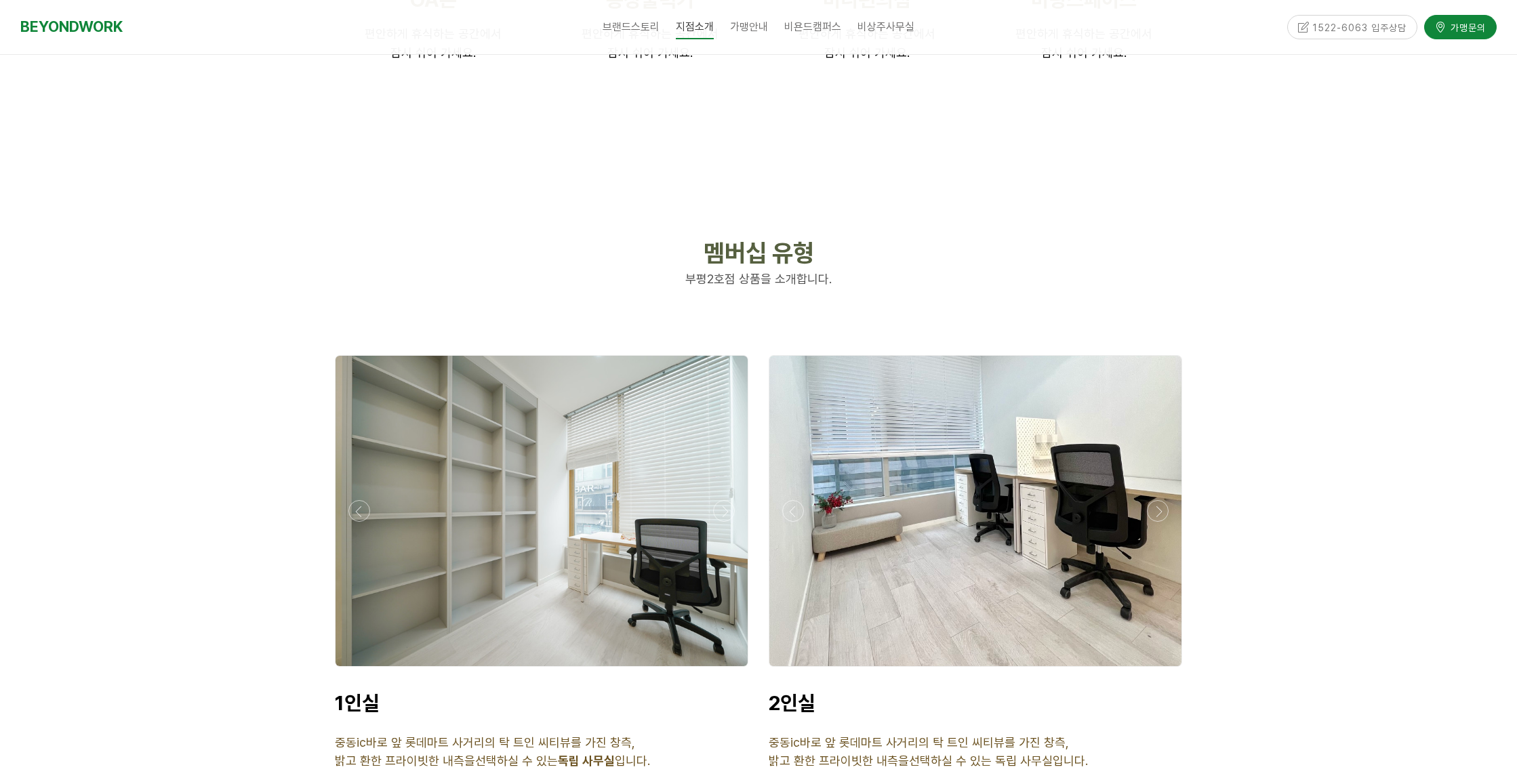
click at [718, 670] on div at bounding box center [541, 670] width 420 height 0
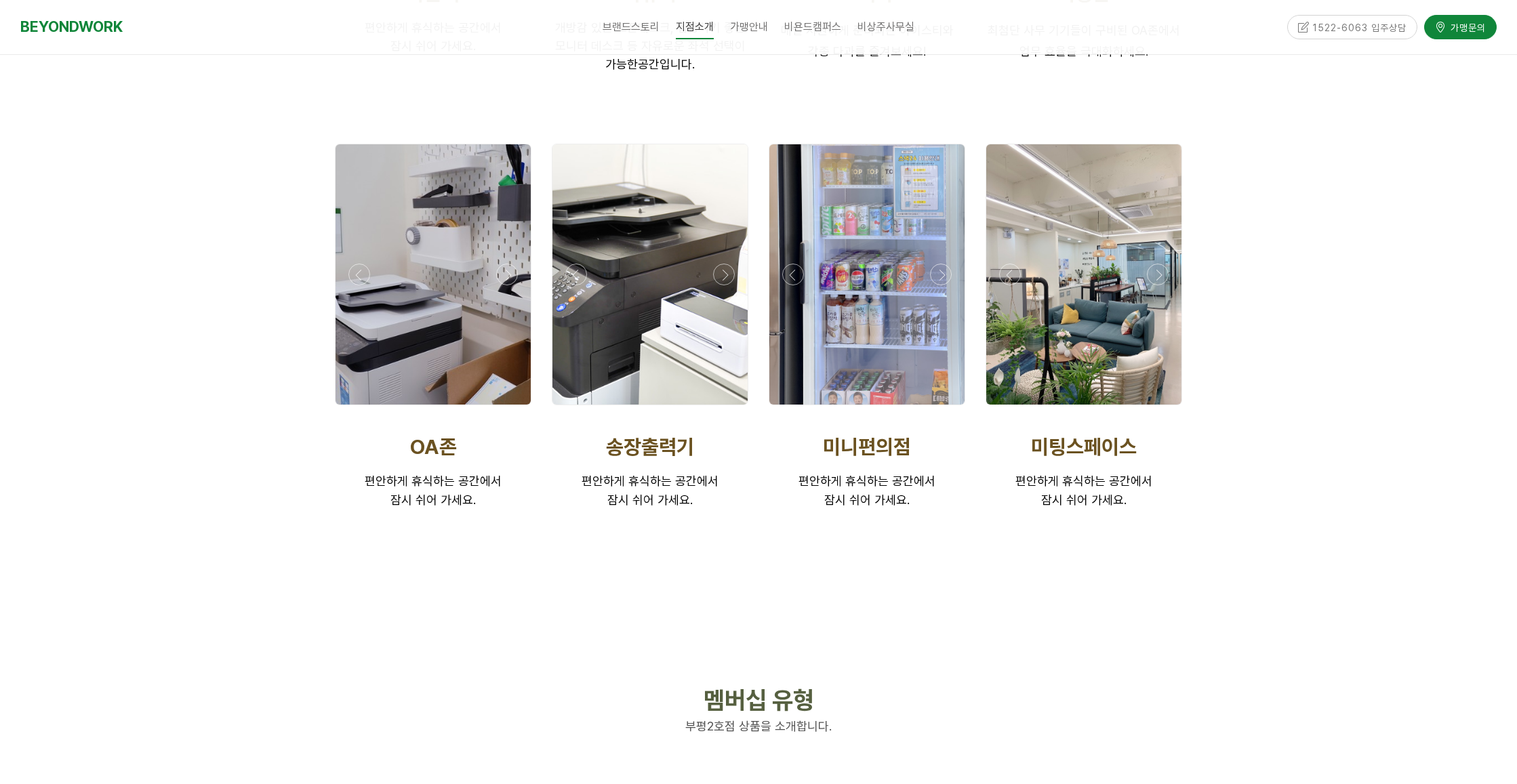
scroll to position [2440, 0]
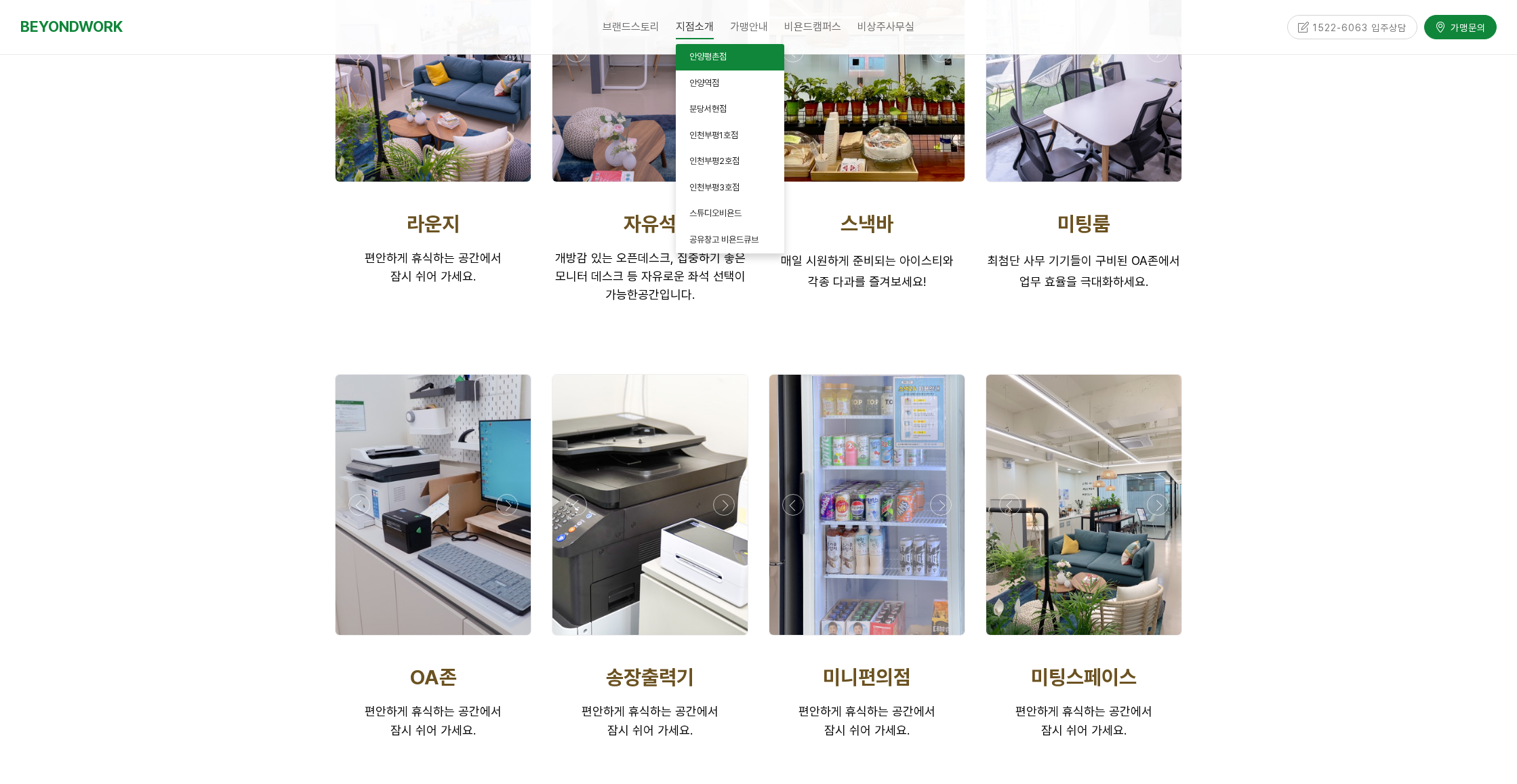
click at [710, 55] on span "안양평촌점" at bounding box center [708, 56] width 38 height 10
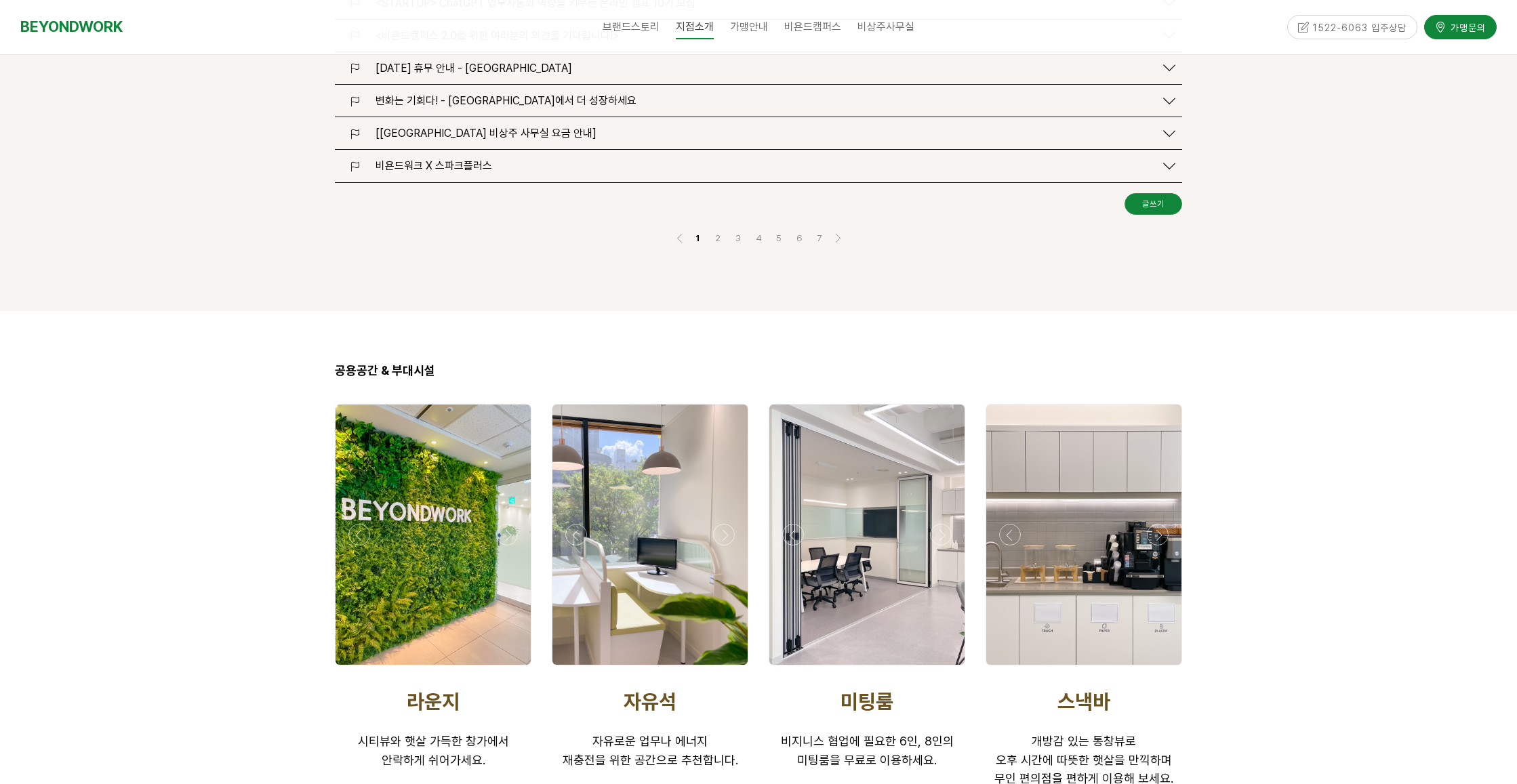
scroll to position [2034, 0]
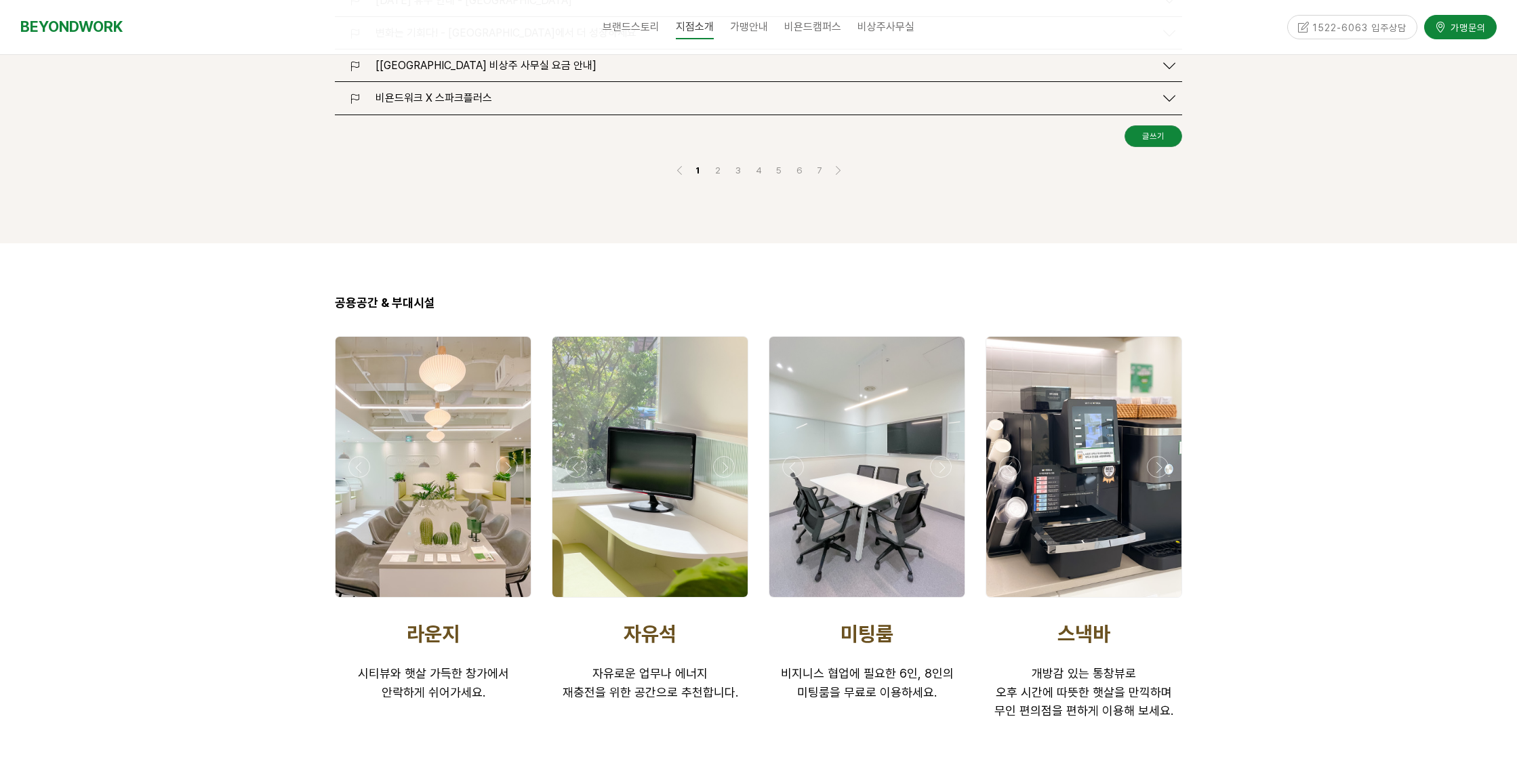
click at [1167, 400] on div at bounding box center [1084, 467] width 195 height 261
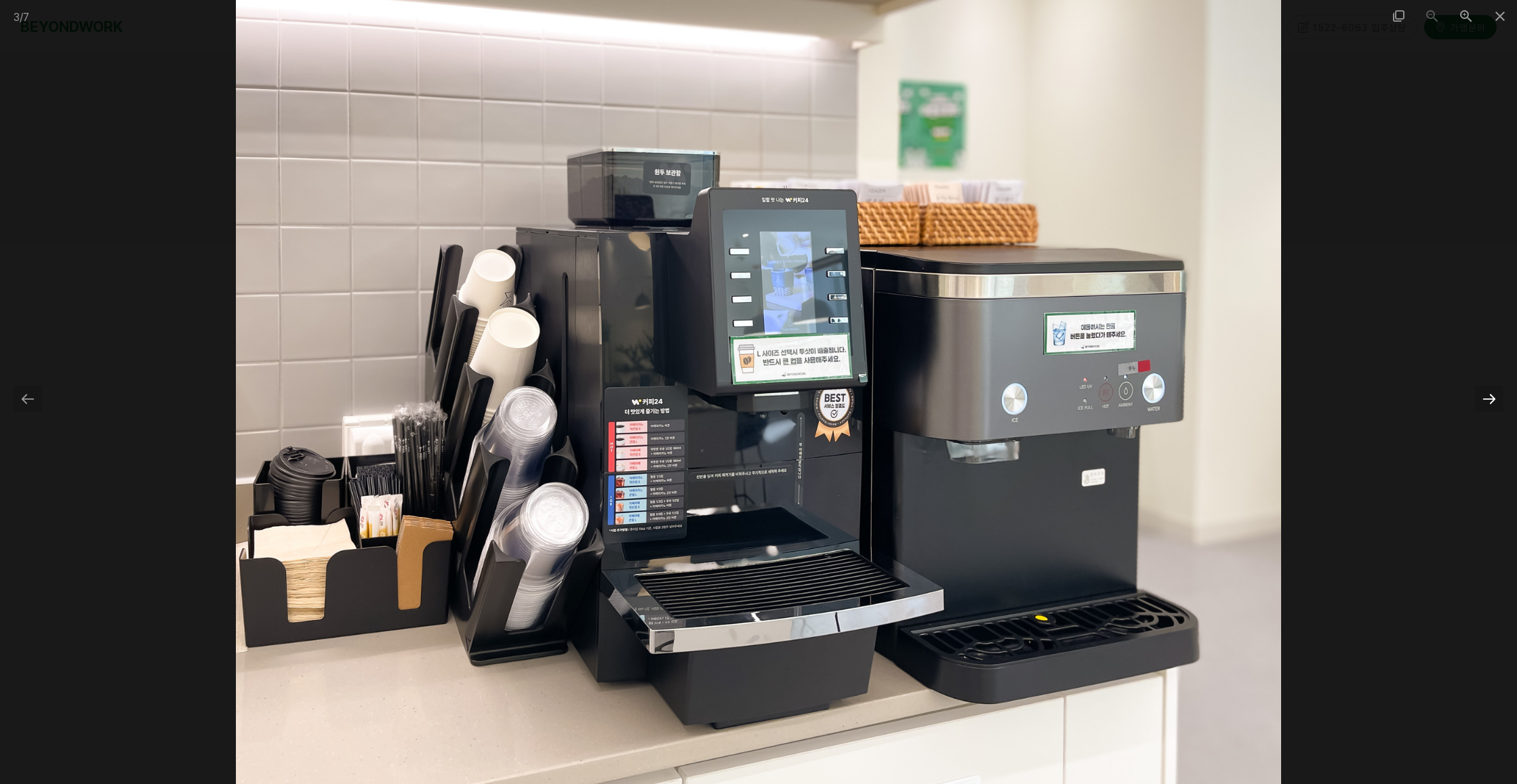
click at [1488, 397] on div at bounding box center [1489, 399] width 29 height 27
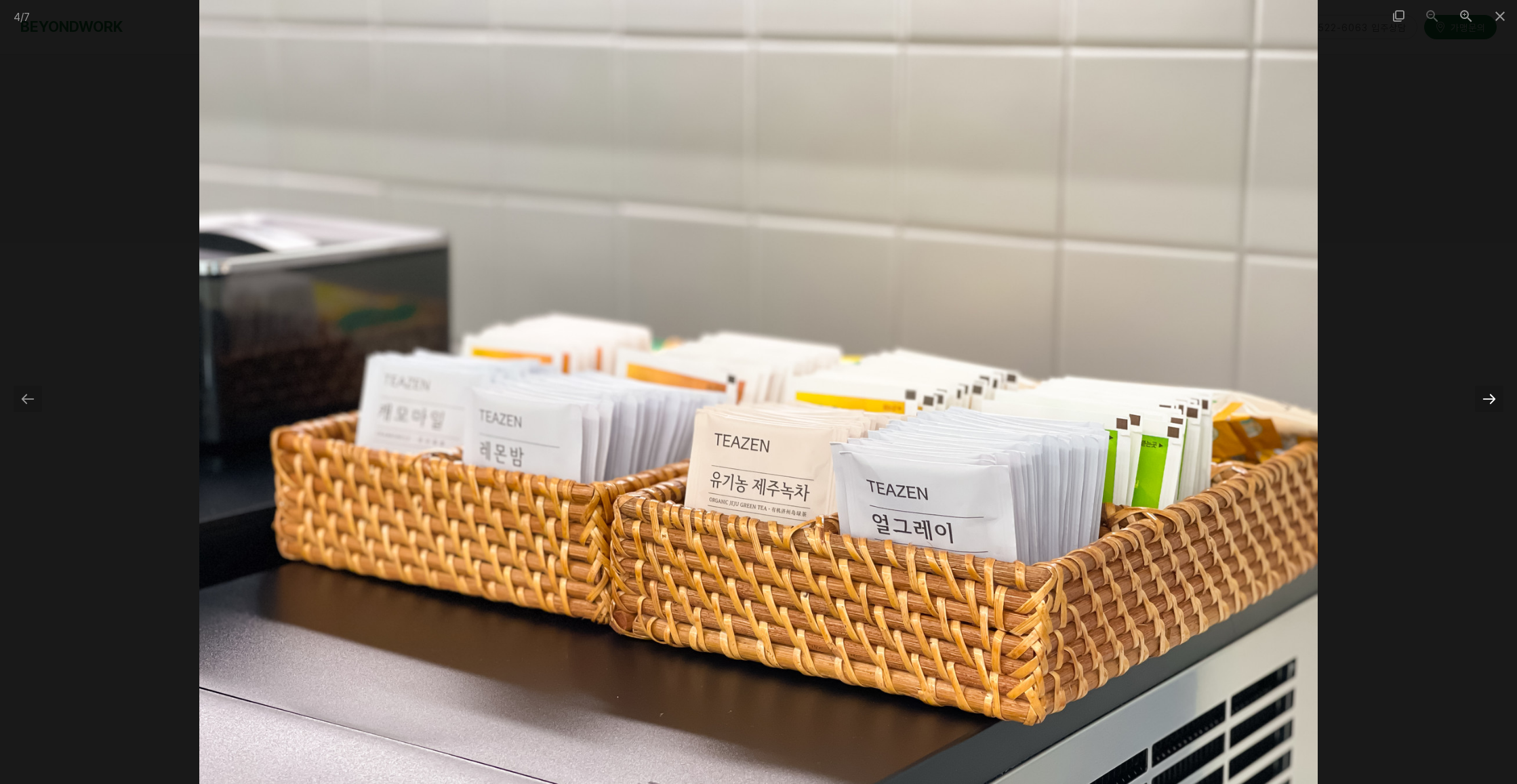
click at [1488, 397] on div at bounding box center [1489, 399] width 29 height 27
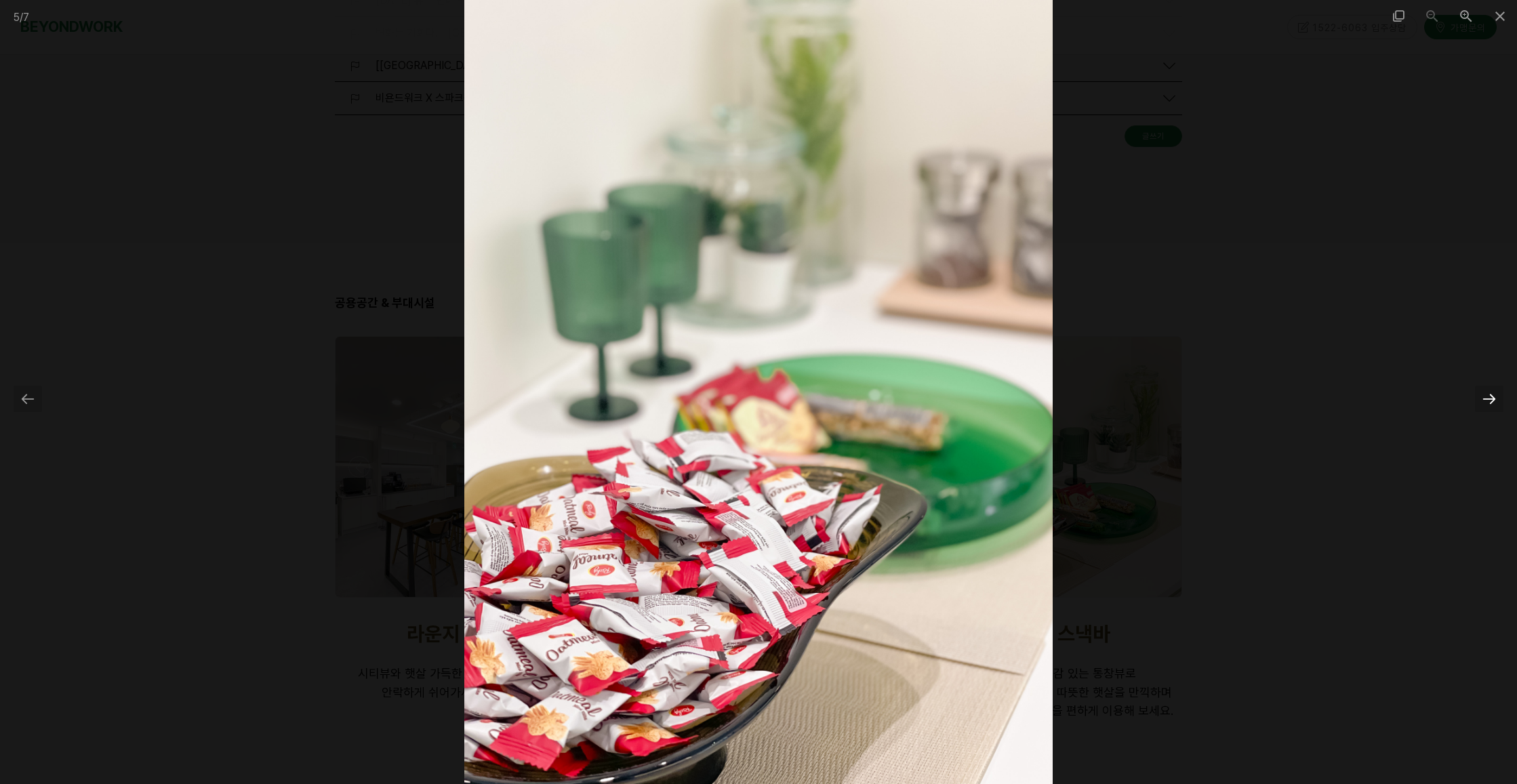
click at [1488, 397] on div at bounding box center [1489, 399] width 29 height 27
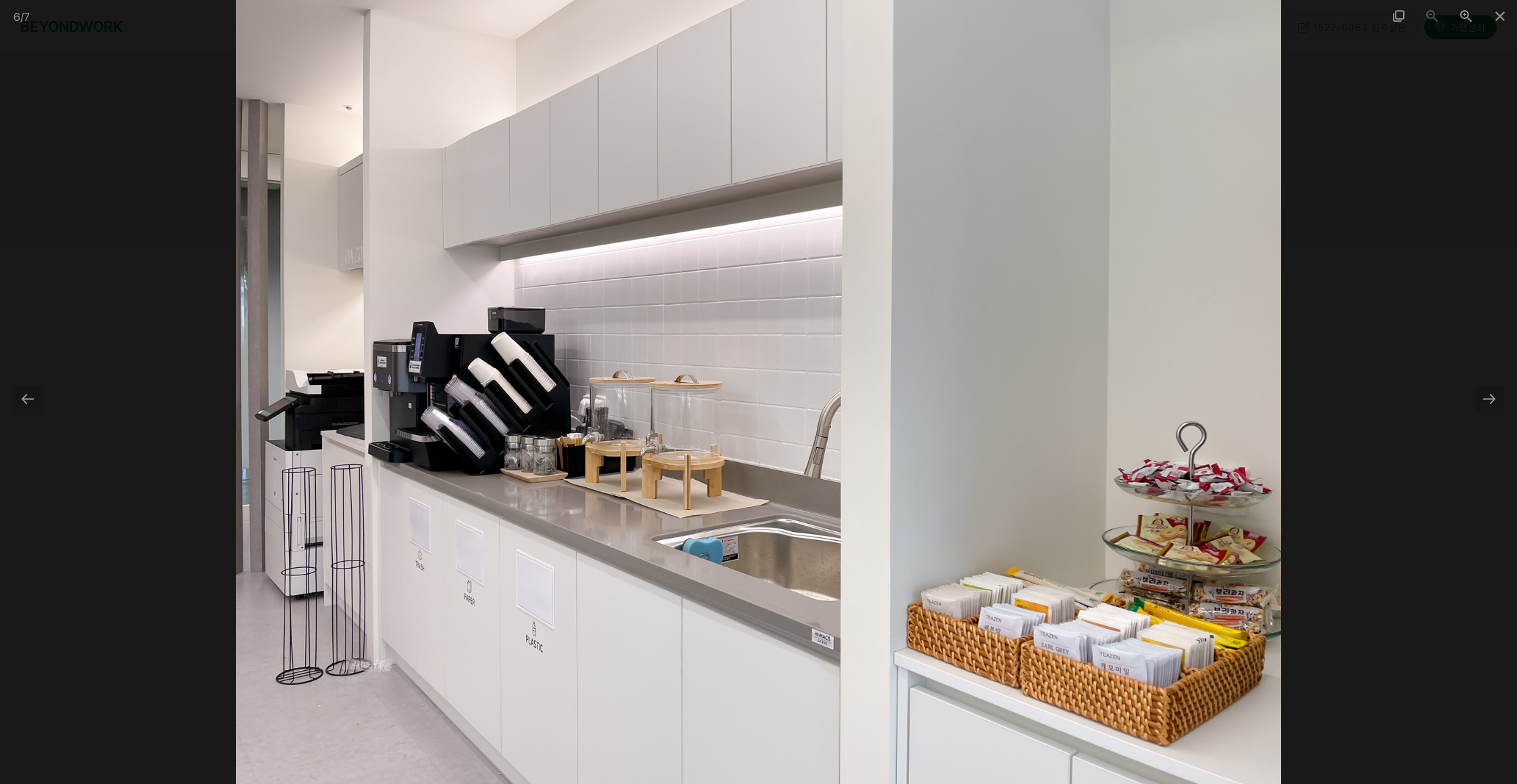
drag, startPoint x: 1488, startPoint y: 396, endPoint x: 1474, endPoint y: 396, distance: 14.0
click at [1475, 396] on div at bounding box center [1489, 399] width 29 height 27
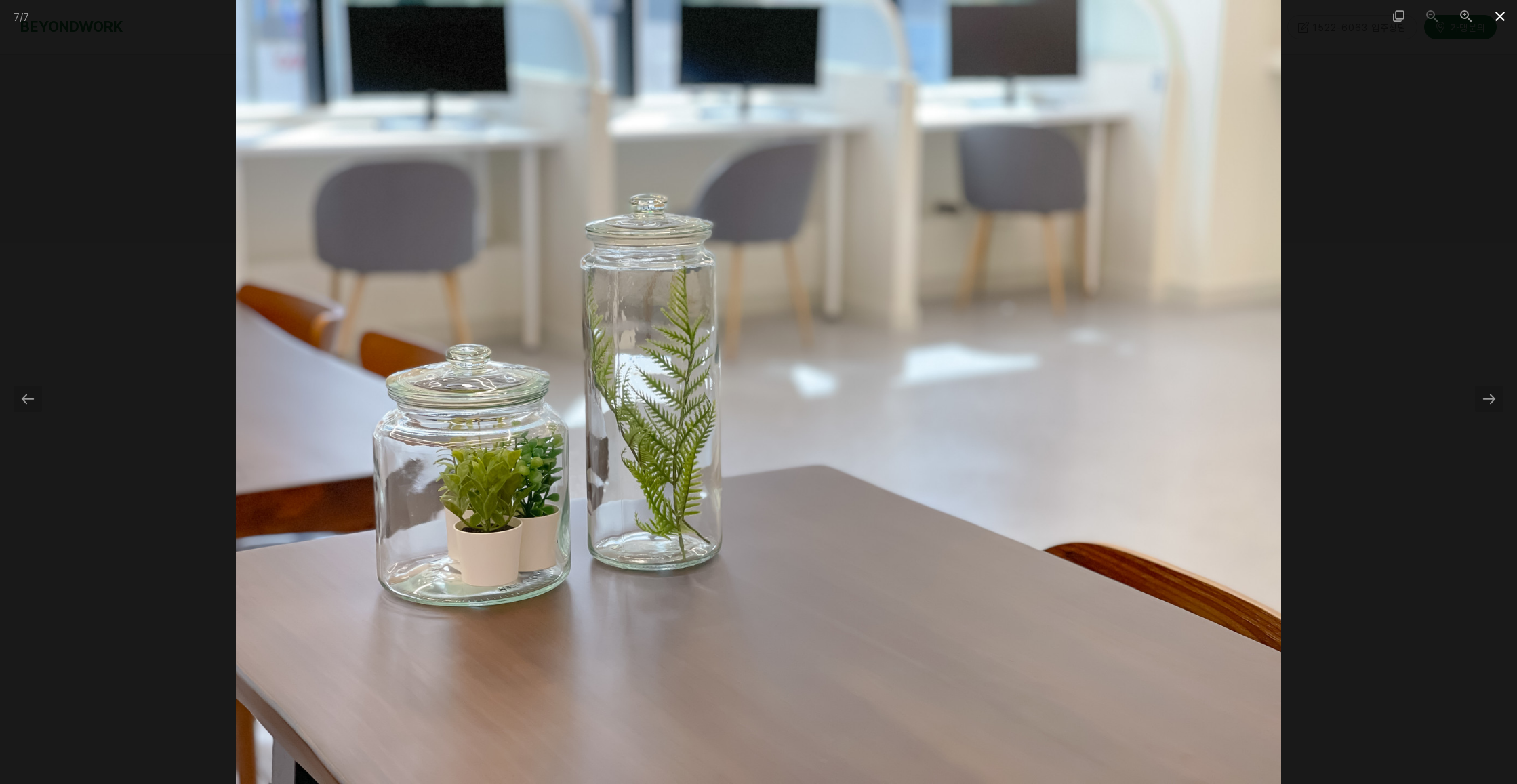
click at [1496, 14] on span at bounding box center [1500, 16] width 34 height 32
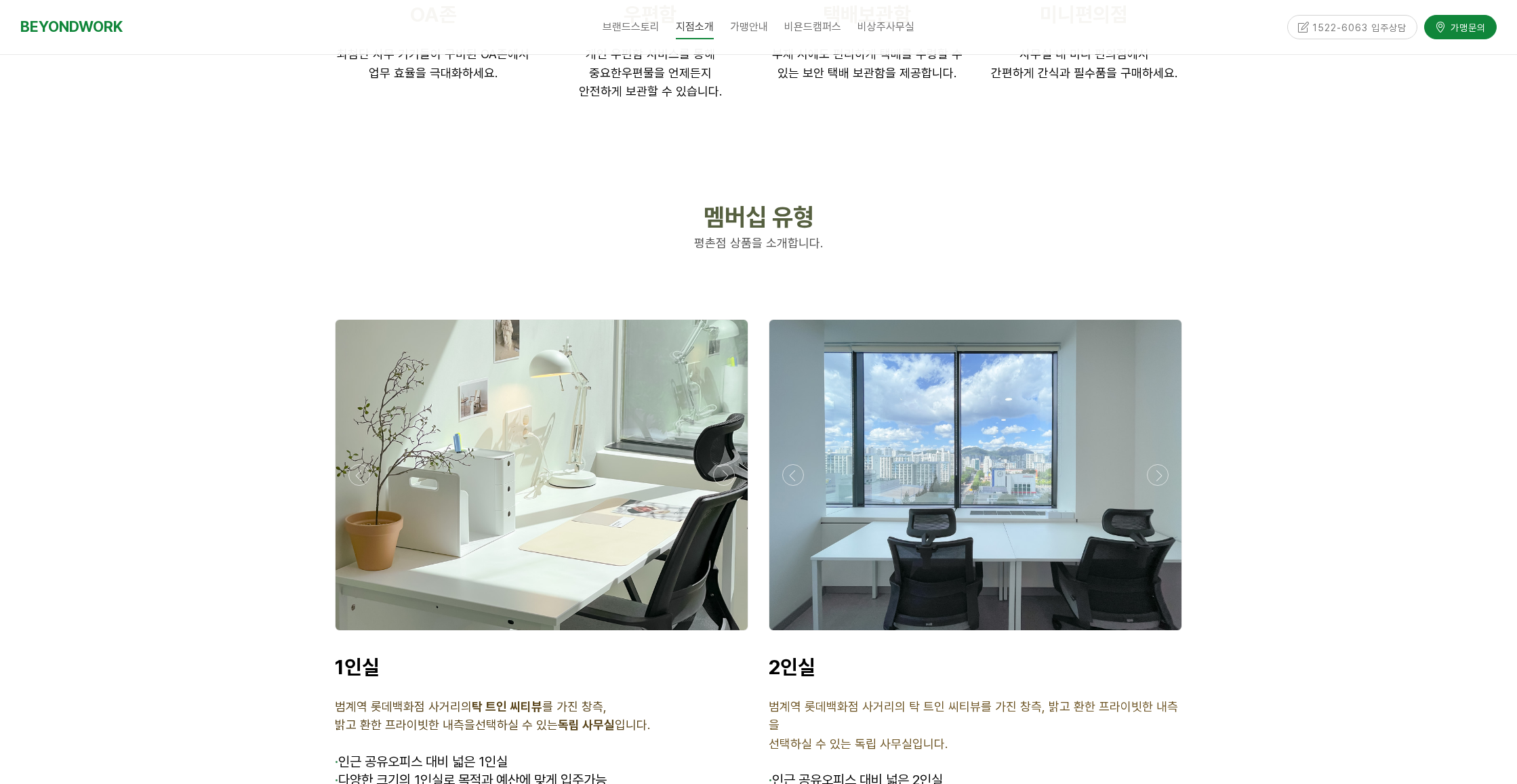
scroll to position [3118, 0]
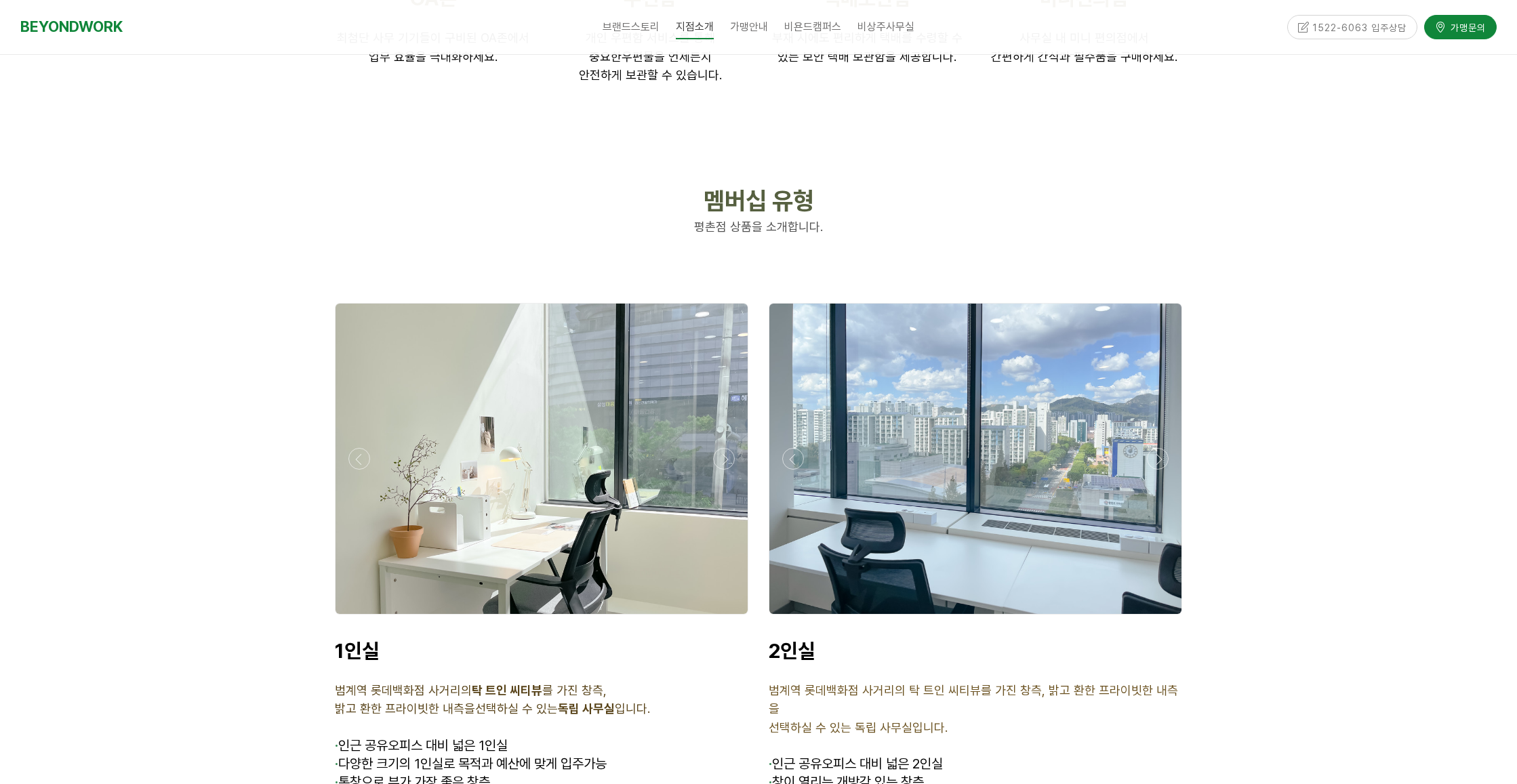
click at [724, 618] on div at bounding box center [541, 618] width 420 height 0
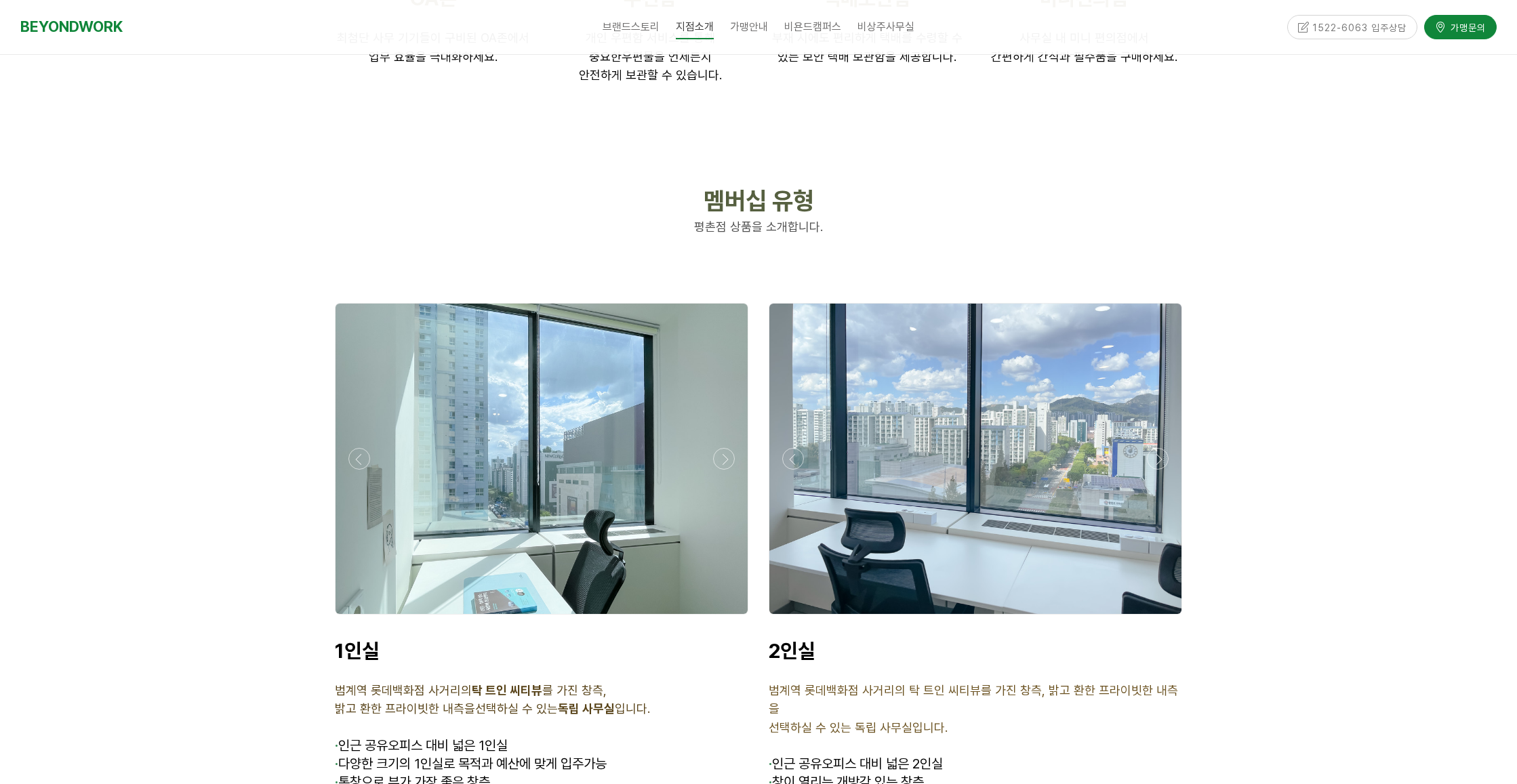
click at [724, 618] on div at bounding box center [541, 618] width 420 height 0
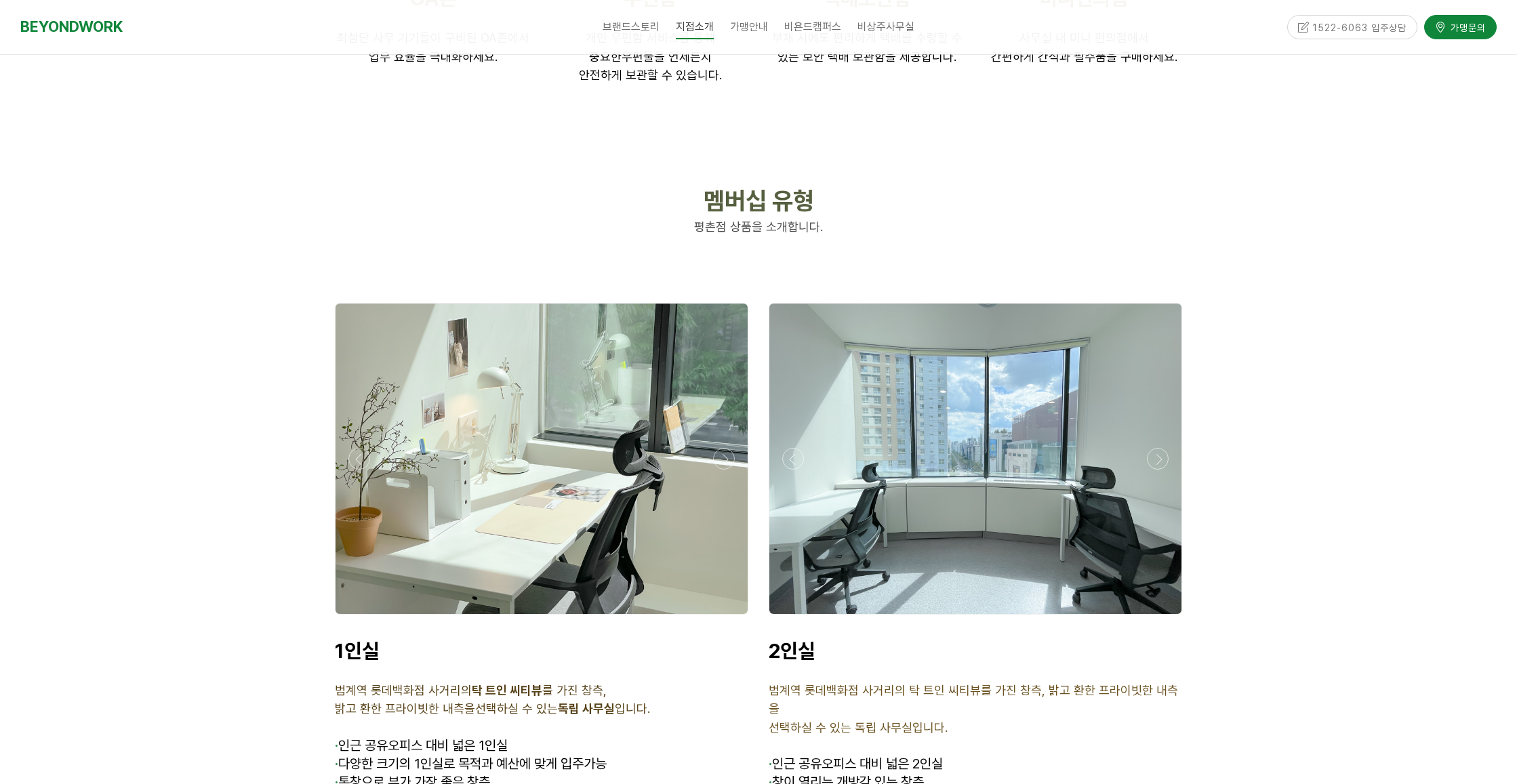
click at [724, 618] on div at bounding box center [541, 618] width 420 height 0
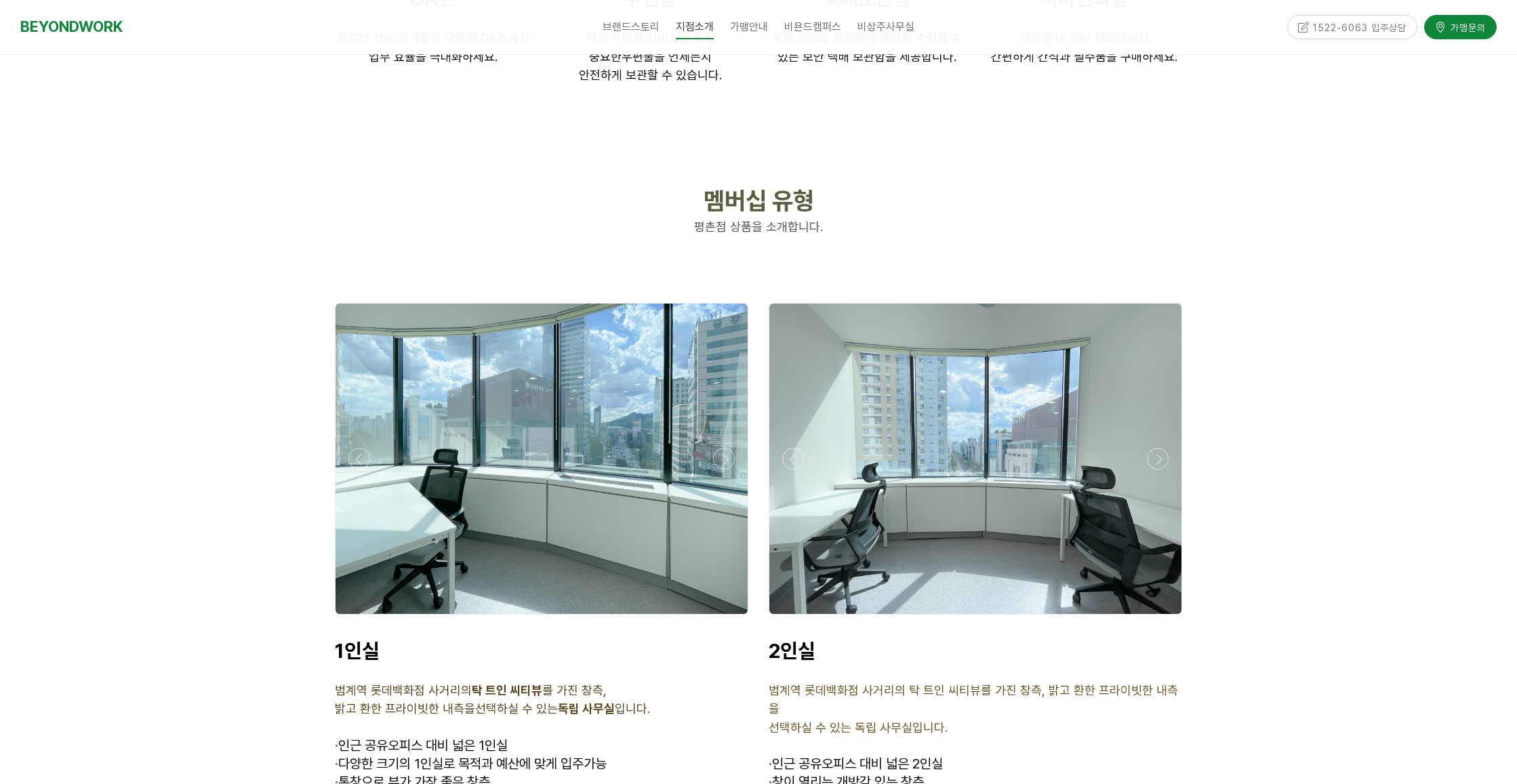
click at [724, 618] on div at bounding box center [541, 618] width 420 height 0
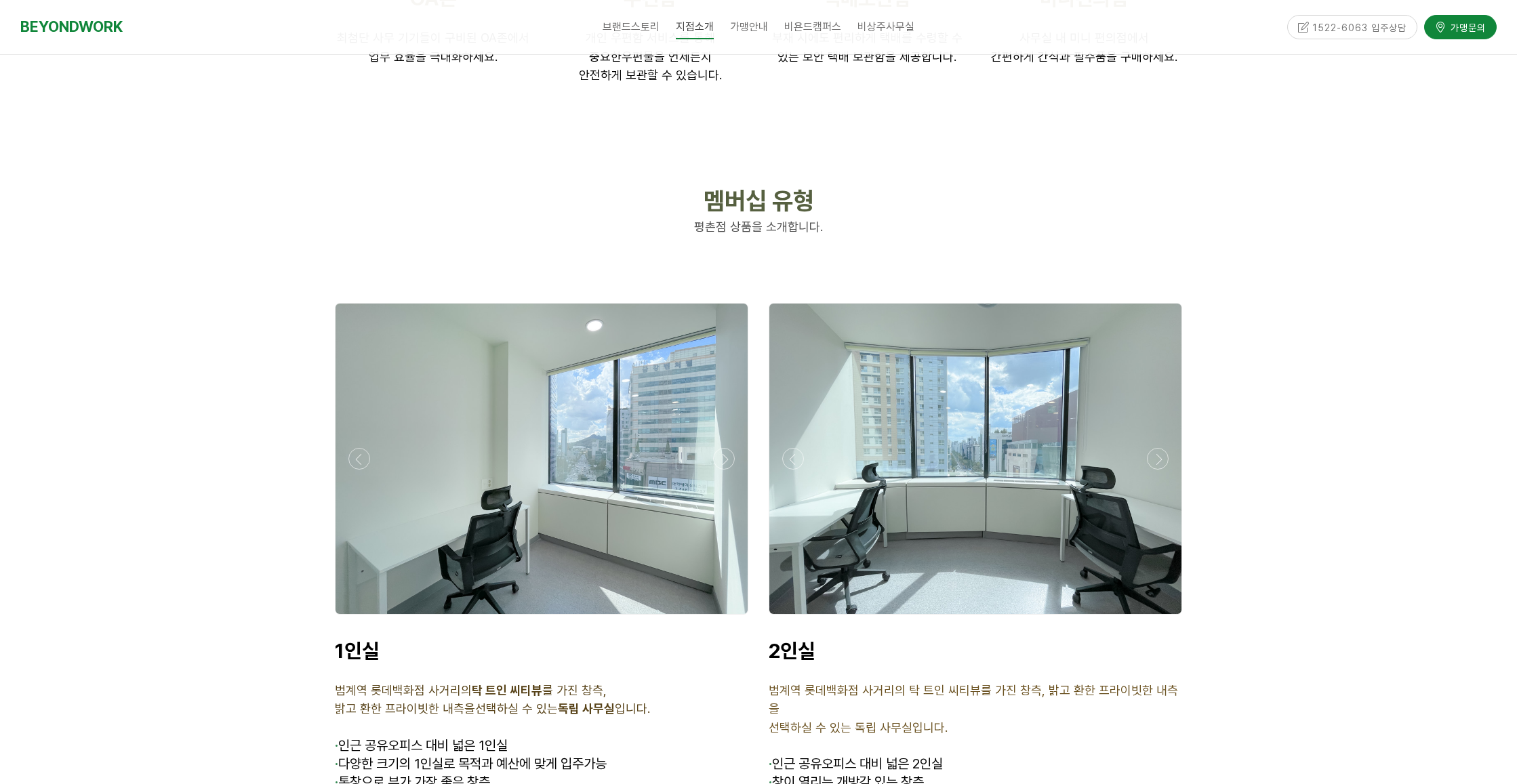
click at [724, 618] on div at bounding box center [541, 618] width 420 height 0
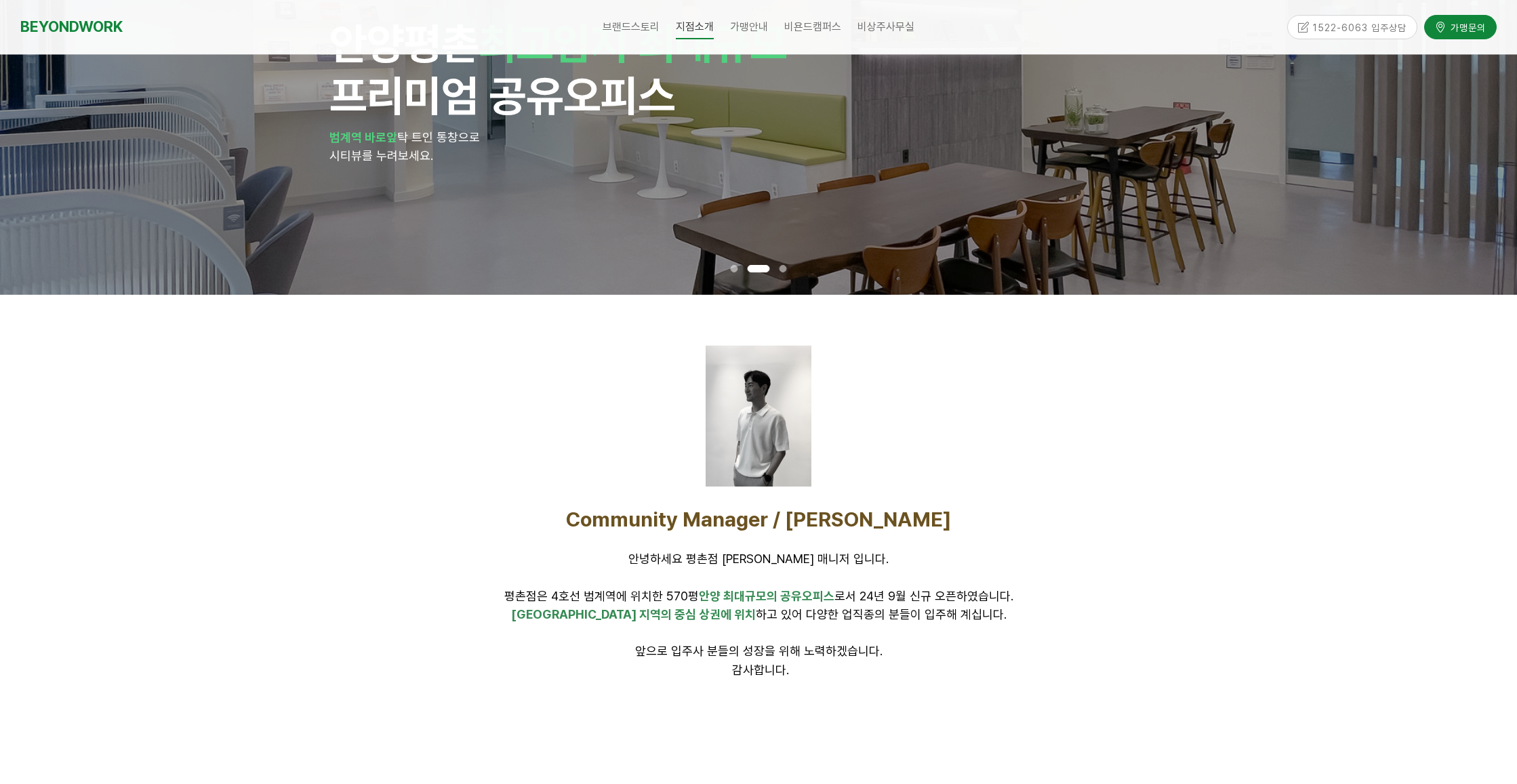
scroll to position [0, 0]
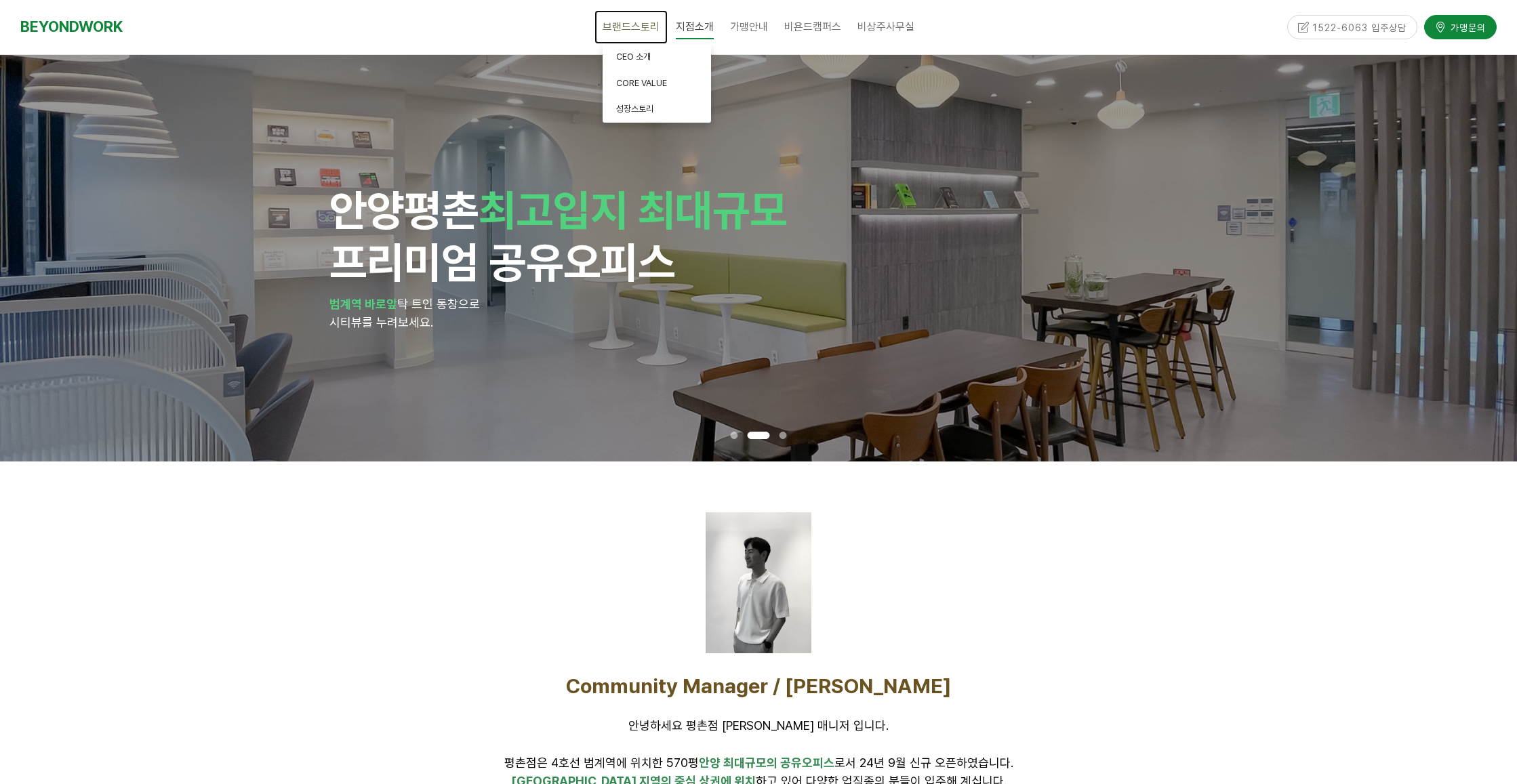
click at [628, 24] on span "브랜드스토리" at bounding box center [632, 27] width 57 height 13
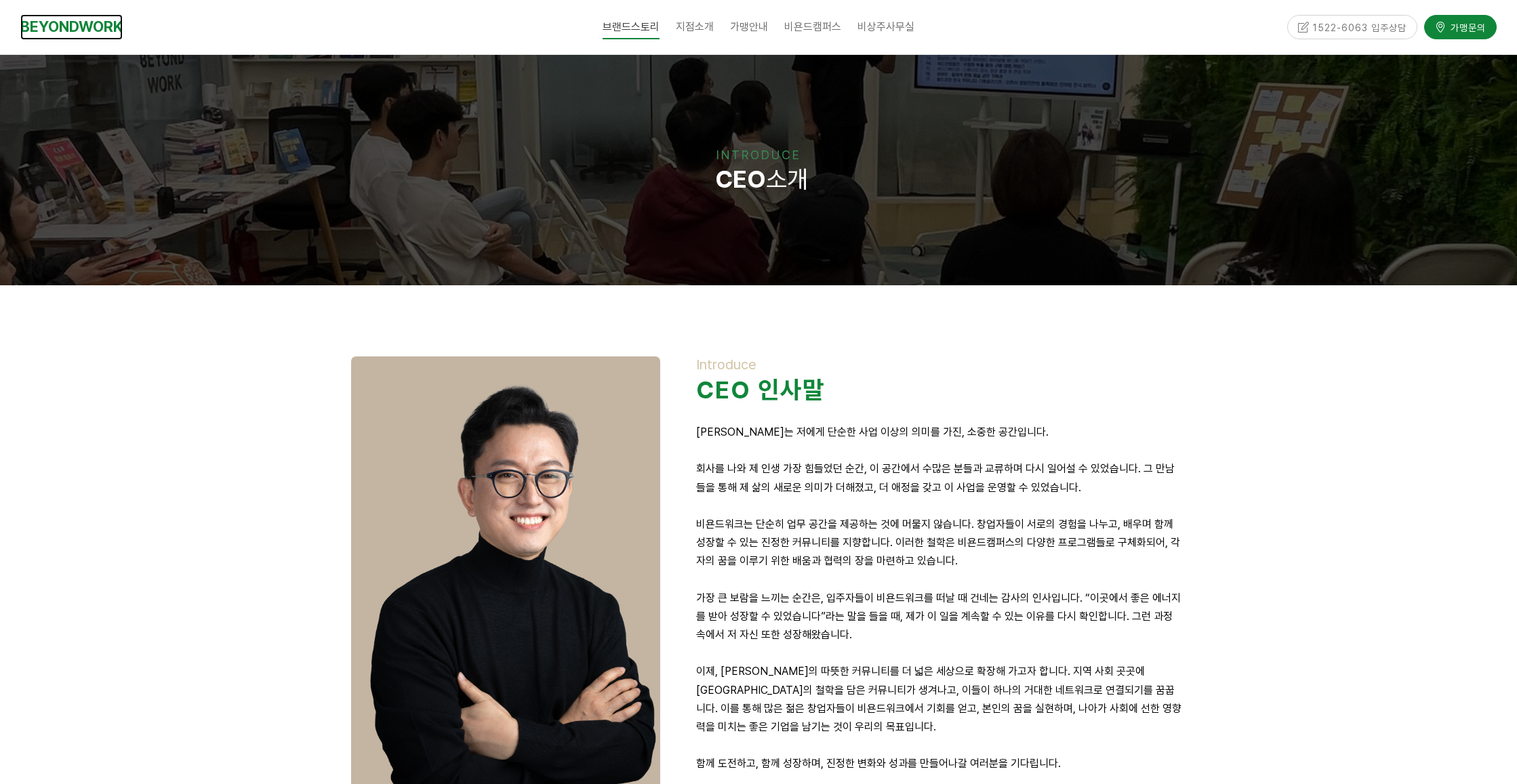
click at [96, 30] on link "BEYONDWORK" at bounding box center [72, 27] width 102 height 25
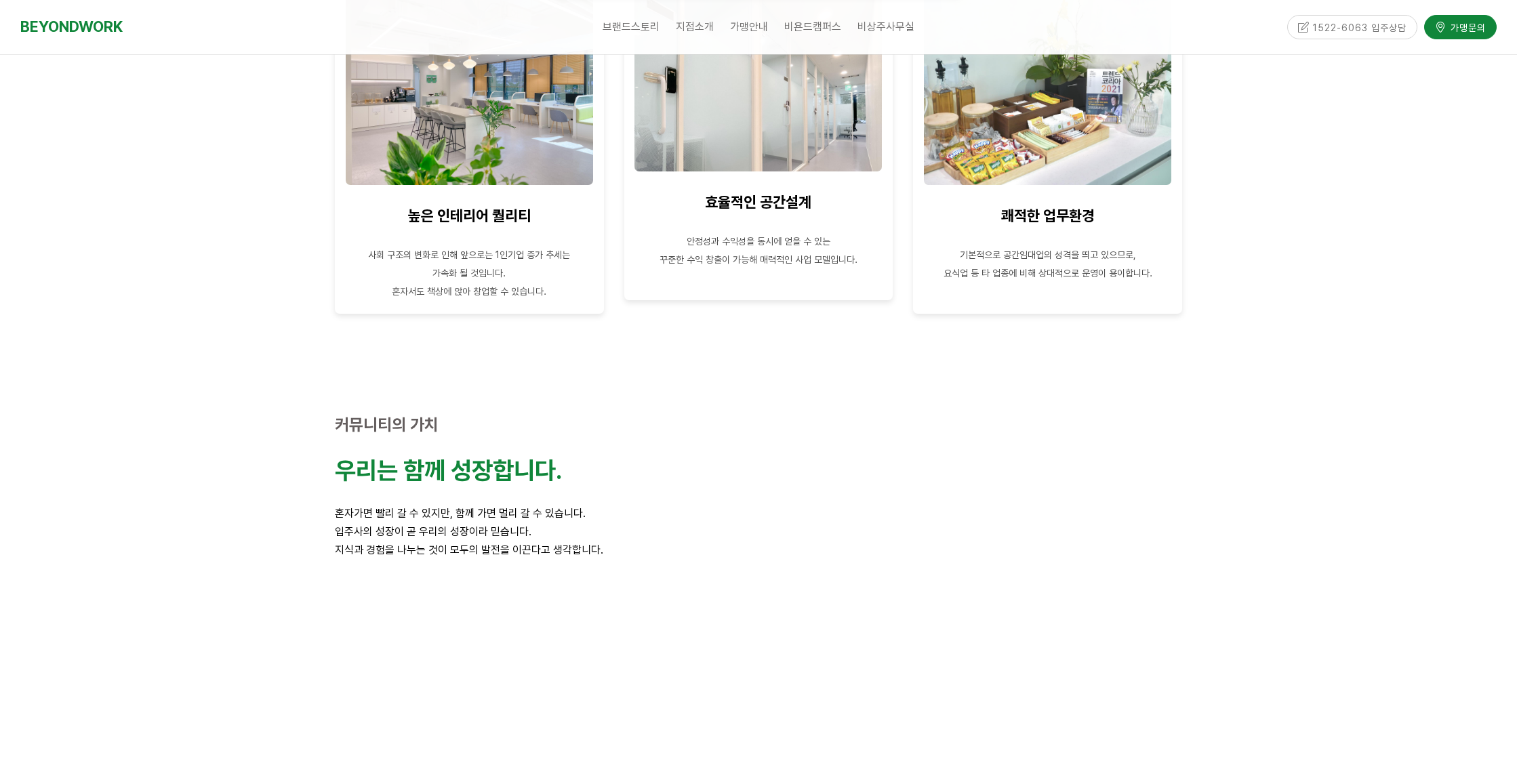
scroll to position [475, 0]
